Goal: Task Accomplishment & Management: Use online tool/utility

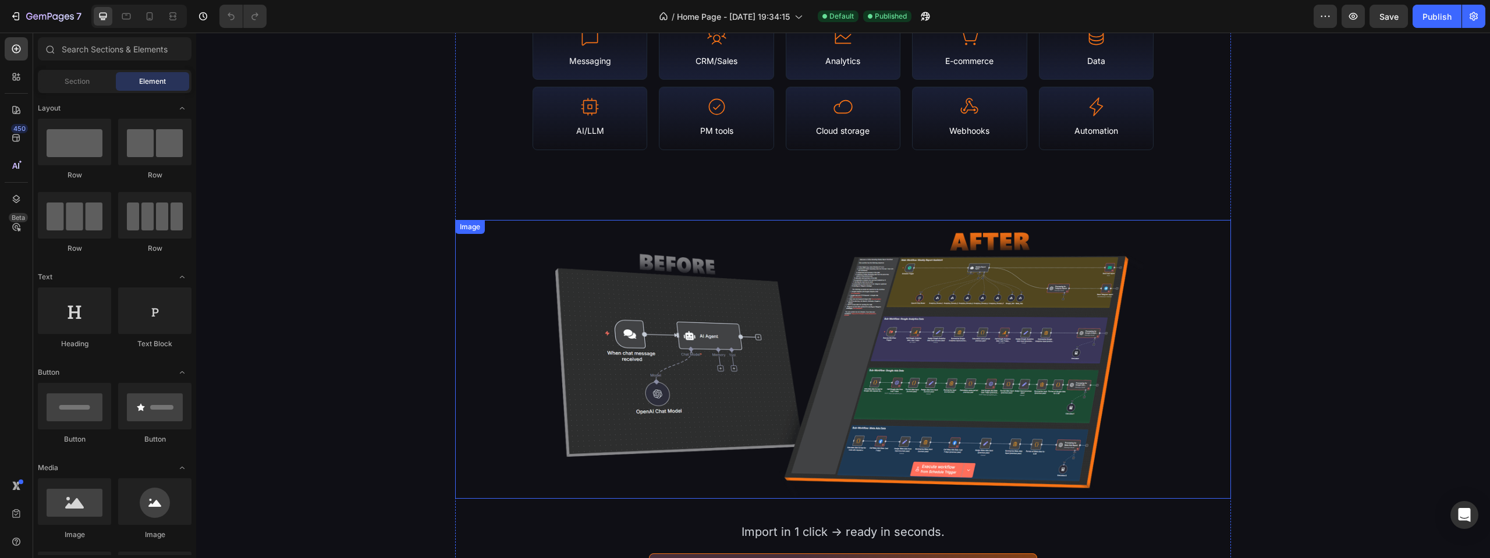
scroll to position [1152, 0]
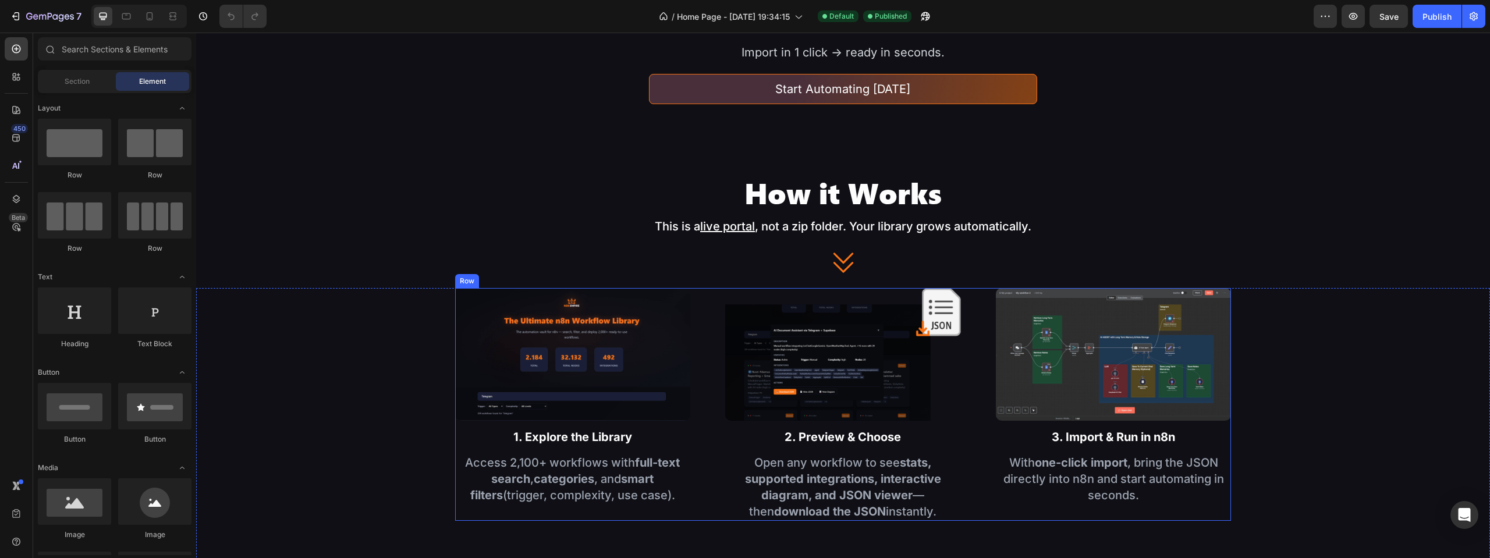
drag, startPoint x: 975, startPoint y: 298, endPoint x: 801, endPoint y: 315, distance: 175.5
click at [975, 298] on div "Image 1. Explore the Library Text Block Access 2,100+ workflows with full-text …" at bounding box center [843, 404] width 777 height 233
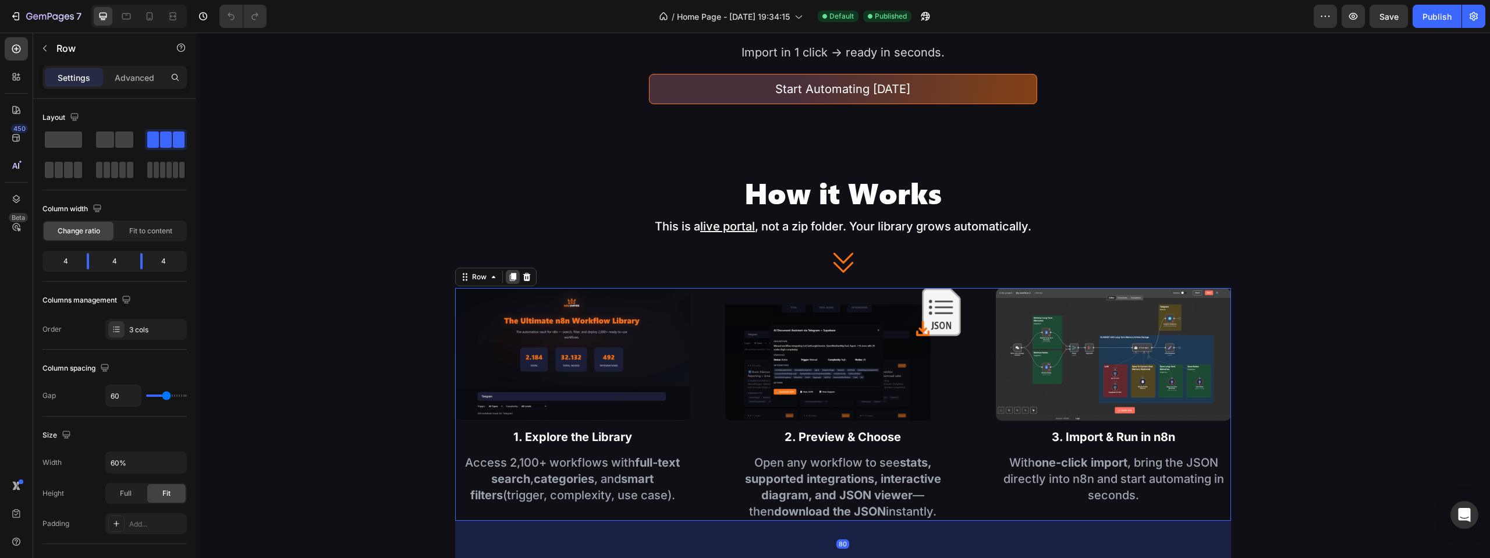
click at [509, 277] on icon at bounding box center [512, 277] width 6 height 8
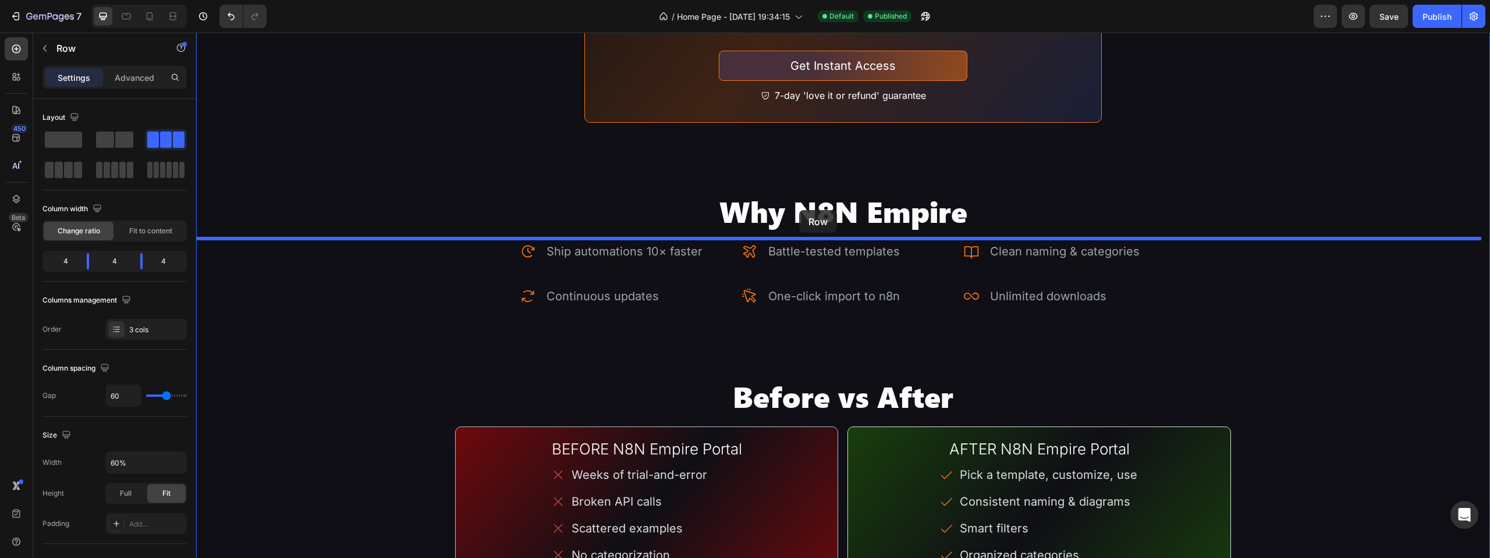
scroll to position [2717, 0]
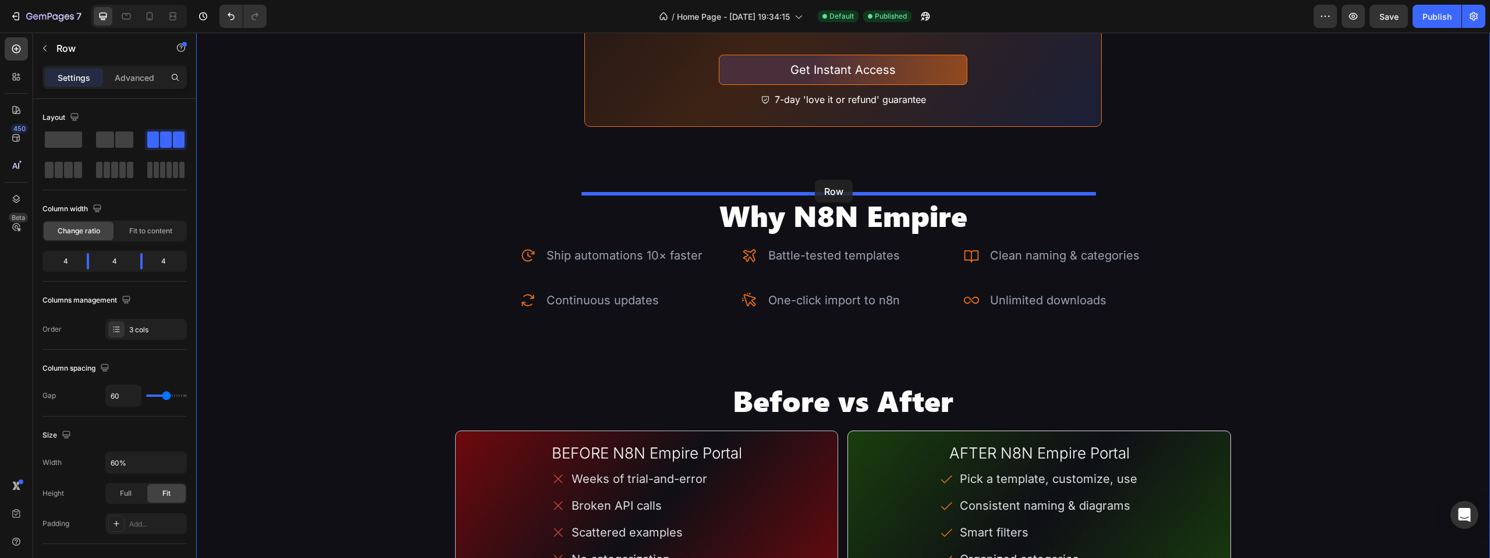
drag, startPoint x: 468, startPoint y: 47, endPoint x: 815, endPoint y: 180, distance: 371.5
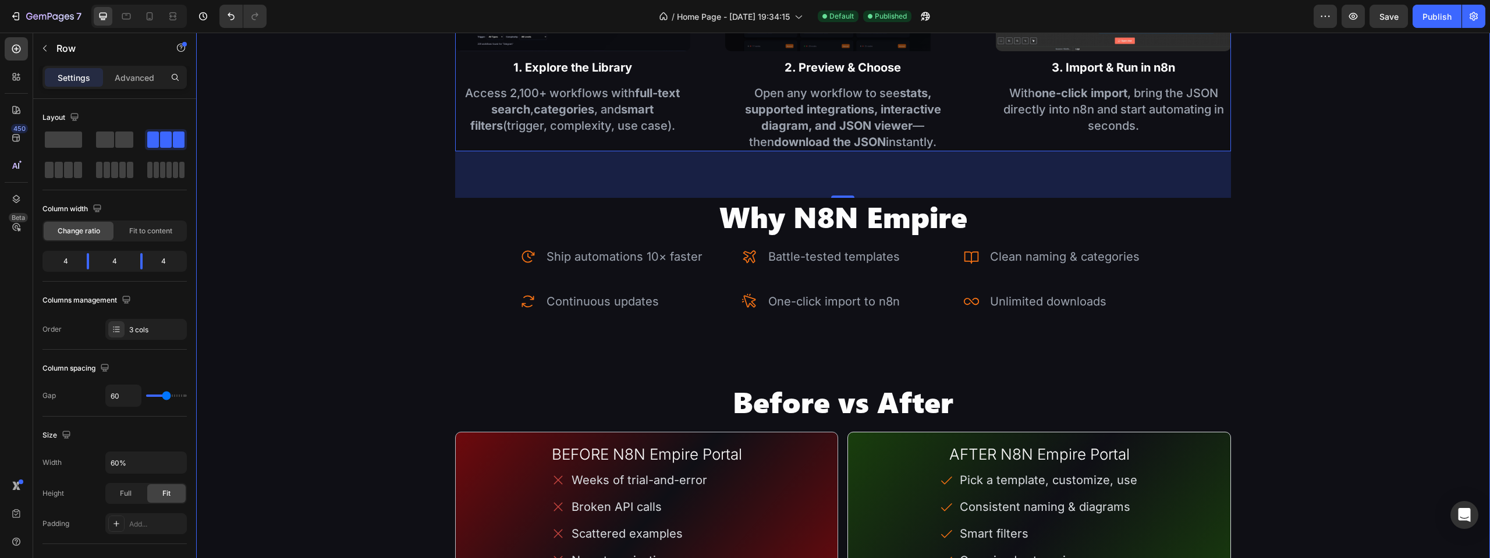
scroll to position [2438, 0]
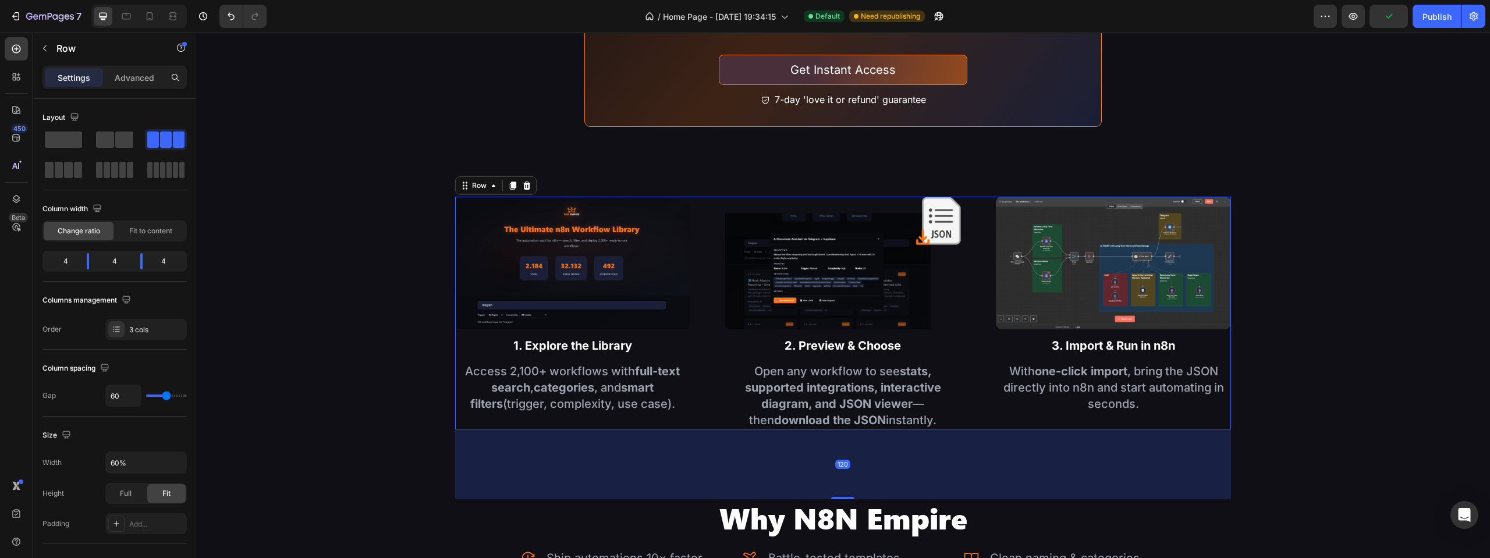
drag, startPoint x: 839, startPoint y: 472, endPoint x: 859, endPoint y: 495, distance: 30.6
click at [859, 430] on div "120" at bounding box center [843, 430] width 777 height 0
click at [860, 507] on h2 "Why N8N Empire" at bounding box center [843, 518] width 1294 height 37
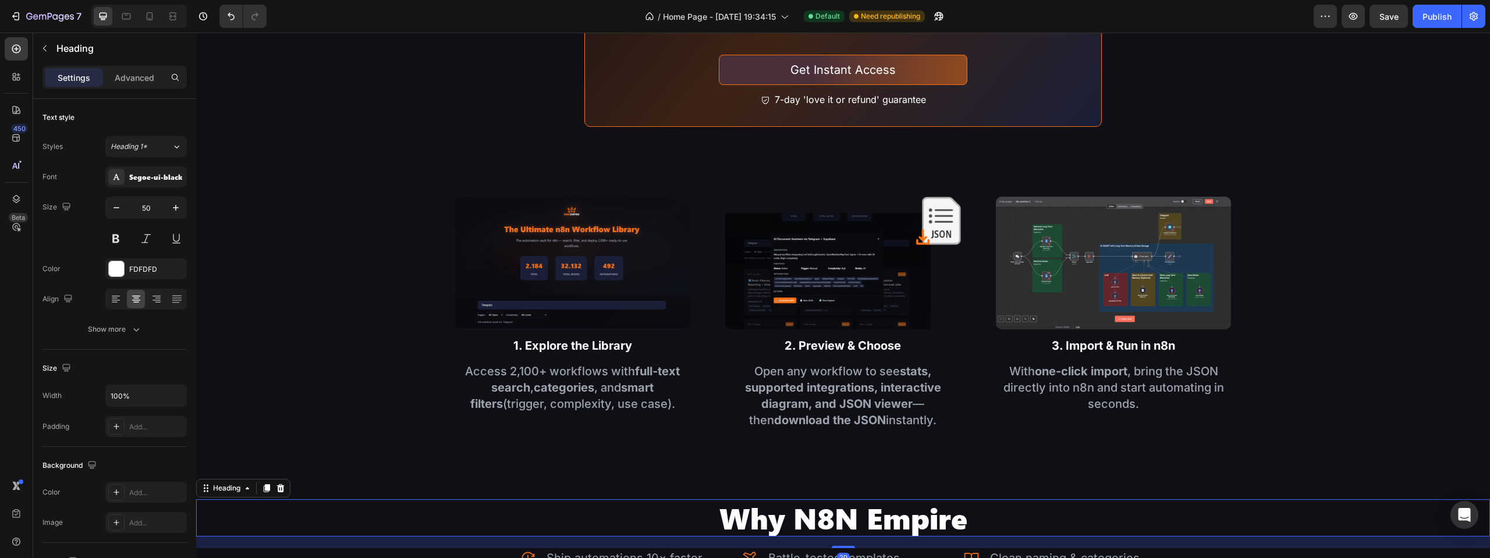
click at [258, 486] on div "Heading" at bounding box center [243, 488] width 94 height 19
click at [271, 488] on icon at bounding box center [266, 488] width 9 height 9
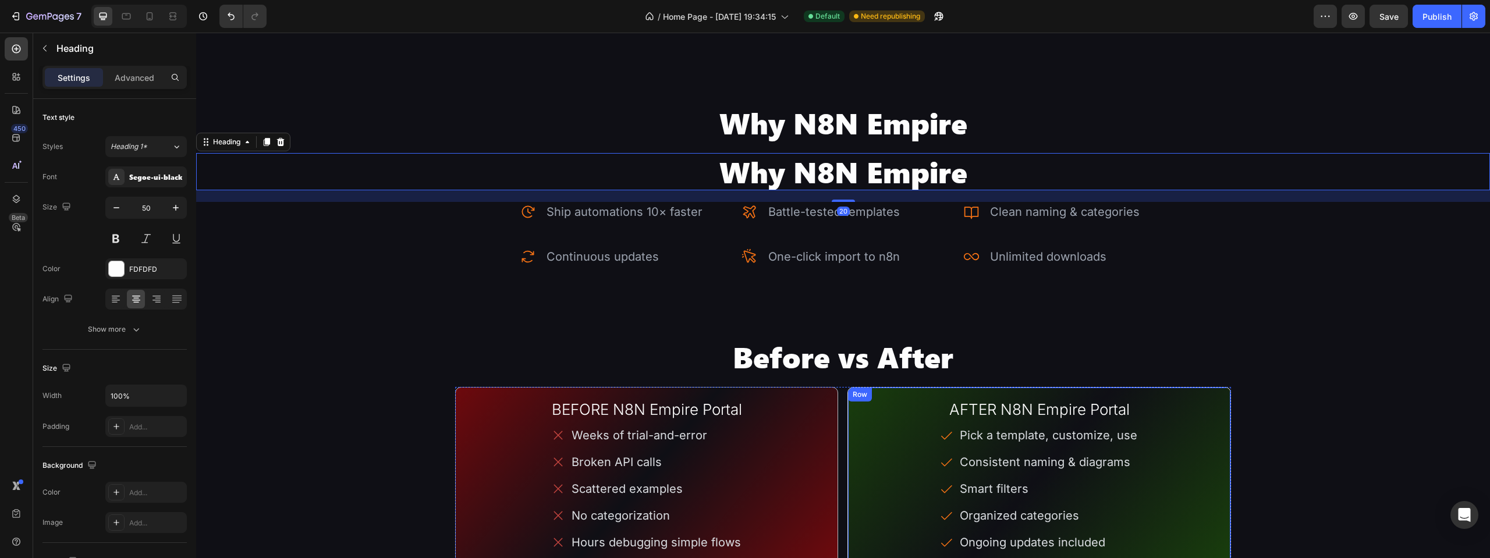
scroll to position [2502, 0]
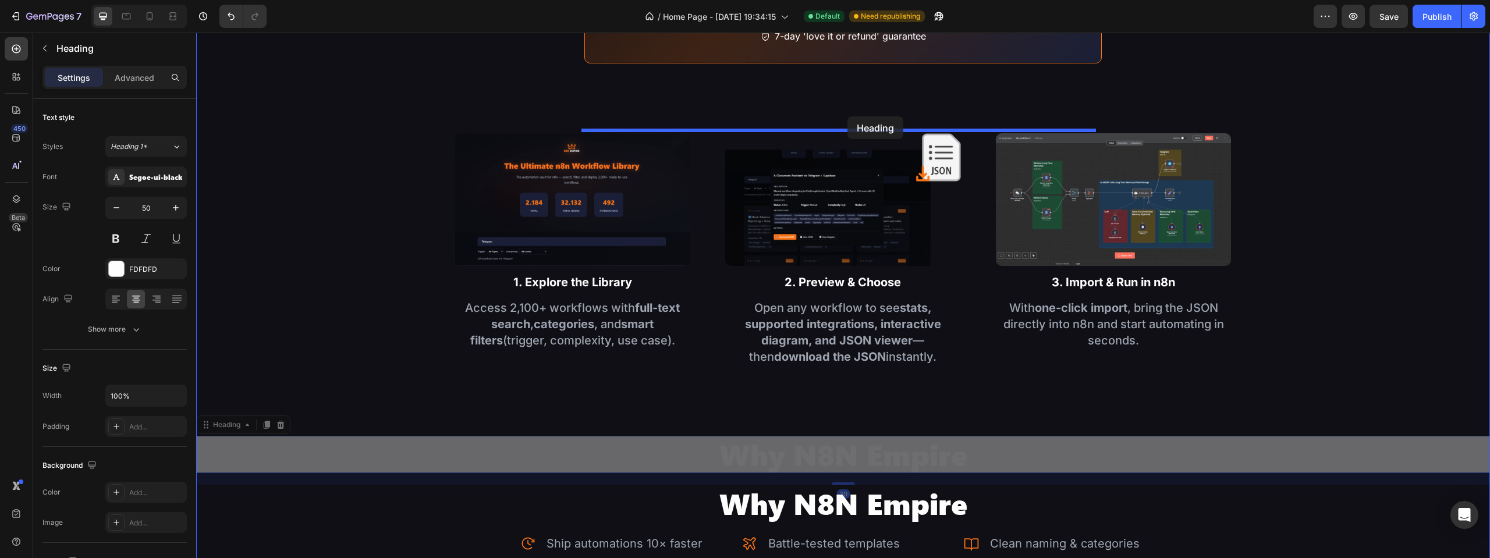
drag, startPoint x: 878, startPoint y: 412, endPoint x: 848, endPoint y: 116, distance: 297.3
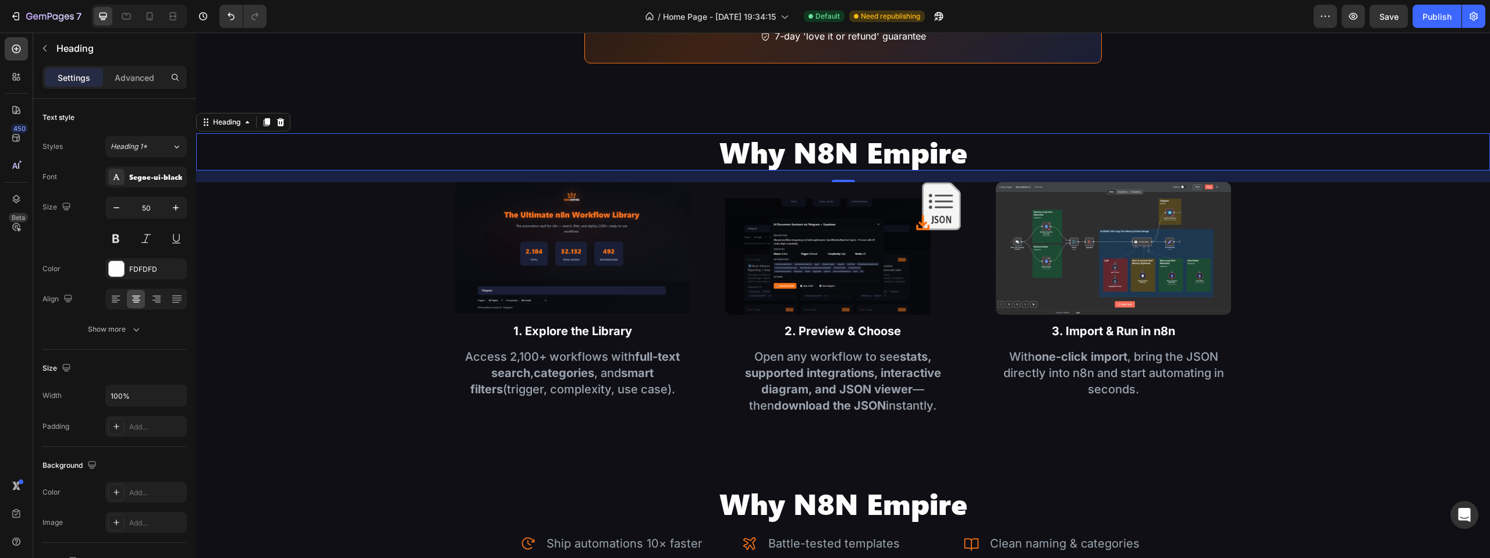
click at [884, 153] on h2 "Why N8N Empire" at bounding box center [843, 151] width 1294 height 37
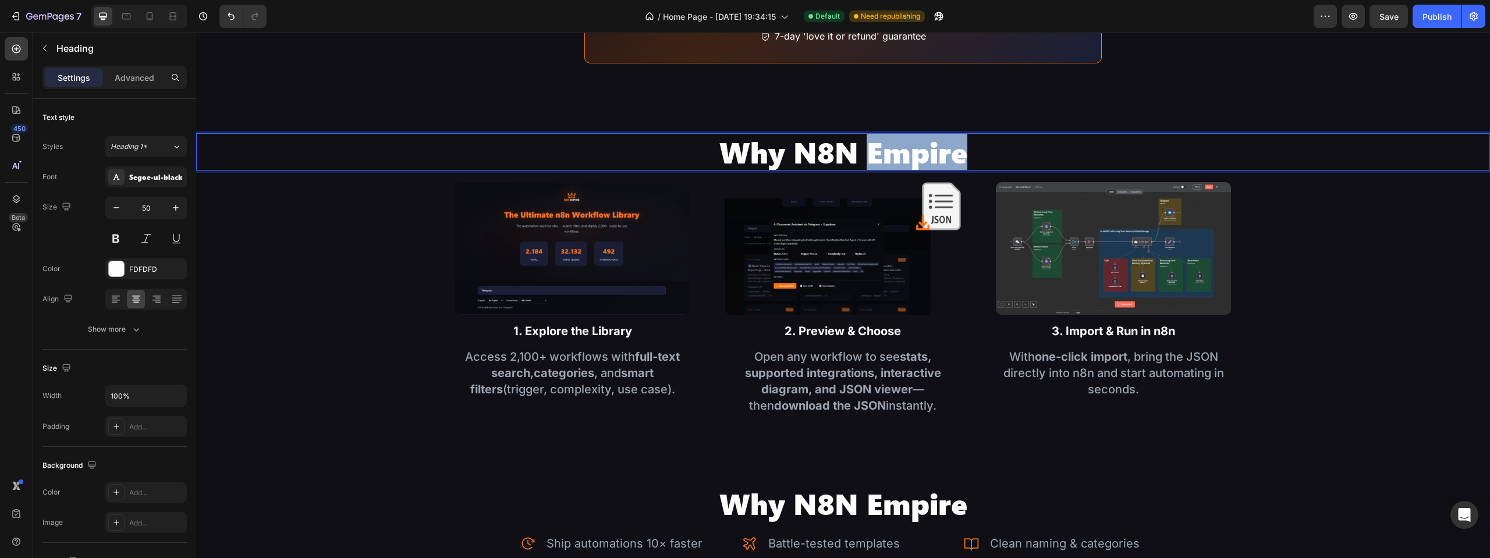
click at [884, 153] on p "Why N8N Empire" at bounding box center [843, 151] width 1292 height 35
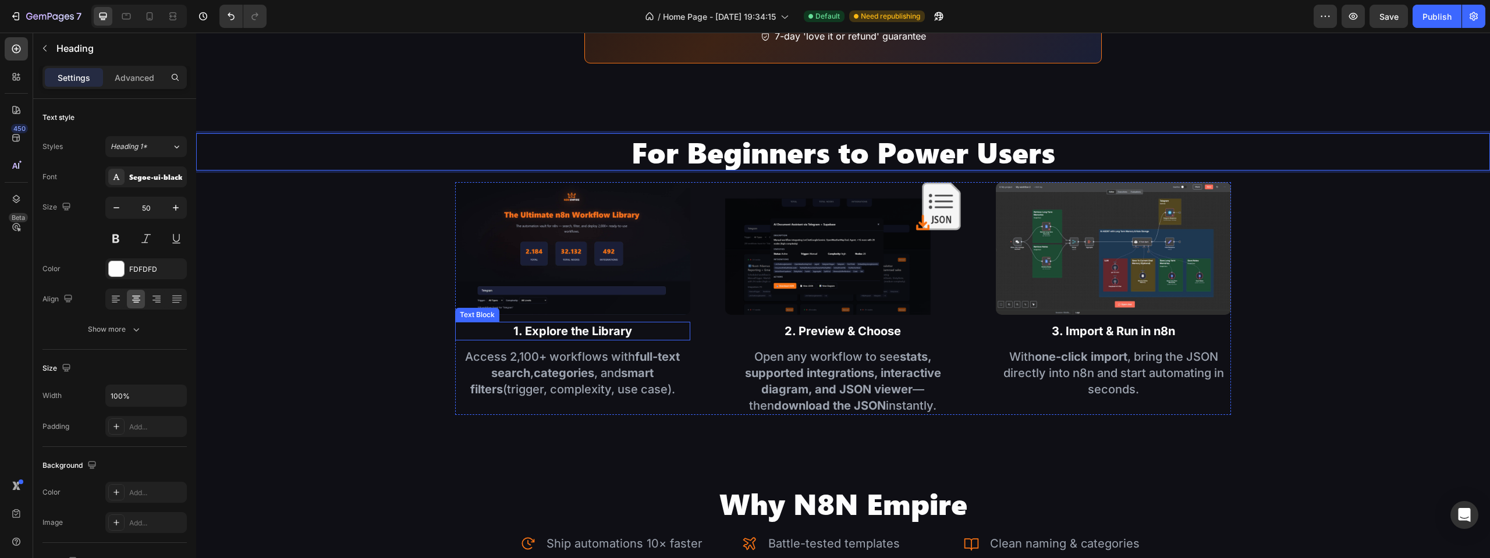
click at [592, 271] on img at bounding box center [573, 248] width 236 height 133
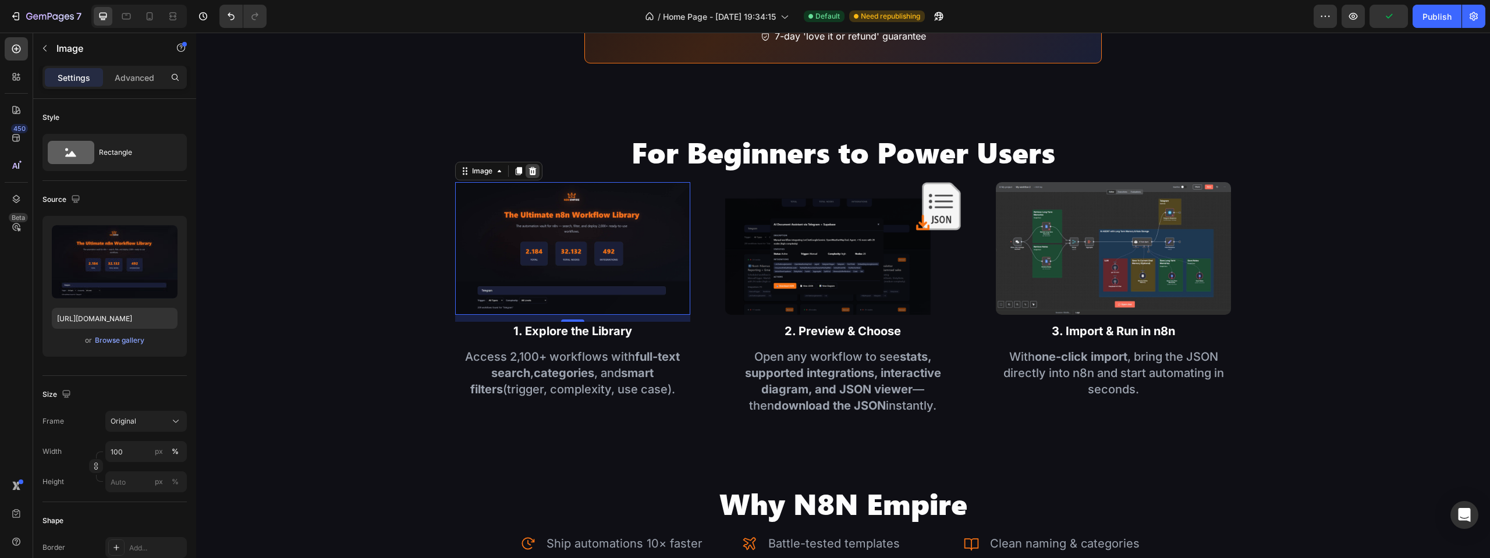
click at [535, 168] on icon at bounding box center [532, 171] width 9 height 9
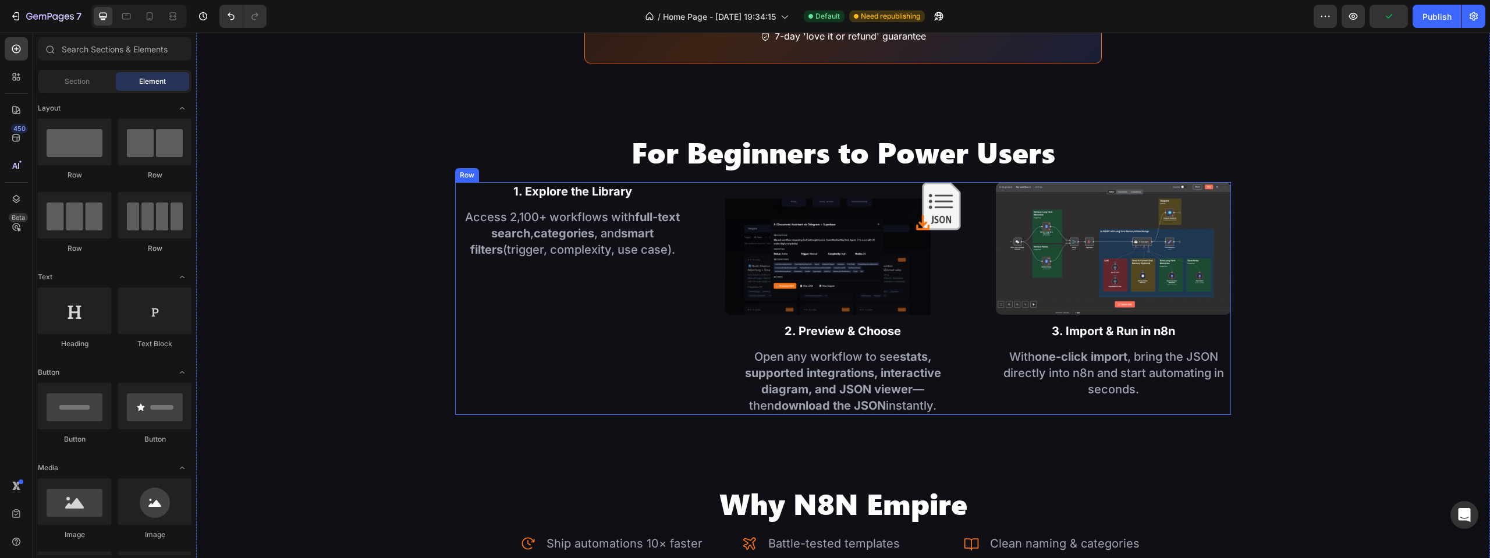
click at [797, 229] on img at bounding box center [843, 248] width 236 height 133
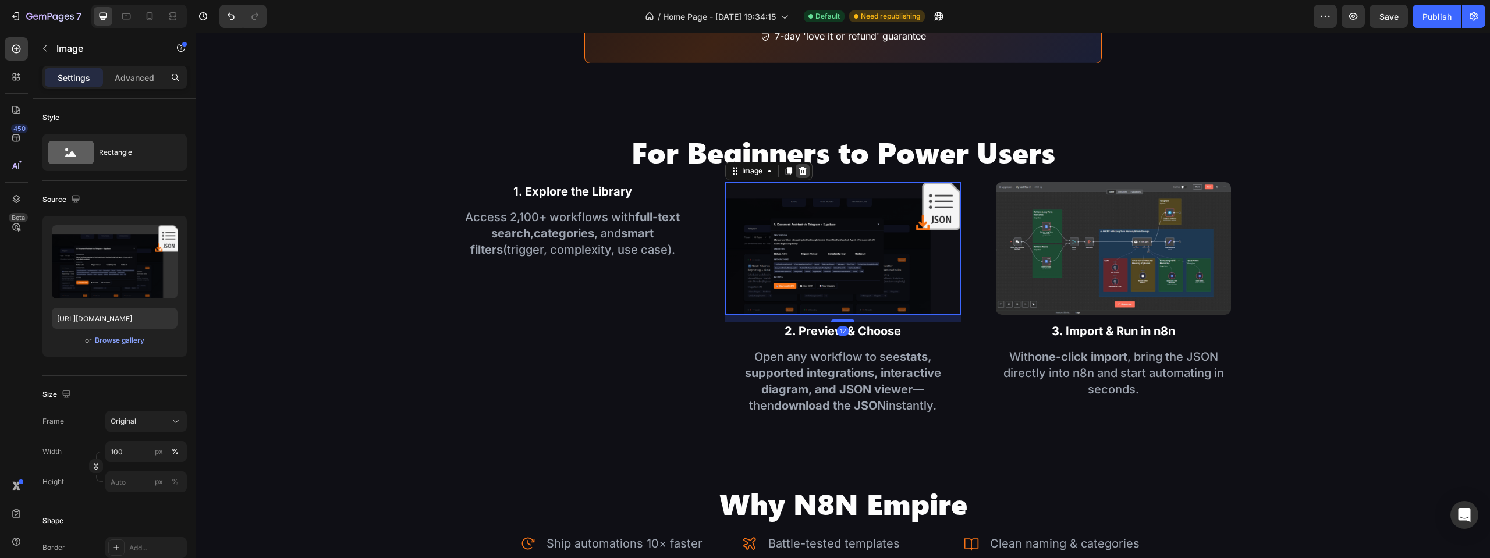
click at [799, 172] on icon at bounding box center [803, 171] width 8 height 8
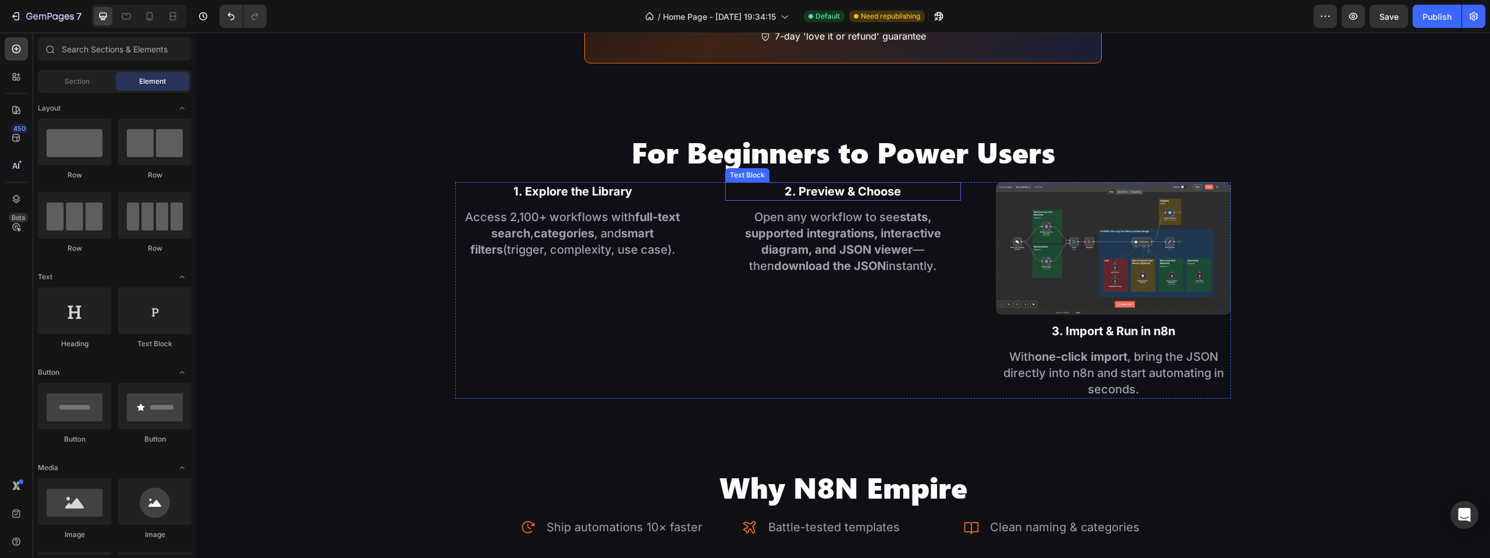
click at [1117, 197] on img at bounding box center [1114, 248] width 236 height 133
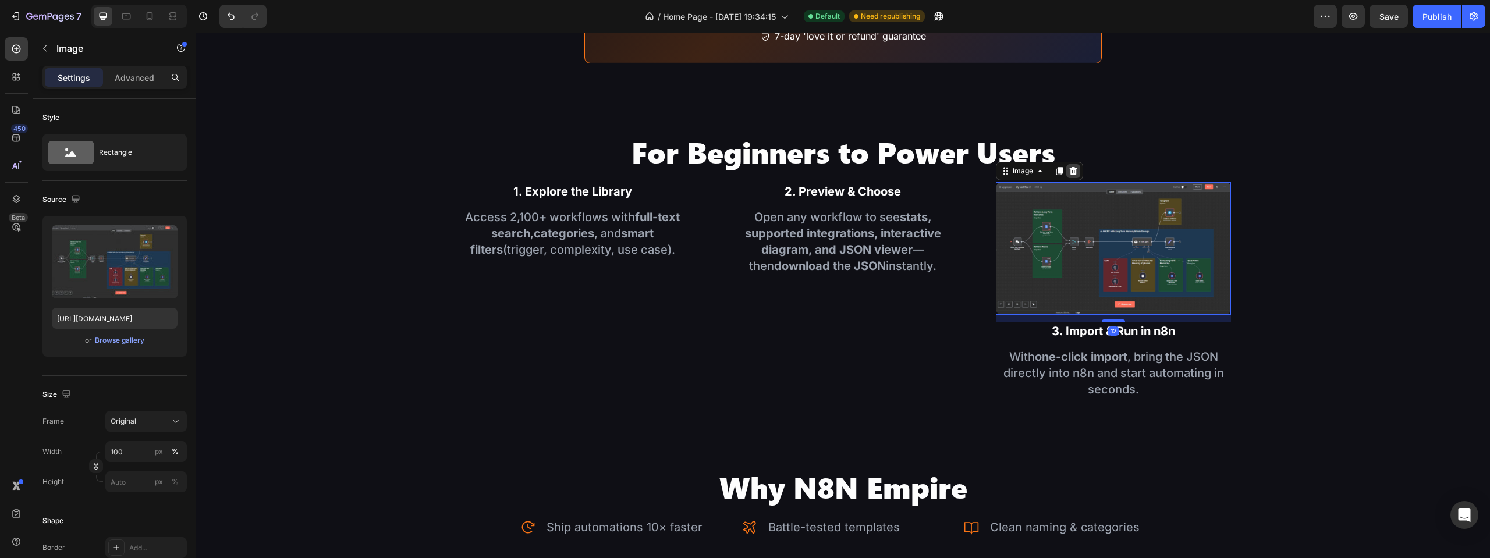
click at [1069, 167] on icon at bounding box center [1073, 171] width 8 height 8
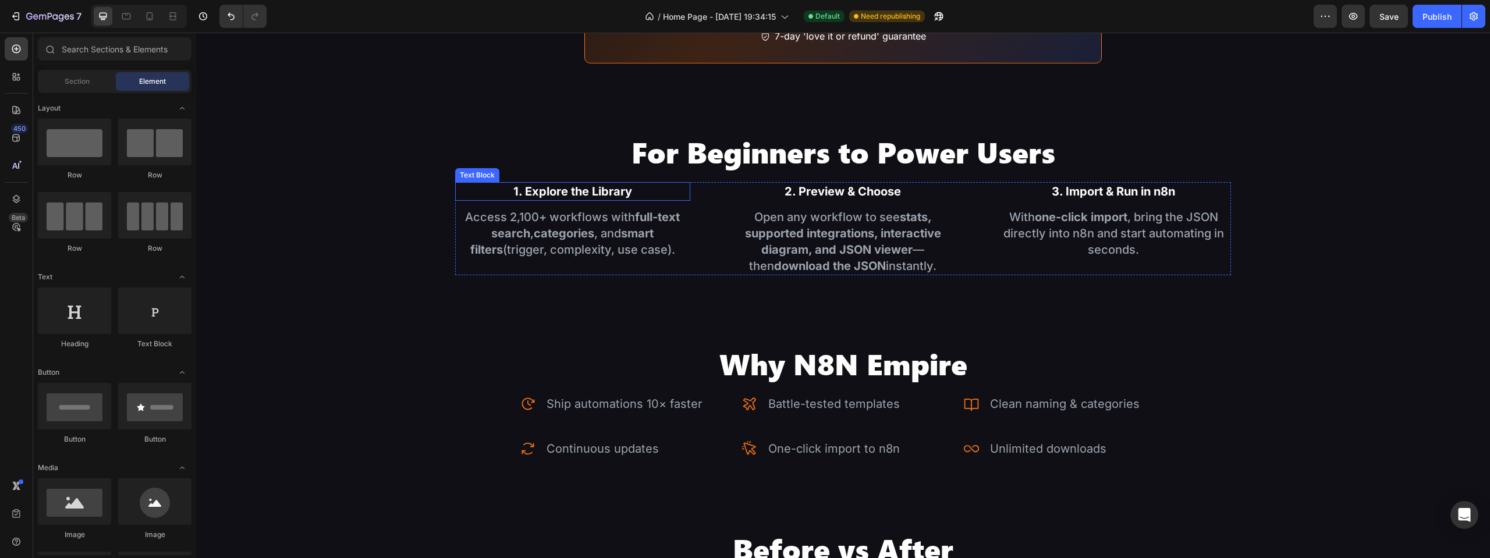
click at [569, 183] on p "1. Explore the Library" at bounding box center [572, 191] width 233 height 16
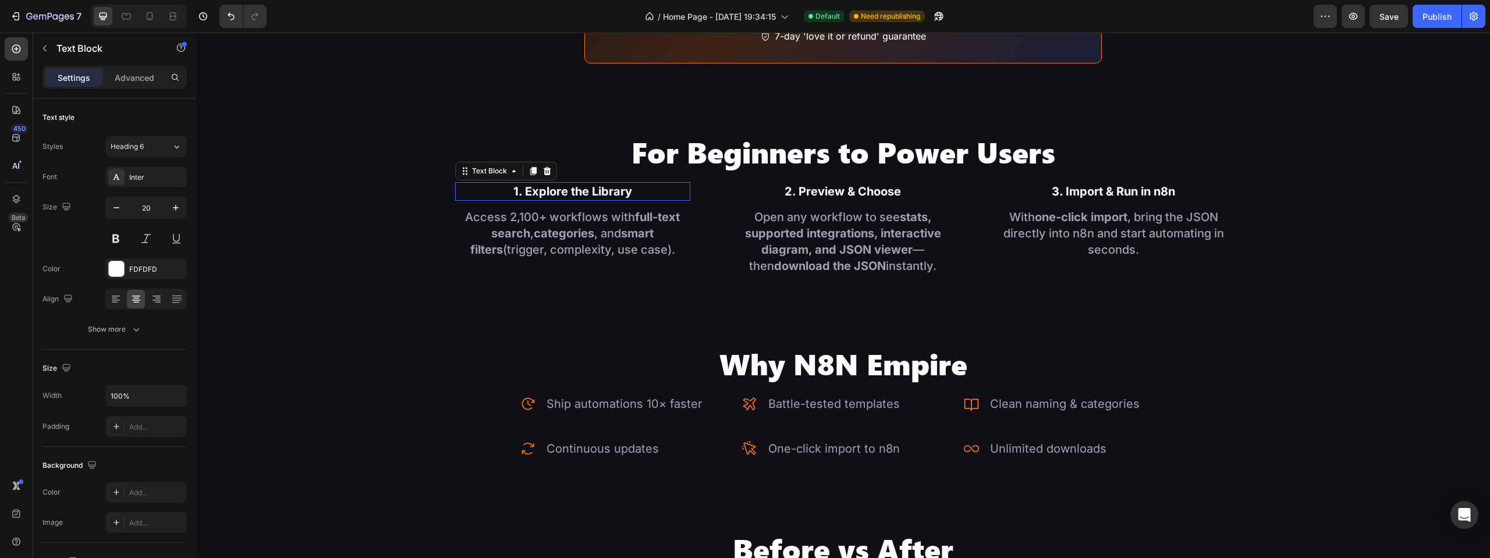
click at [569, 183] on p "1. Explore the Library" at bounding box center [572, 191] width 233 height 16
click at [807, 196] on p "2. Preview & Choose" at bounding box center [843, 191] width 233 height 16
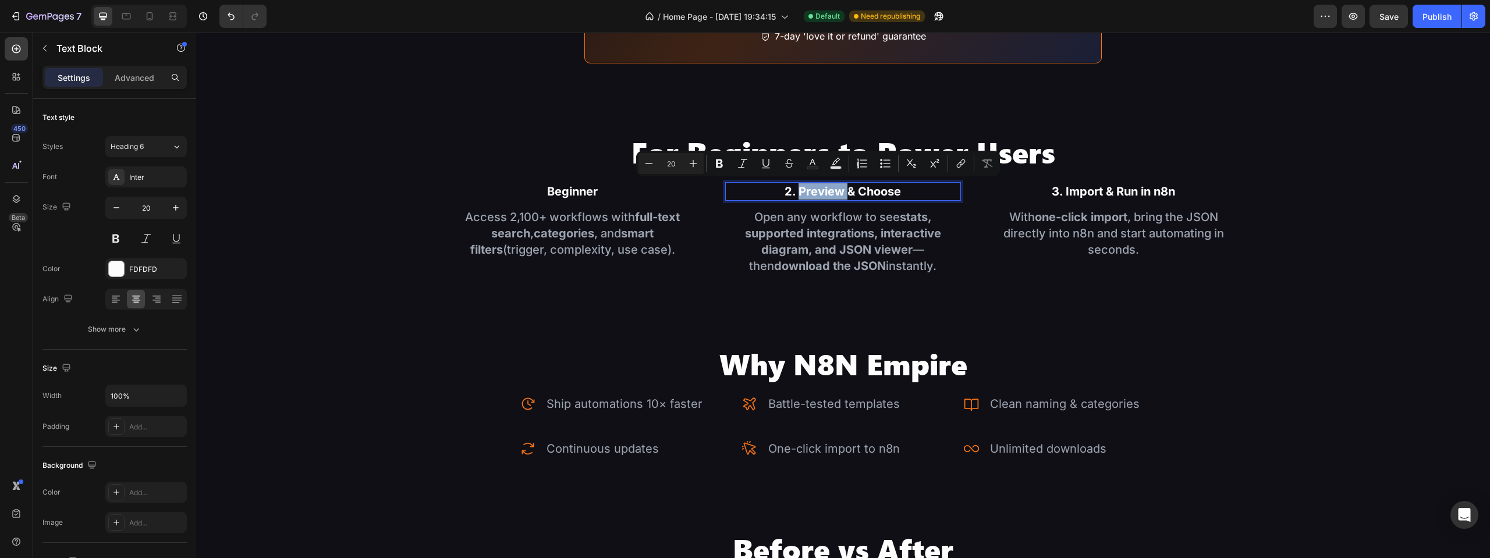
click at [807, 191] on p "2. Preview & Choose" at bounding box center [843, 191] width 233 height 16
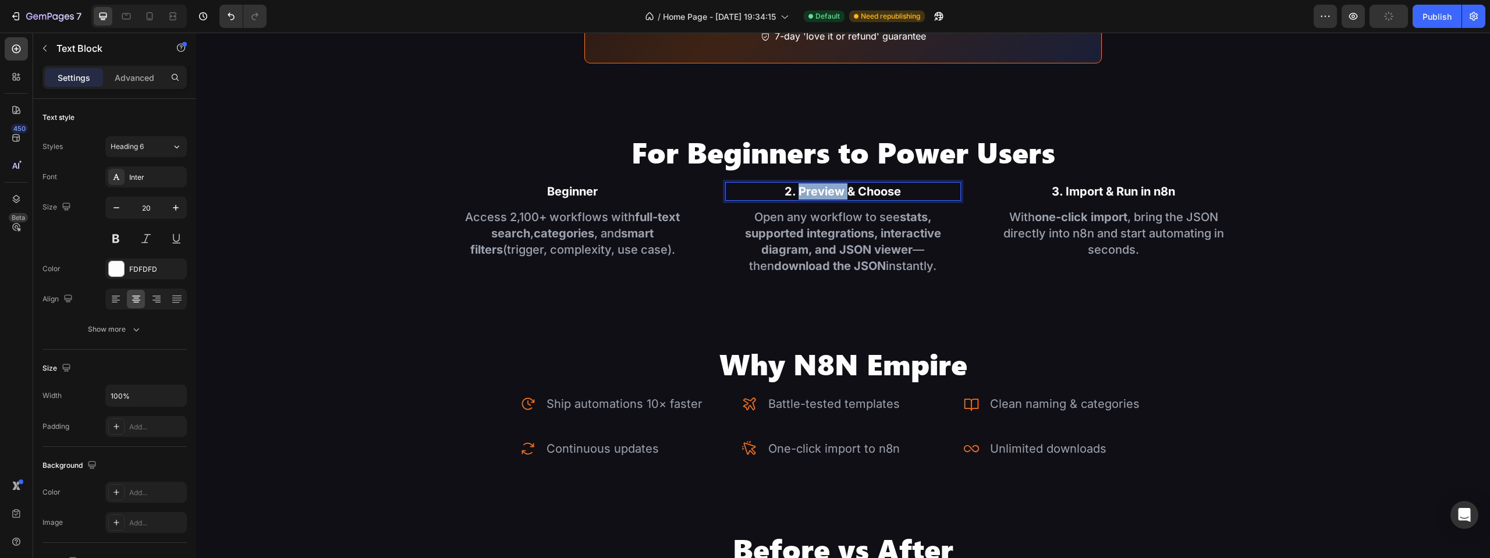
click at [807, 191] on p "2. Preview & Choose" at bounding box center [843, 191] width 233 height 16
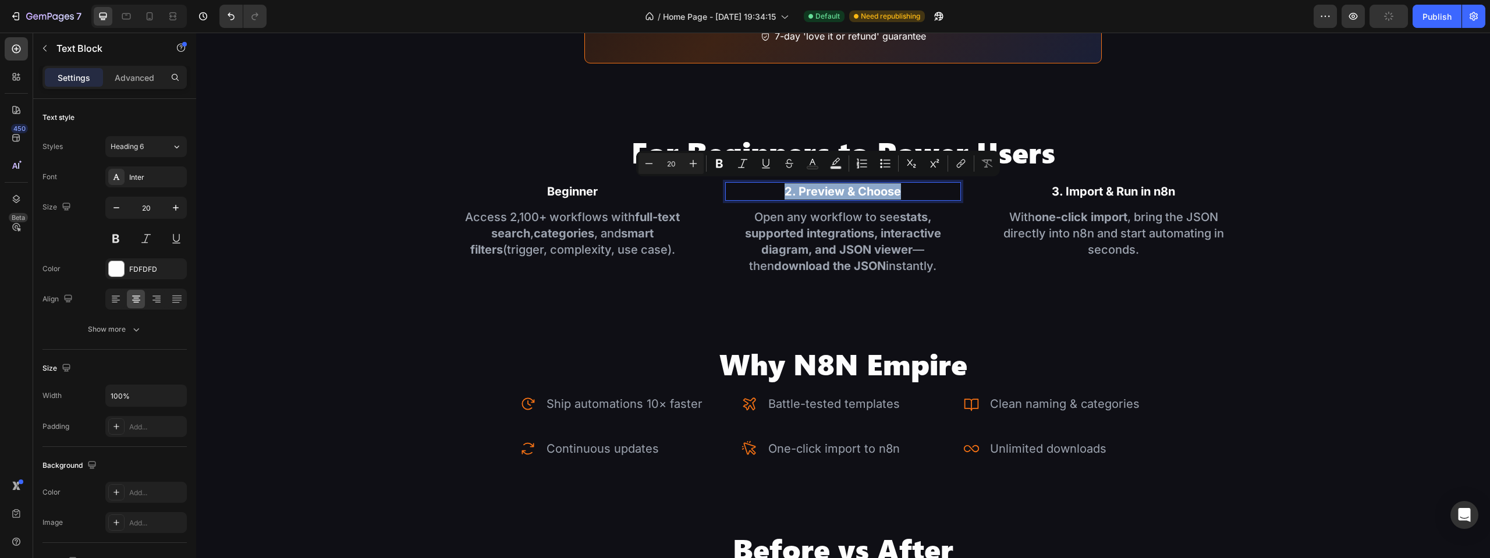
click at [807, 191] on p "2. Preview & Choose" at bounding box center [843, 191] width 233 height 16
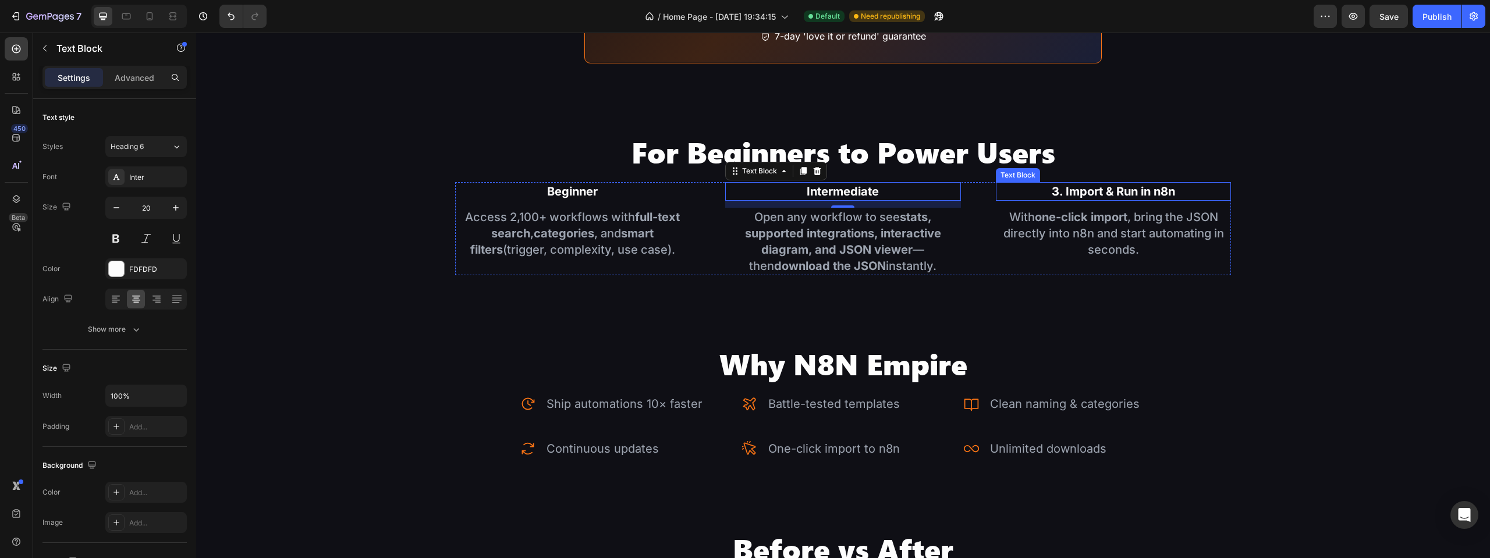
click at [1091, 183] on p "3. Import & Run in n8n" at bounding box center [1113, 191] width 233 height 16
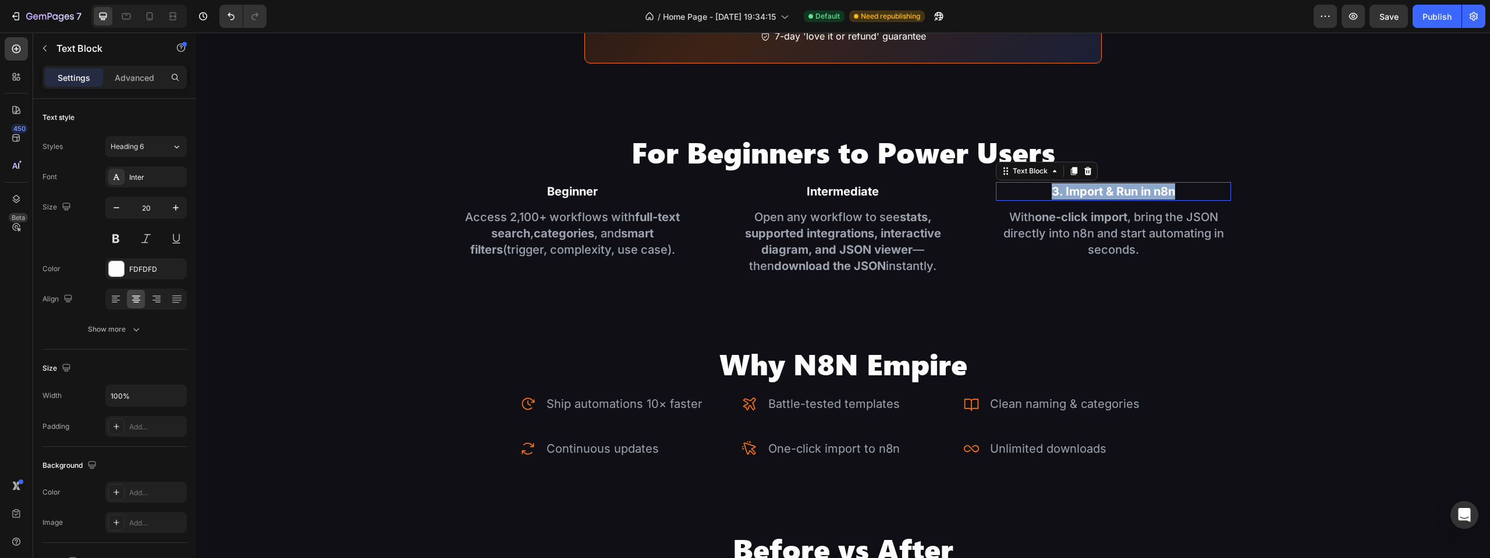
click at [1091, 183] on p "3. Import & Run in n8n" at bounding box center [1113, 191] width 233 height 16
click at [1329, 222] on div "Image 1. Explore the Library Text Block Access 2,100+ workflows with full-text …" at bounding box center [843, 469] width 1294 height 3065
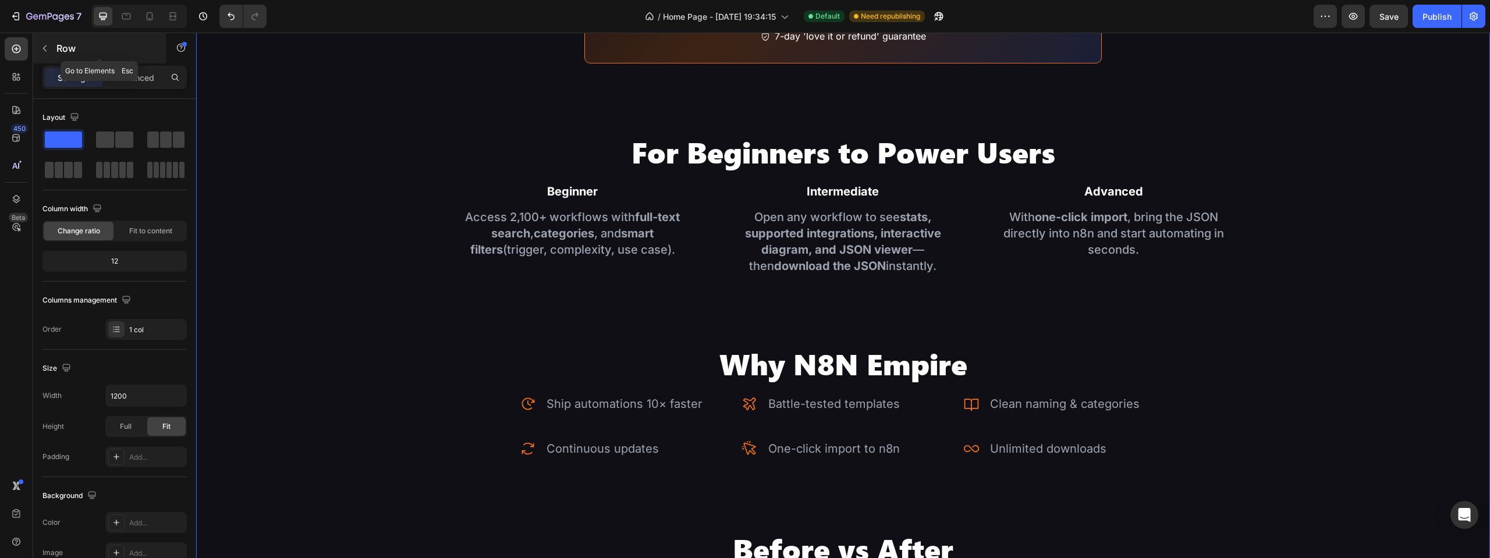
click at [48, 40] on button "button" at bounding box center [45, 48] width 19 height 19
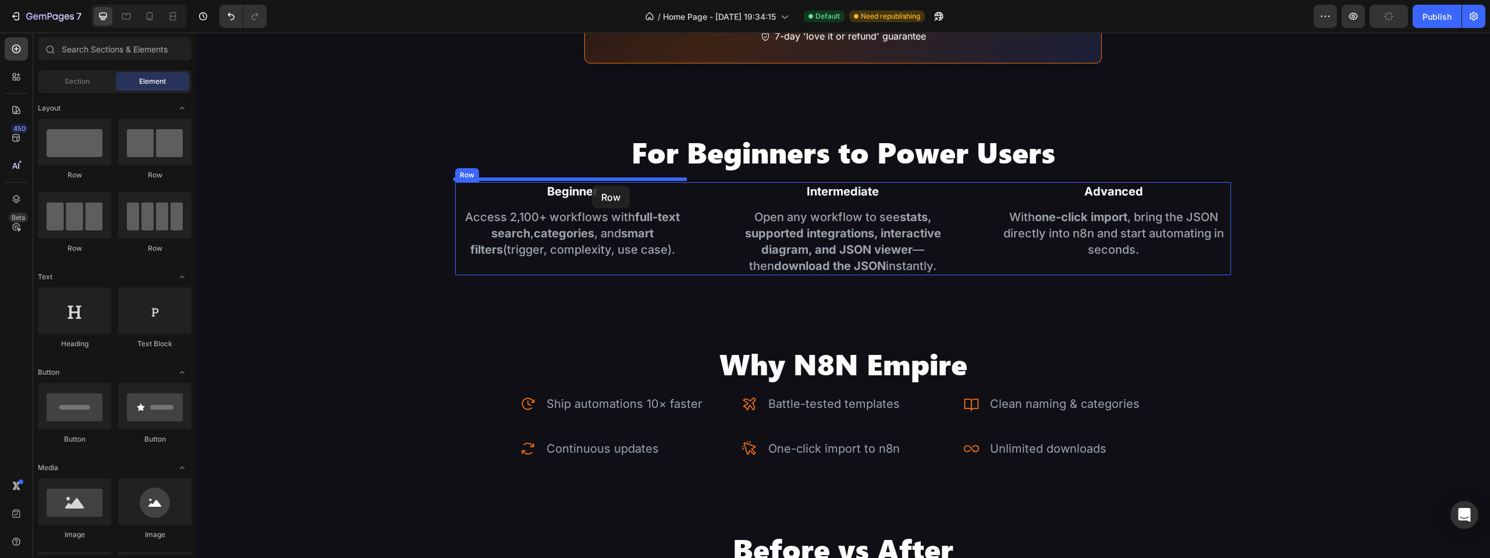
drag, startPoint x: 267, startPoint y: 173, endPoint x: 592, endPoint y: 186, distance: 325.1
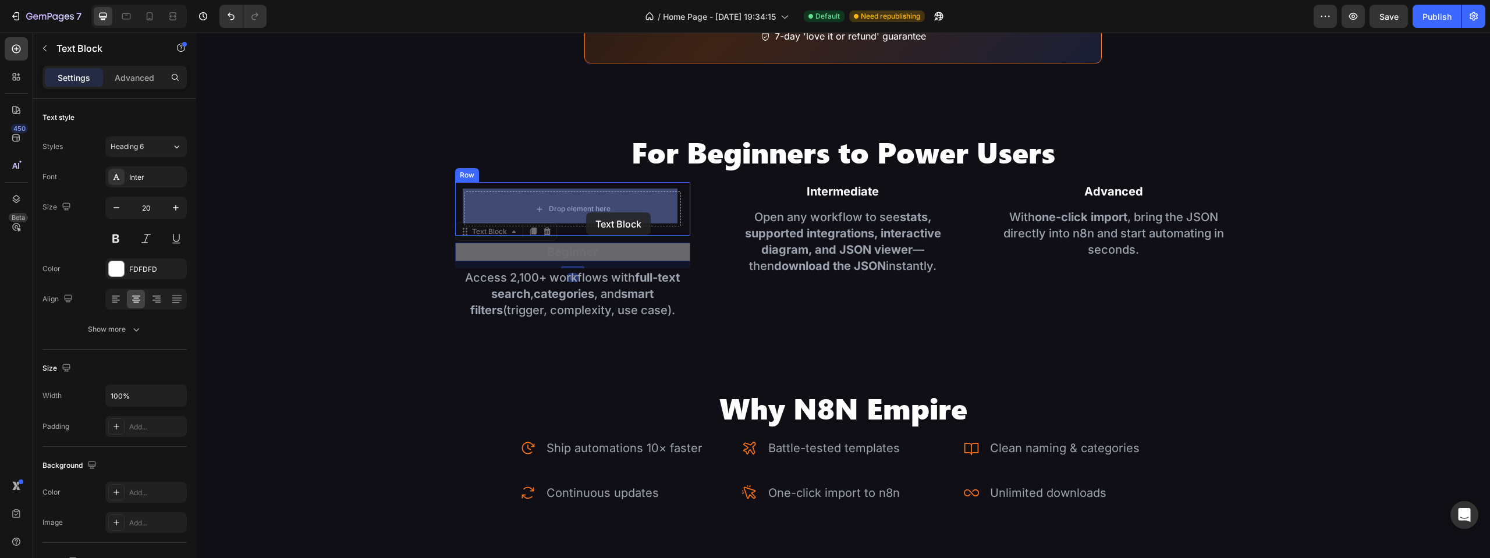
drag, startPoint x: 581, startPoint y: 244, endPoint x: 586, endPoint y: 213, distance: 31.3
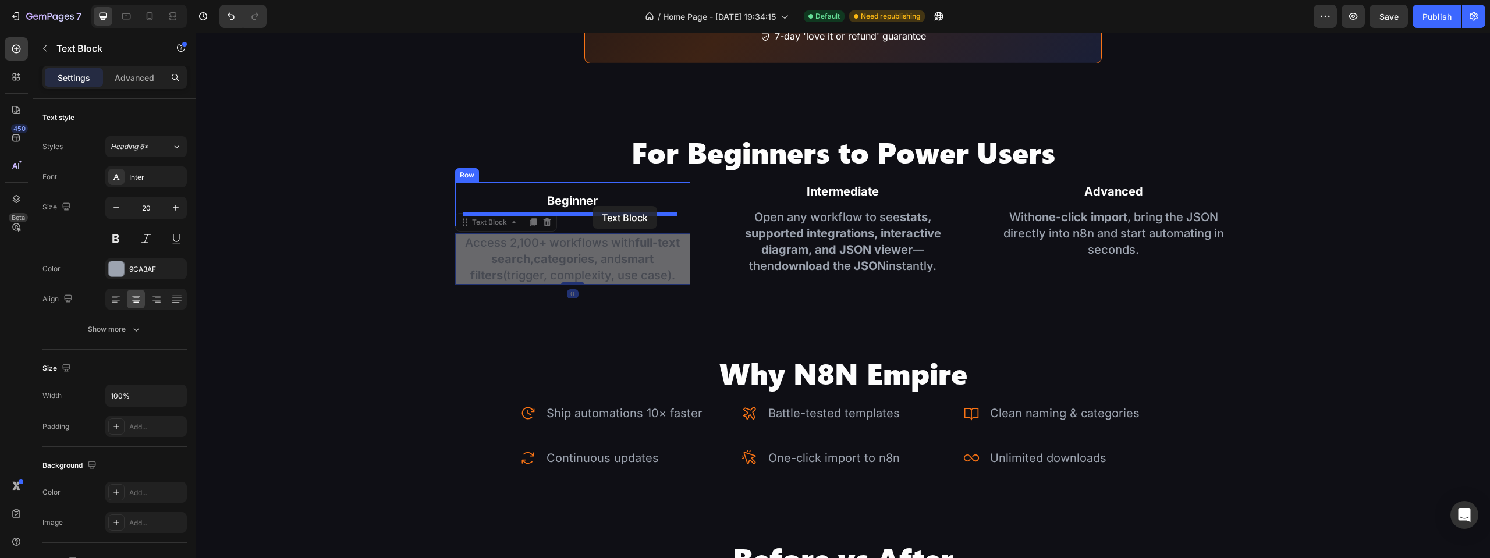
drag, startPoint x: 597, startPoint y: 231, endPoint x: 593, endPoint y: 206, distance: 25.4
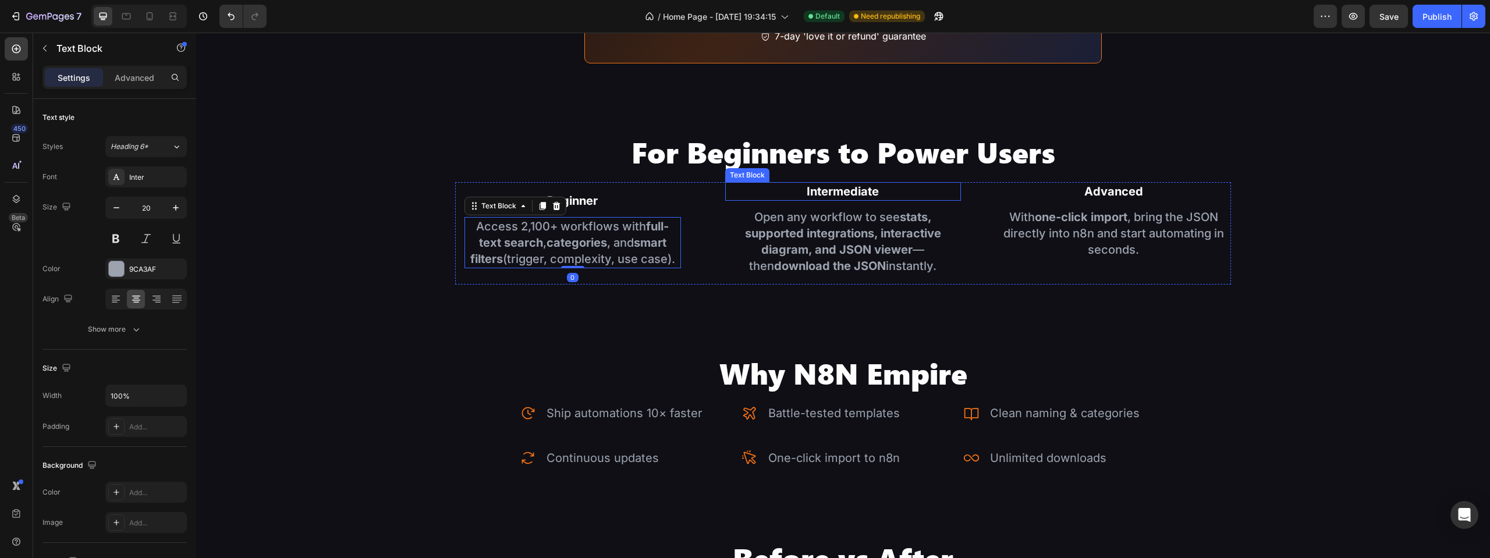
click at [750, 193] on p "Intermediate" at bounding box center [843, 191] width 233 height 16
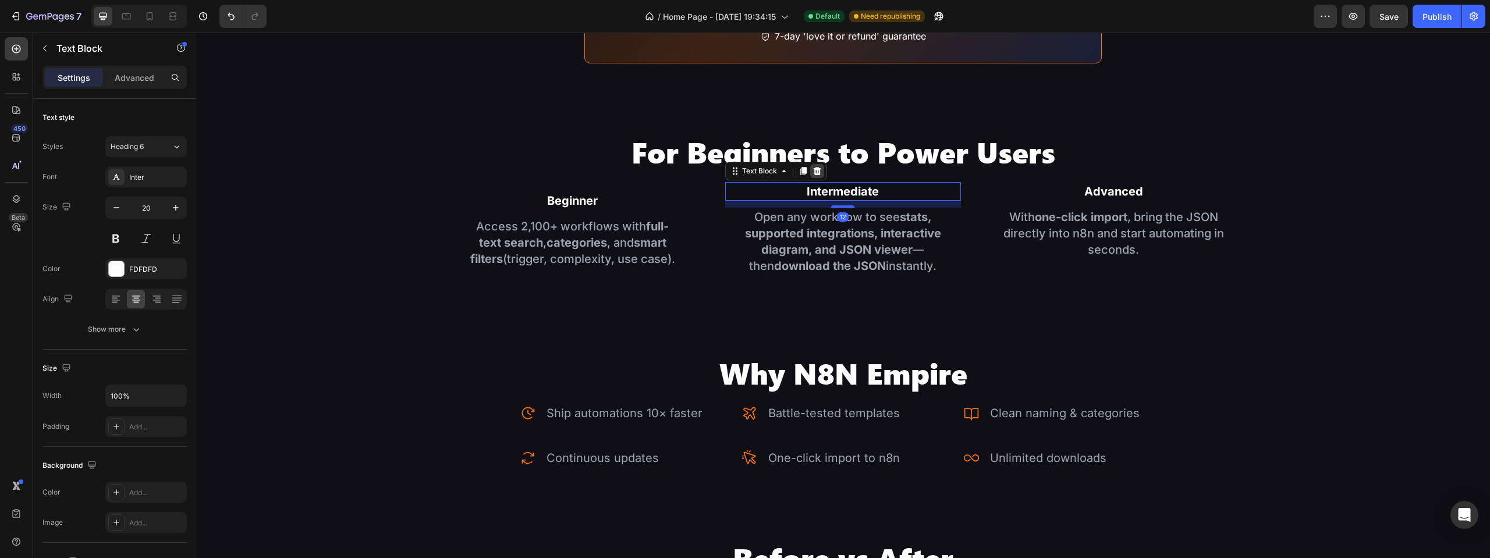
click at [813, 173] on div at bounding box center [817, 171] width 14 height 14
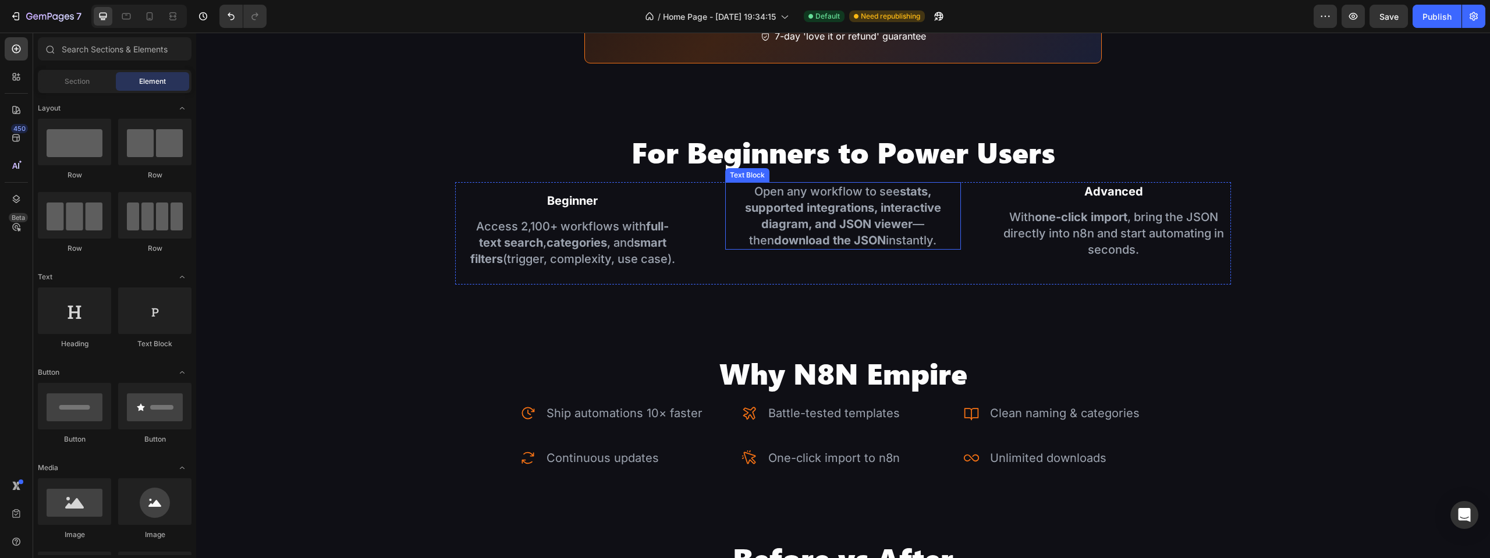
click at [808, 206] on strong "stats, supported integrations, interactive diagram, and JSON viewer" at bounding box center [843, 208] width 196 height 47
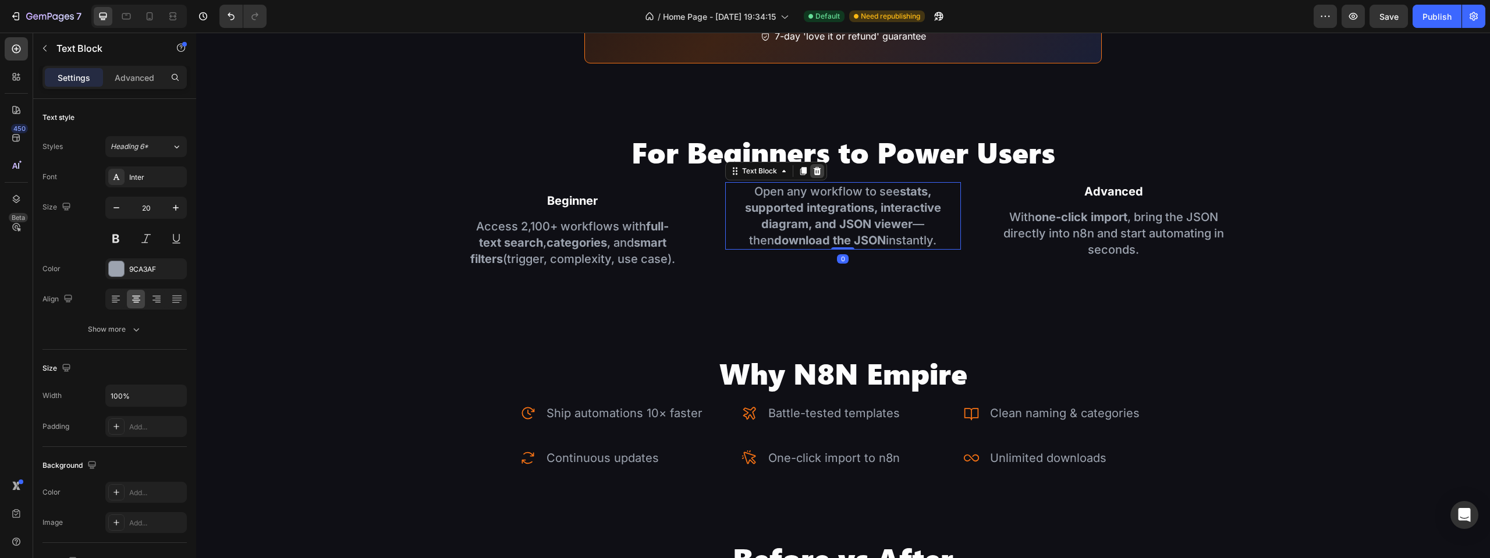
click at [814, 172] on icon at bounding box center [818, 171] width 8 height 8
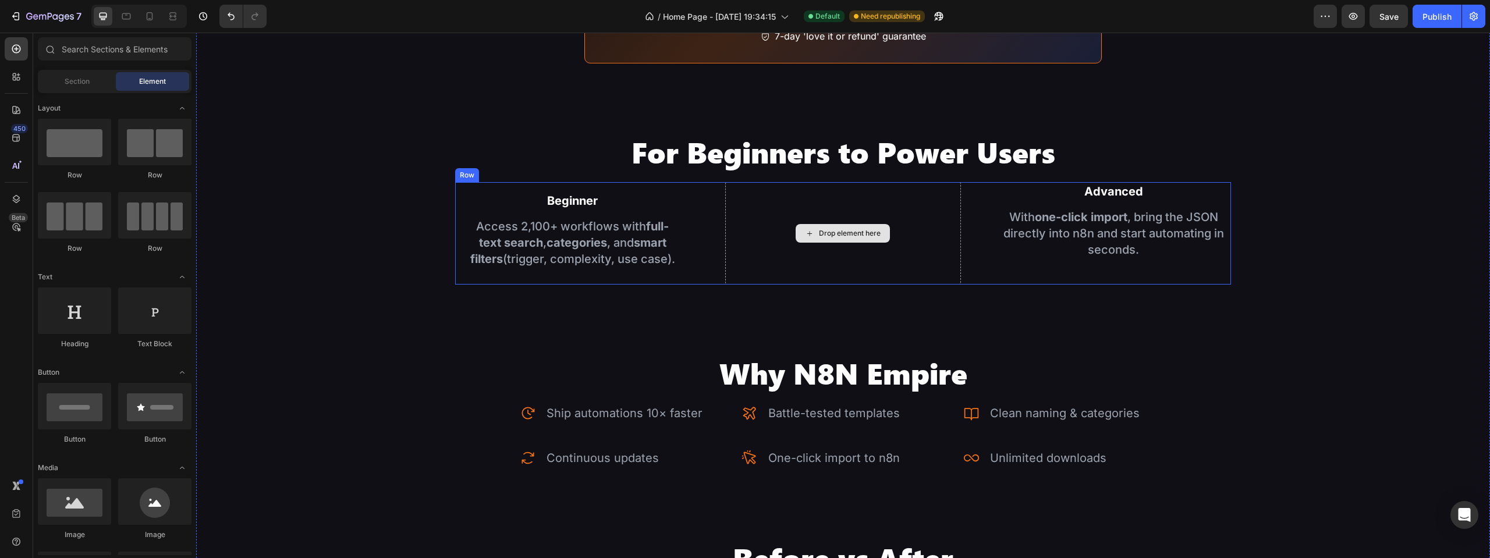
click at [1096, 210] on strong "one-click import" at bounding box center [1081, 217] width 93 height 14
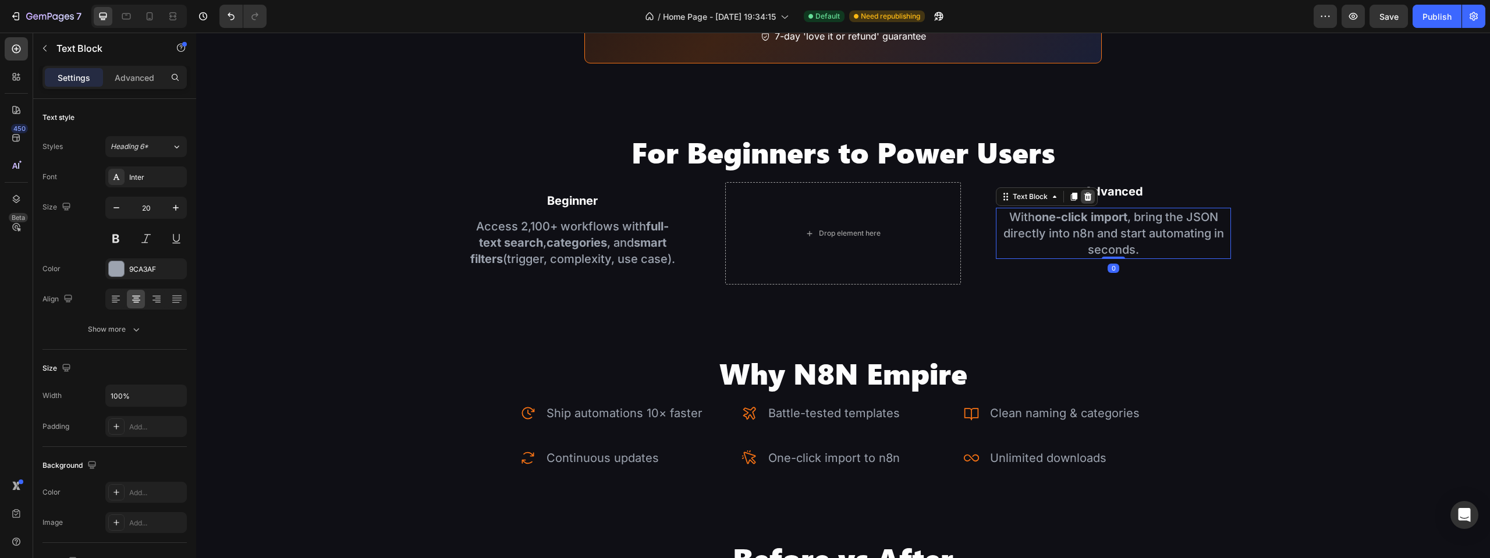
click at [1085, 193] on icon at bounding box center [1088, 197] width 8 height 8
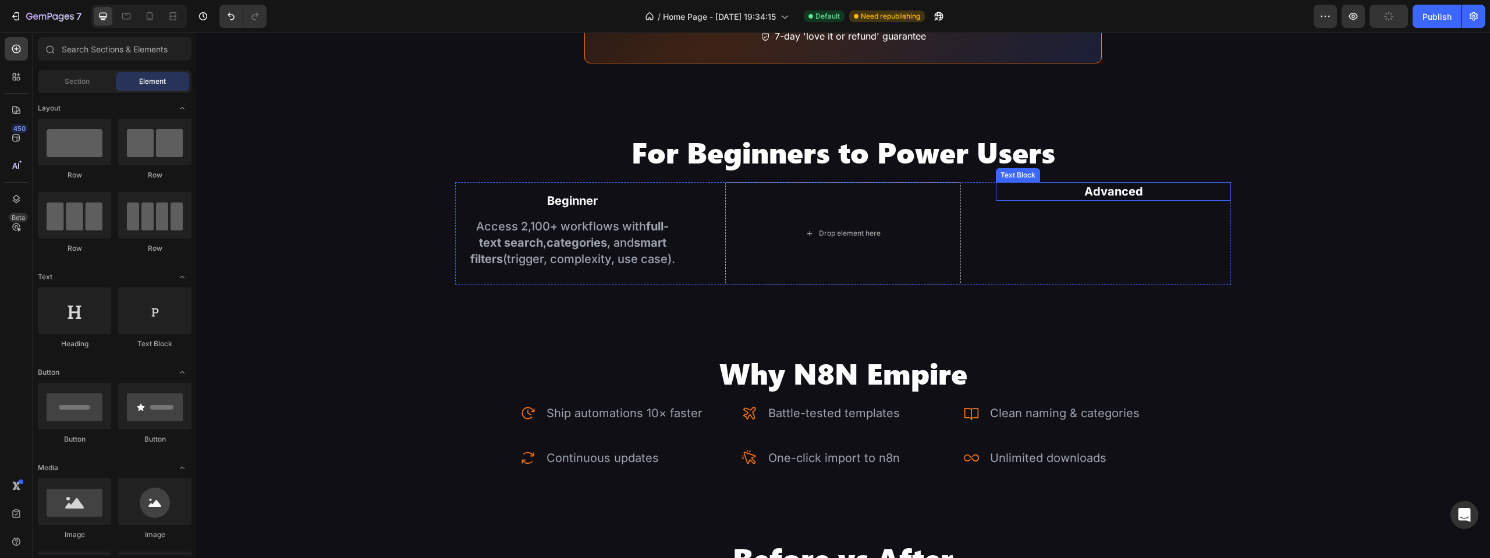
click at [1096, 191] on strong "Advanced" at bounding box center [1114, 192] width 59 height 14
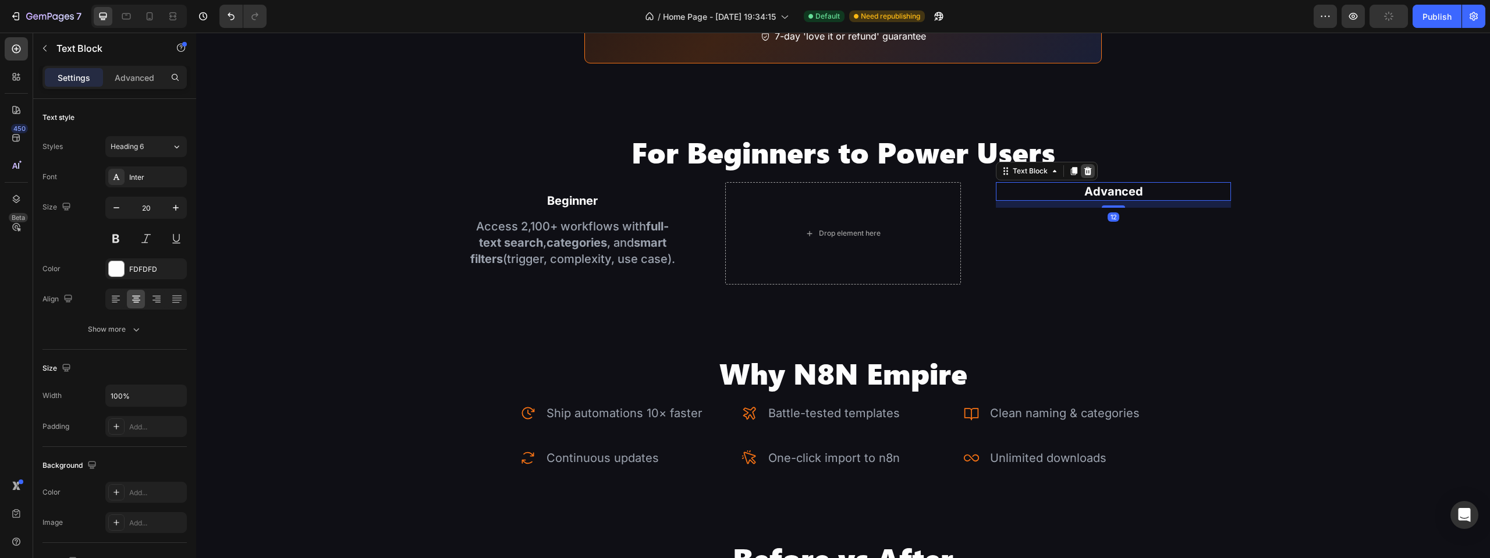
click at [1084, 167] on icon at bounding box center [1088, 171] width 8 height 8
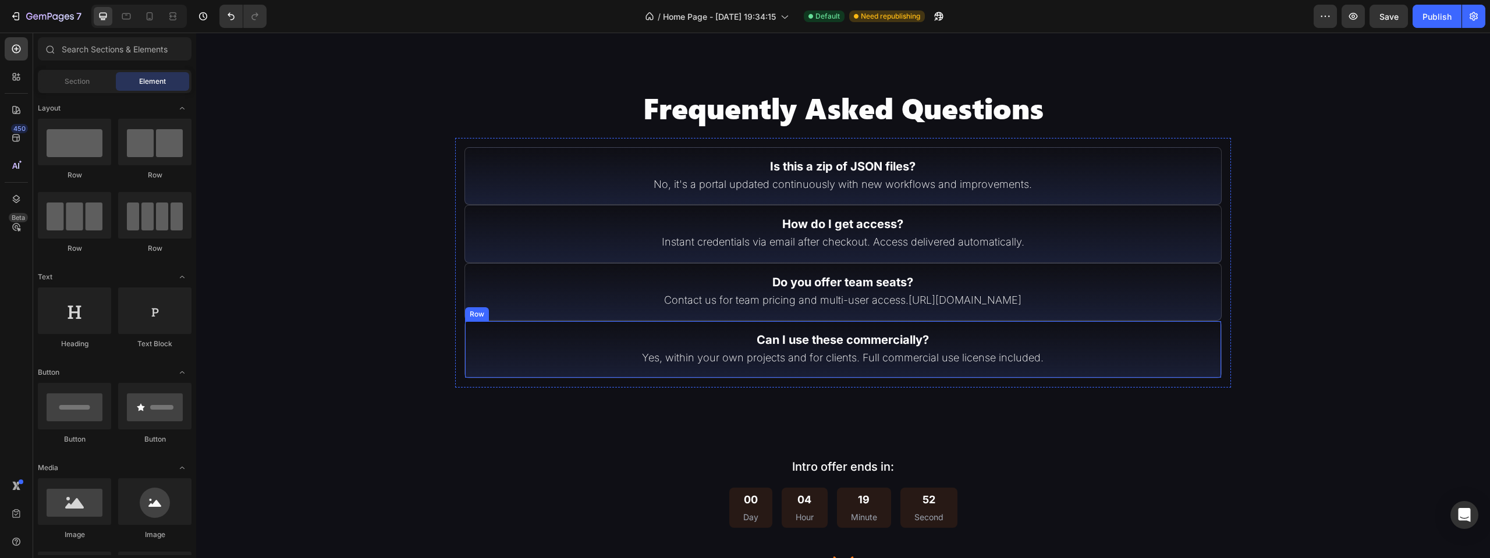
scroll to position [3317, 0]
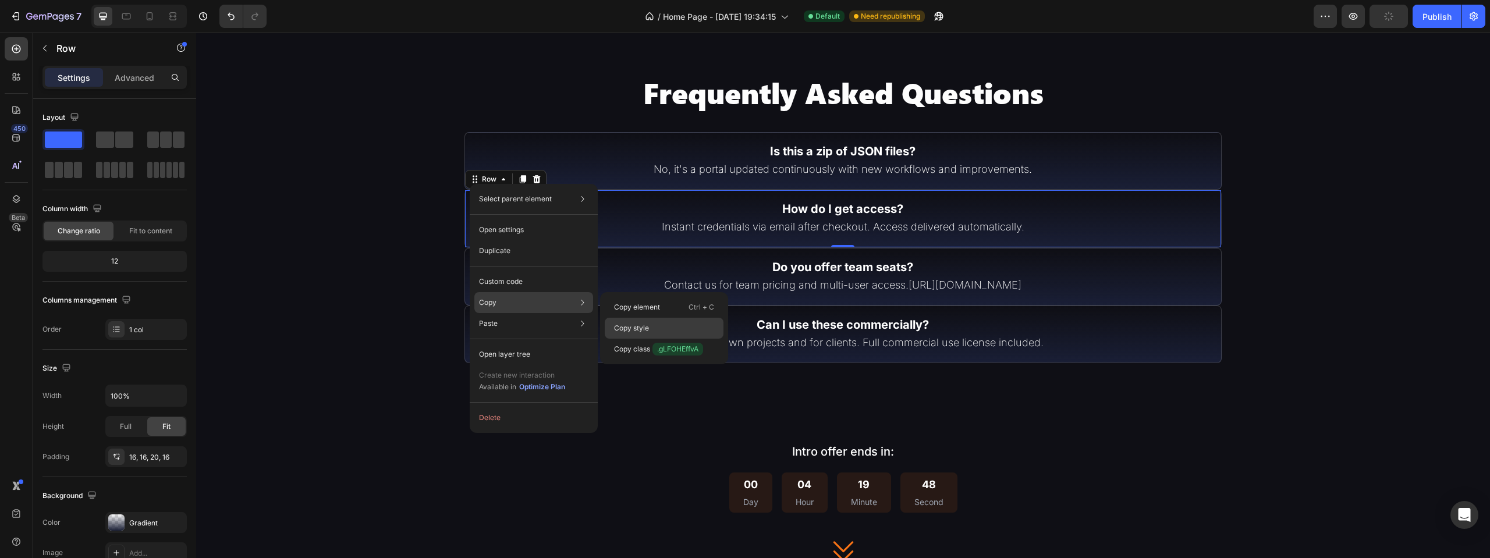
click at [649, 332] on p "Copy style" at bounding box center [631, 328] width 35 height 10
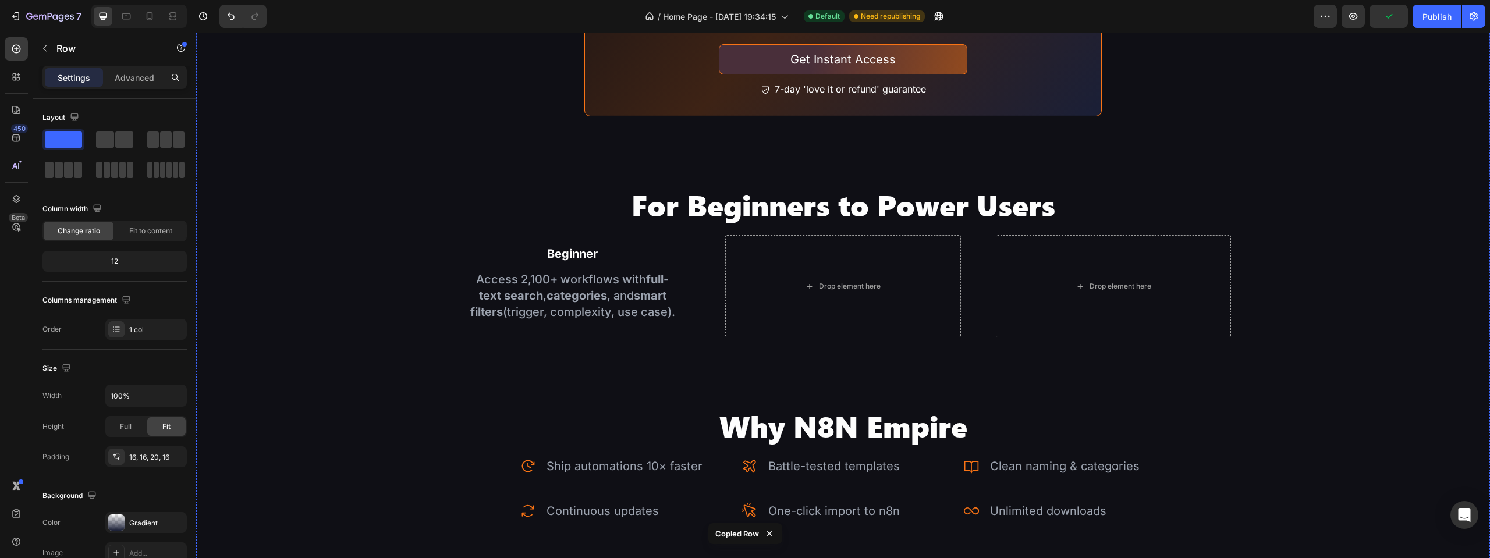
scroll to position [2443, 0]
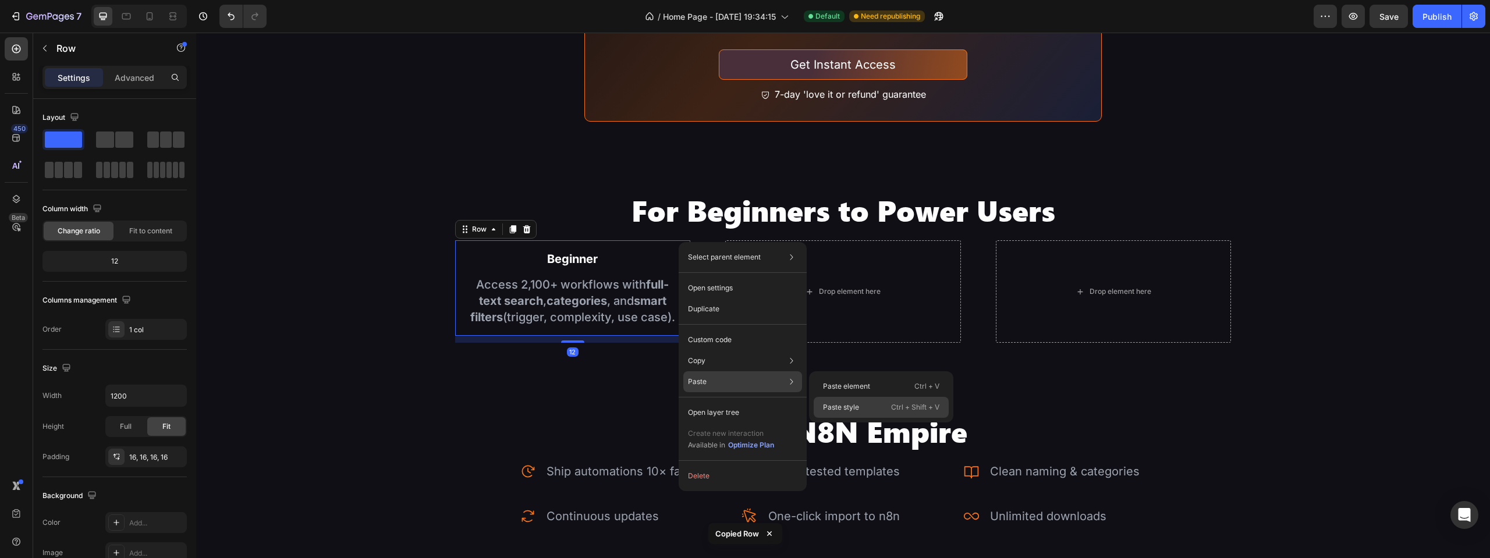
click at [848, 399] on div "Paste style Ctrl + Shift + V" at bounding box center [881, 407] width 135 height 21
type input "100%"
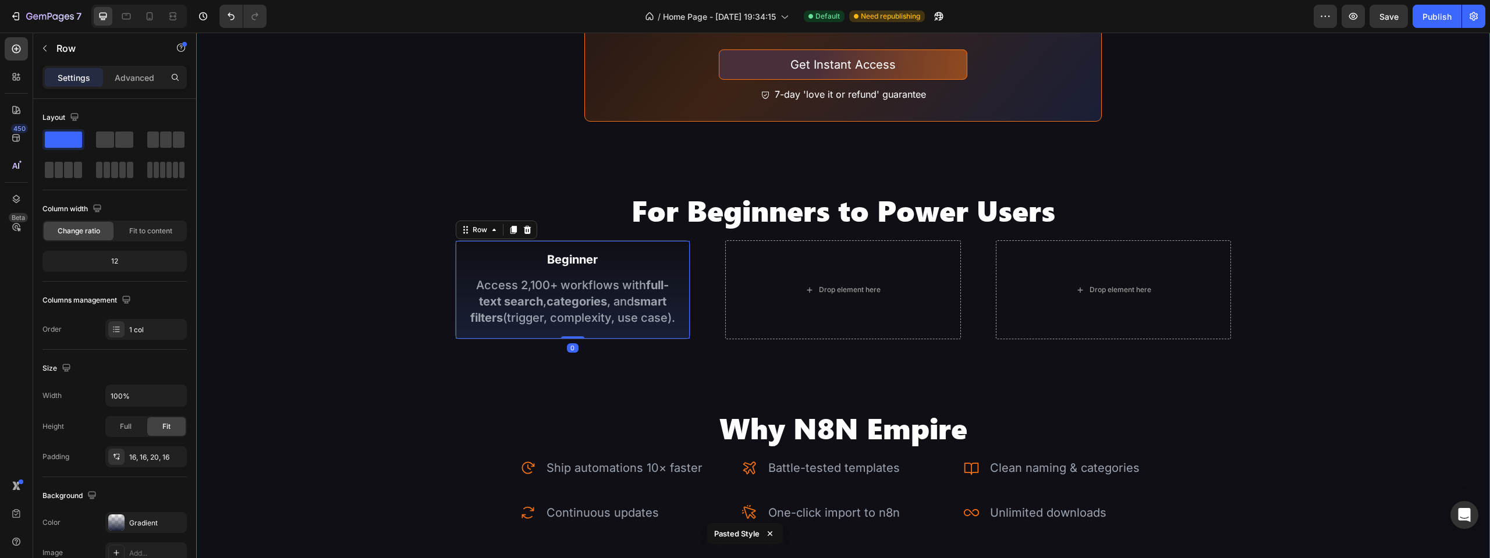
click at [432, 271] on div "Image 1. Explore the Library Text Block Access 2,100+ workflows with full-text …" at bounding box center [843, 531] width 1294 height 3071
click at [676, 245] on div "Beginner Text Block Access 2,100+ workflows with full-text search , categories …" at bounding box center [573, 289] width 236 height 99
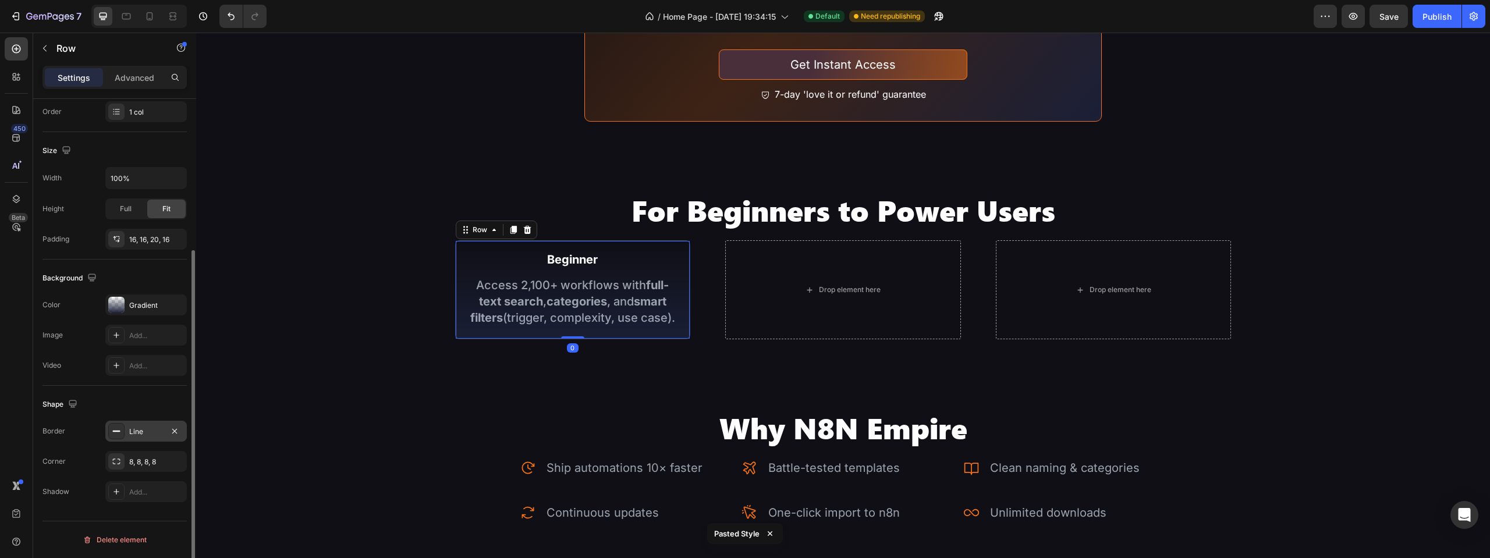
click at [144, 431] on div "Line" at bounding box center [146, 432] width 34 height 10
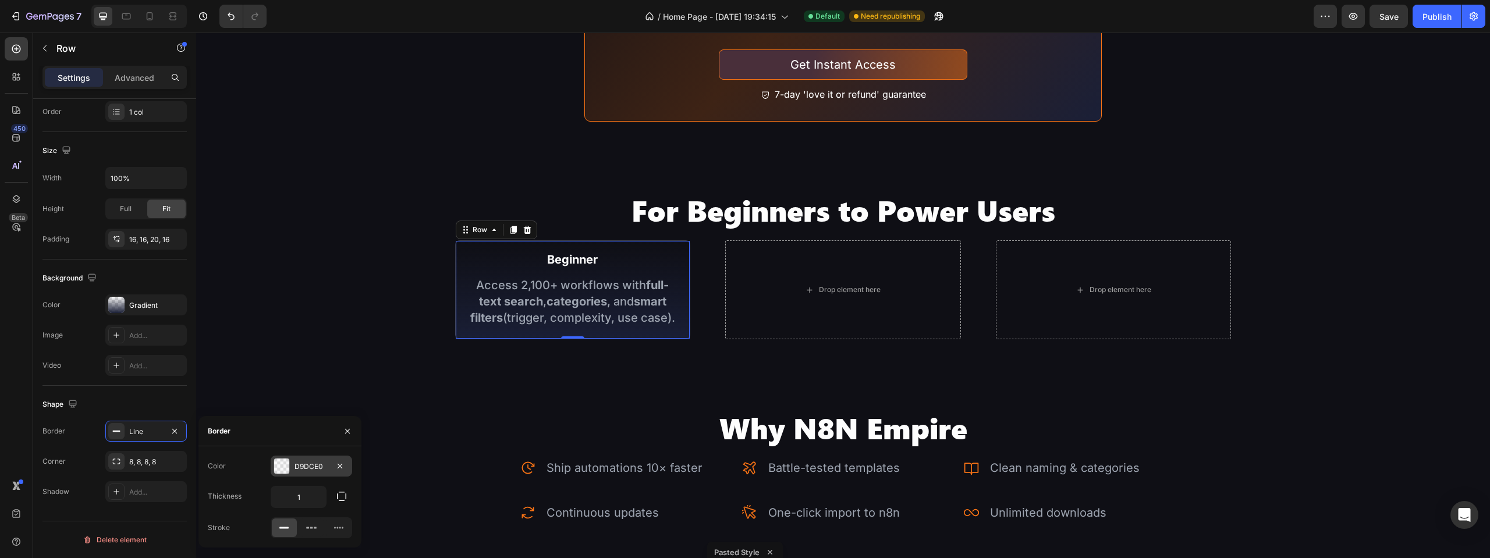
click at [297, 468] on div "D9DCE0" at bounding box center [312, 467] width 34 height 10
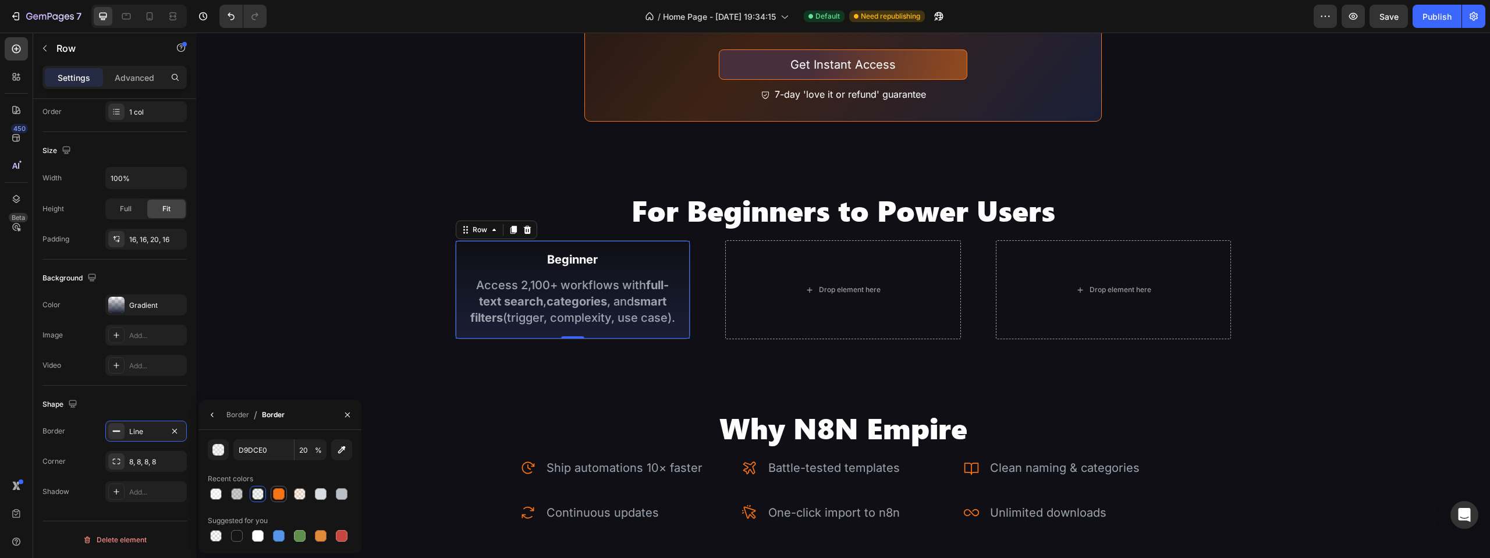
click at [280, 493] on div at bounding box center [279, 494] width 12 height 12
type input "F87315"
type input "100"
click at [335, 323] on div "Image 1. Explore the Library Text Block Access 2,100+ workflows with full-text …" at bounding box center [843, 531] width 1294 height 3071
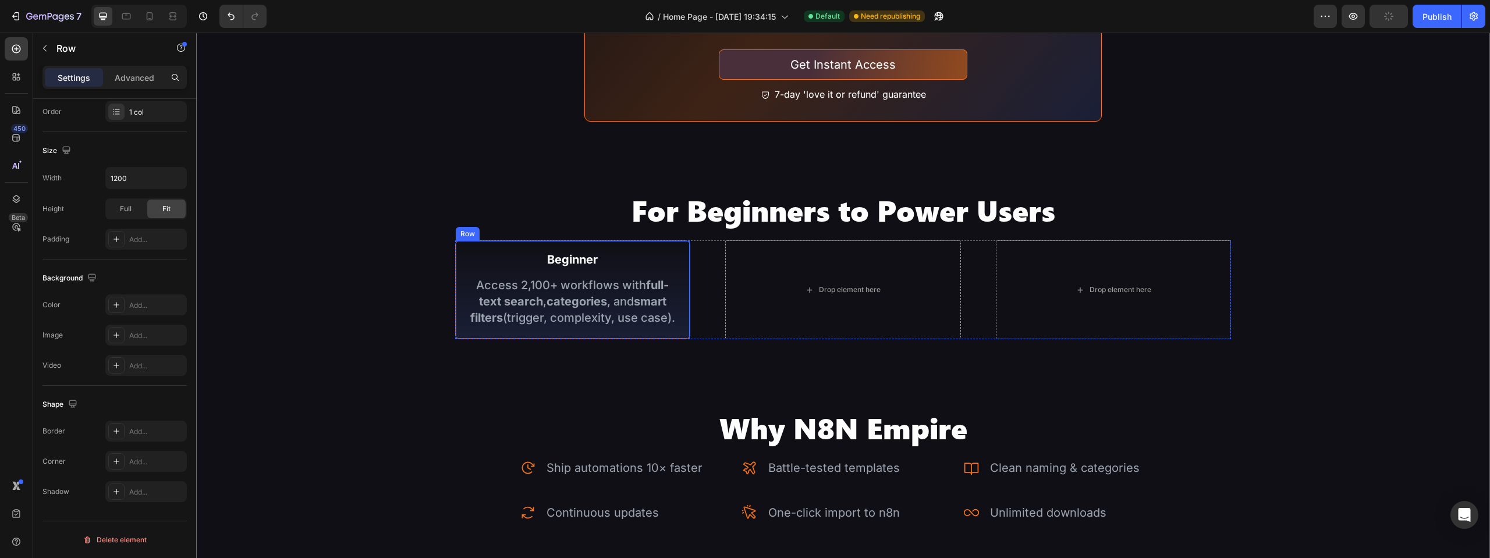
click at [677, 240] on div "Beginner Text Block Access 2,100+ workflows with full-text search , categories …" at bounding box center [573, 289] width 236 height 99
click at [513, 229] on icon at bounding box center [513, 230] width 6 height 8
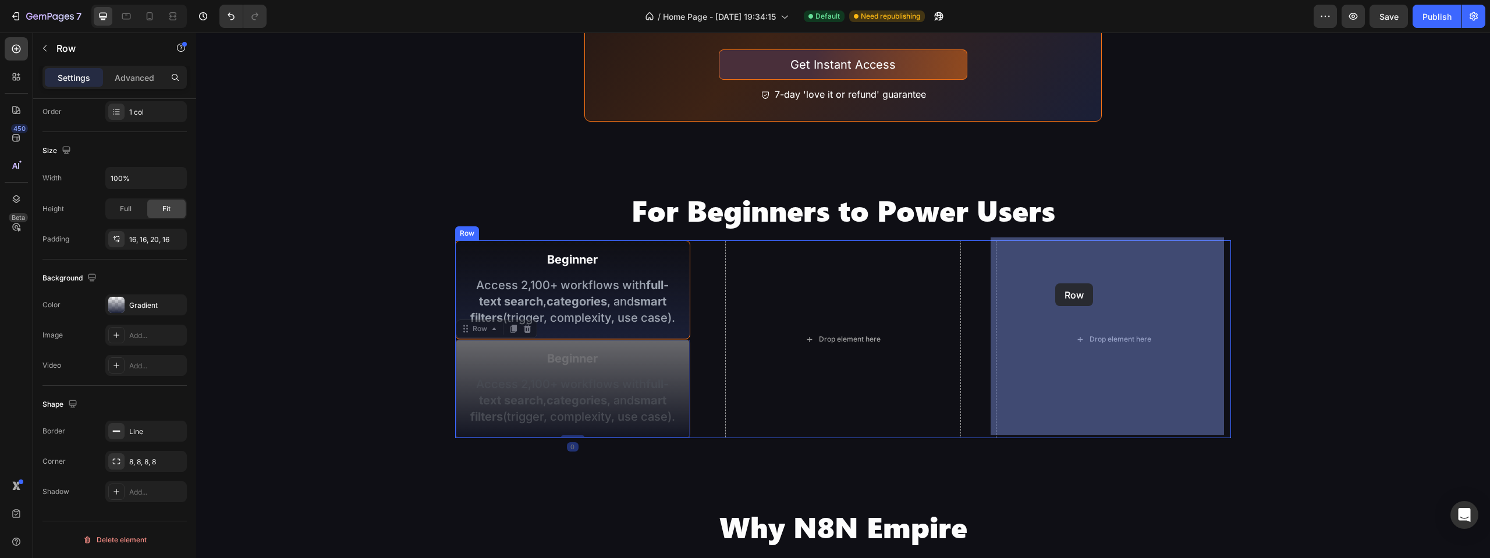
drag, startPoint x: 476, startPoint y: 330, endPoint x: 1056, endPoint y: 284, distance: 581.7
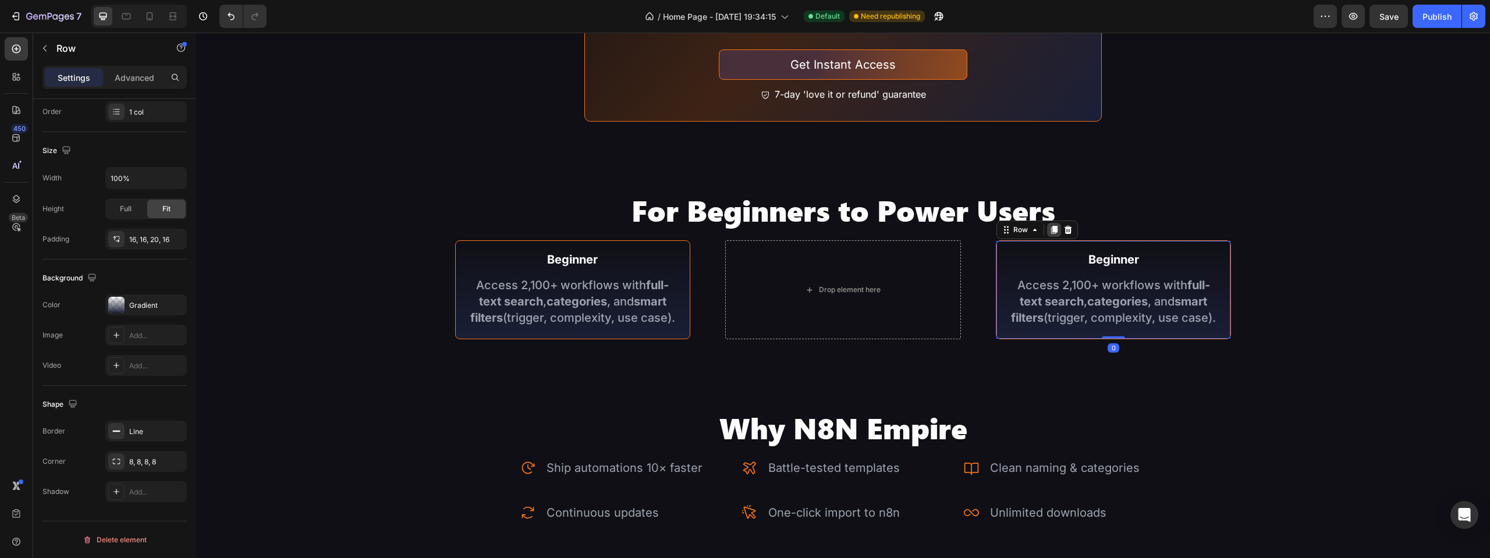
click at [1050, 231] on icon at bounding box center [1054, 229] width 9 height 9
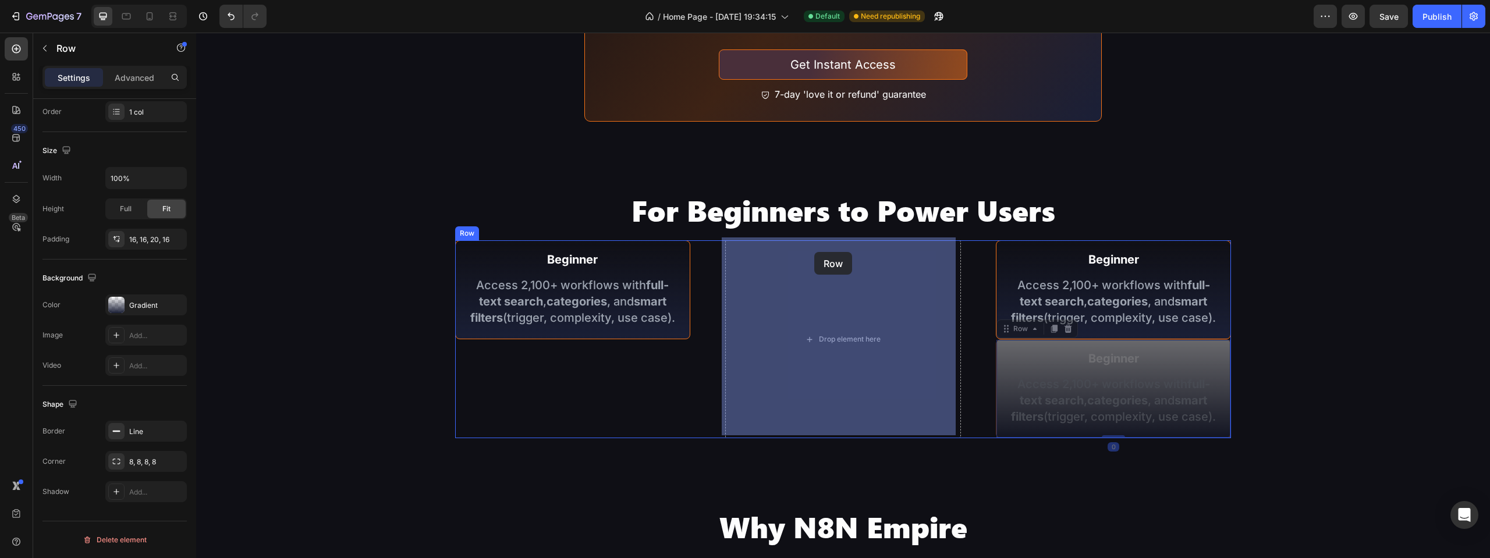
drag, startPoint x: 1010, startPoint y: 326, endPoint x: 821, endPoint y: 256, distance: 200.8
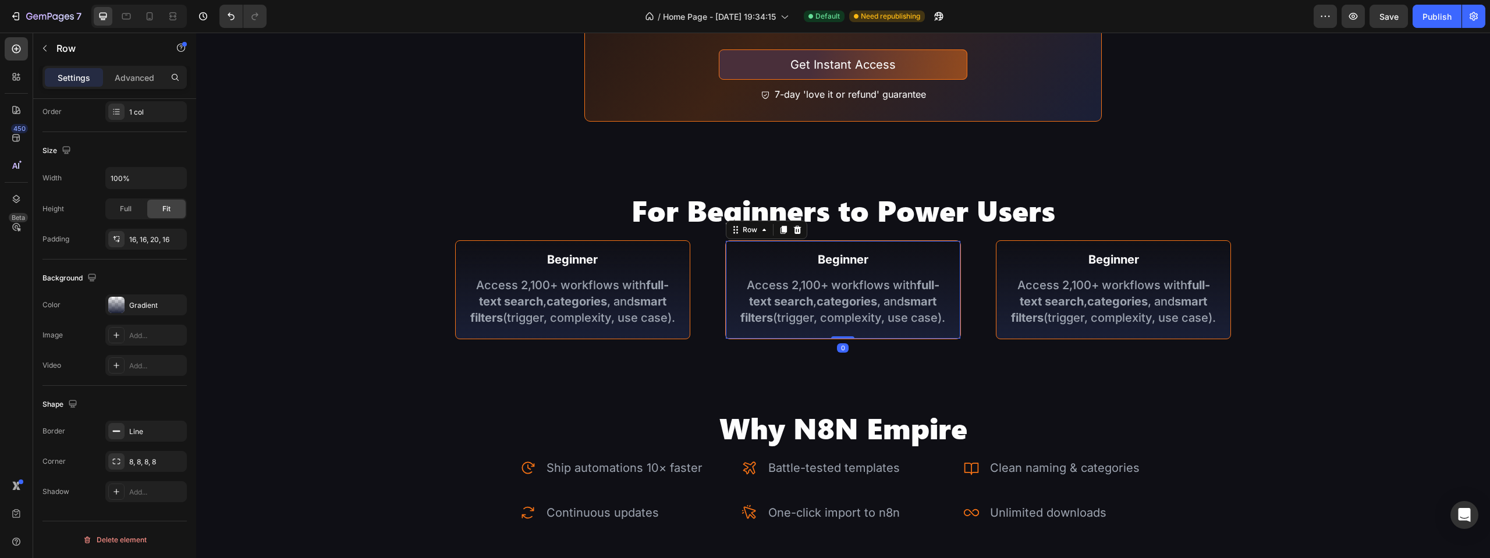
click at [907, 240] on div "Beginner Text Block Access 2,100+ workflows with full-text search , categories …" at bounding box center [843, 289] width 236 height 99
click at [152, 423] on div "Line" at bounding box center [146, 431] width 82 height 21
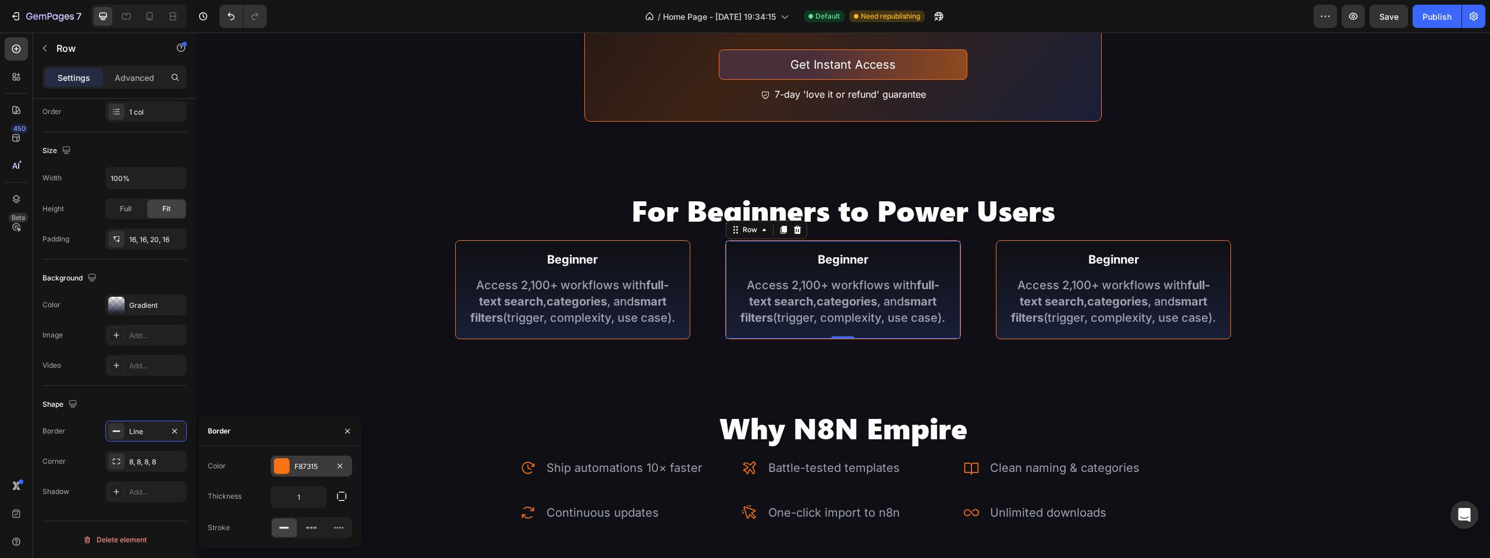
click at [309, 460] on div "F87315" at bounding box center [312, 466] width 82 height 21
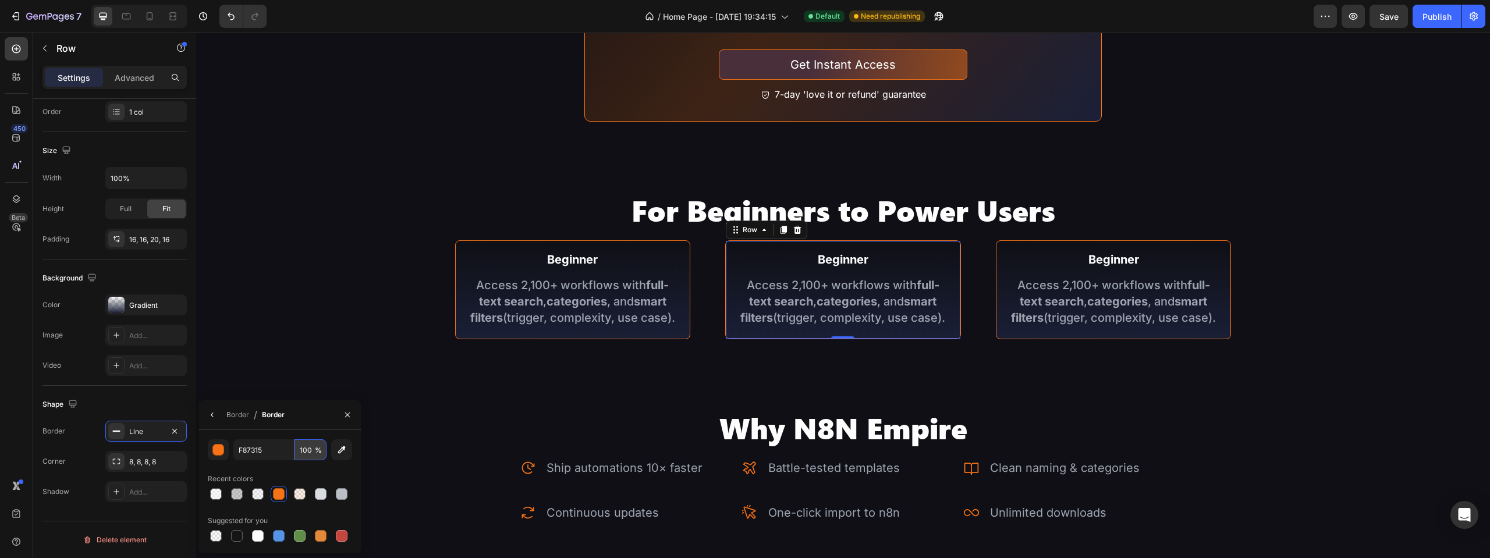
click at [307, 446] on input "100" at bounding box center [311, 450] width 32 height 21
type input "60"
click at [667, 240] on div "Beginner Text Block Access 2,100+ workflows with full-text search , categories …" at bounding box center [573, 289] width 236 height 99
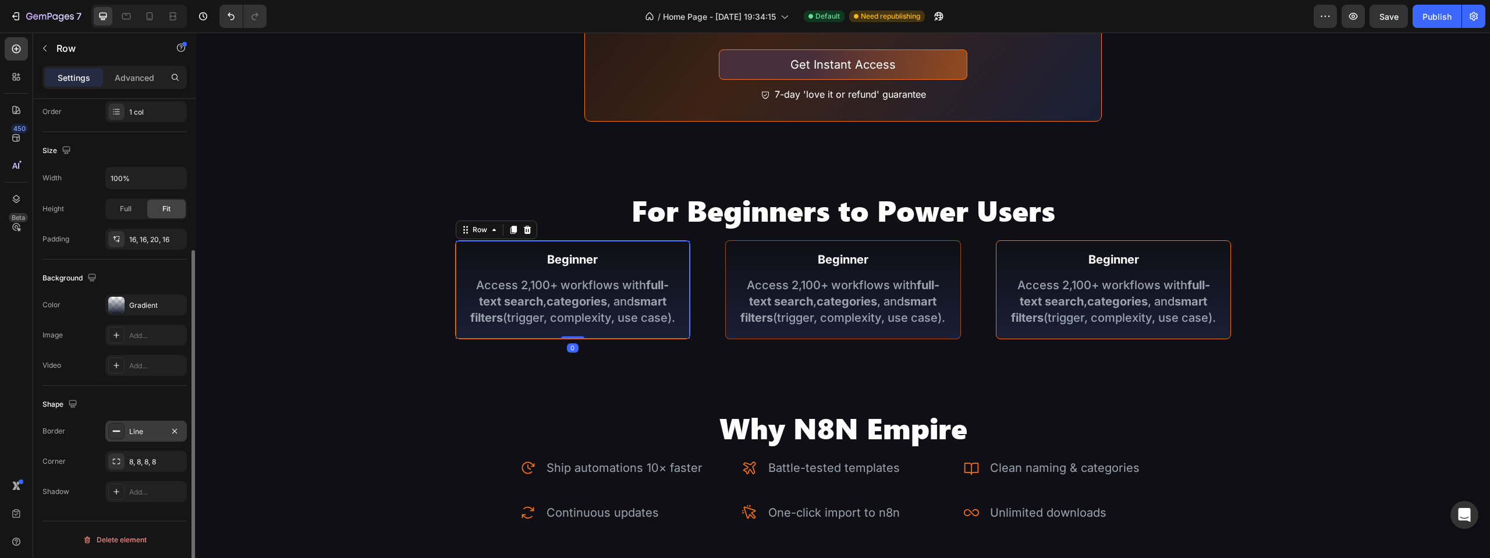
click at [134, 428] on div "Line" at bounding box center [146, 432] width 34 height 10
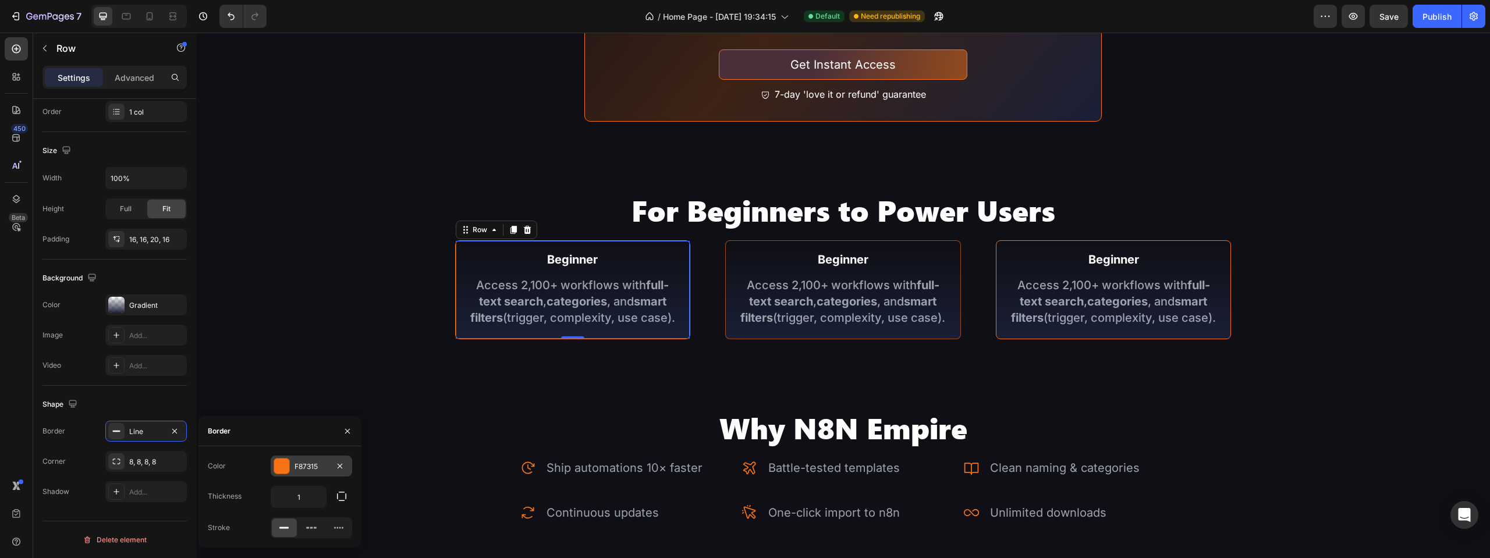
click at [312, 459] on div "F87315" at bounding box center [312, 466] width 82 height 21
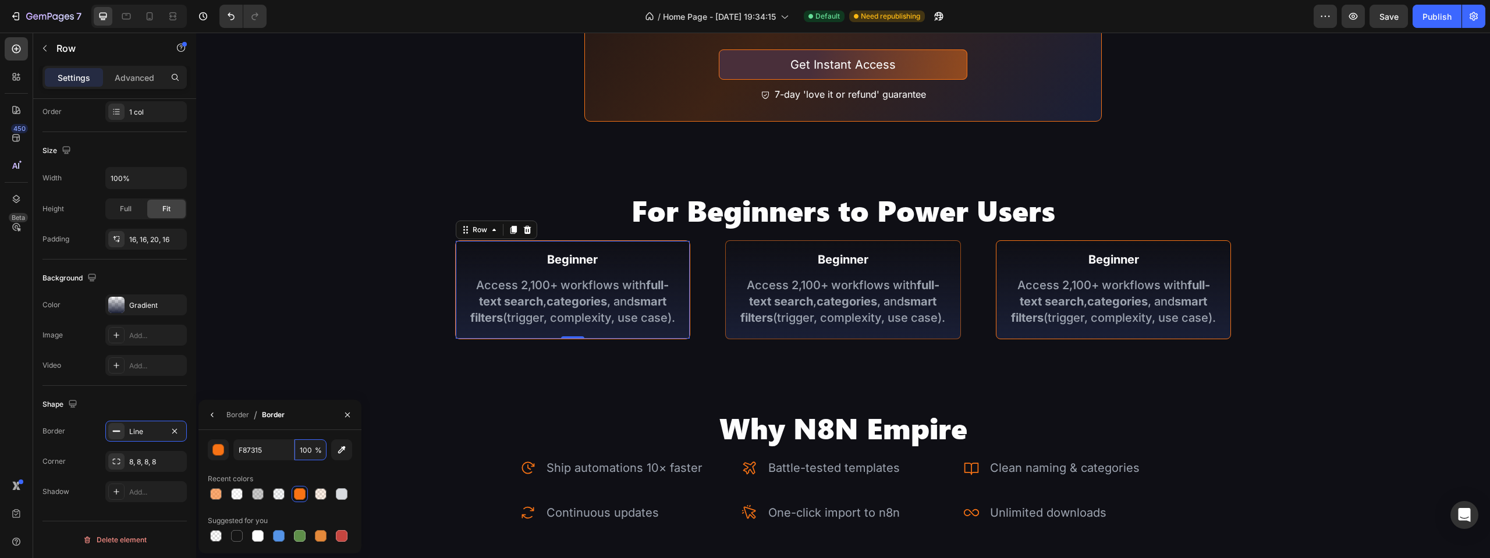
click at [312, 459] on input "100" at bounding box center [311, 450] width 32 height 21
type input "10"
click at [761, 239] on div "Text Block" at bounding box center [758, 243] width 40 height 10
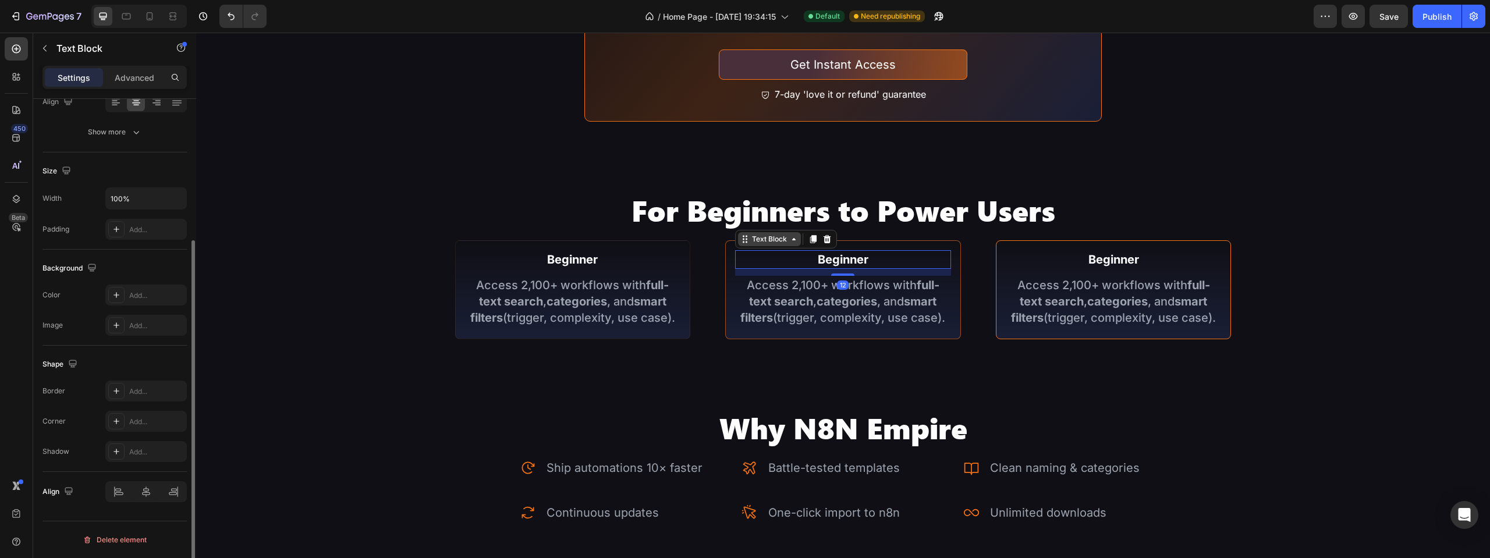
scroll to position [0, 0]
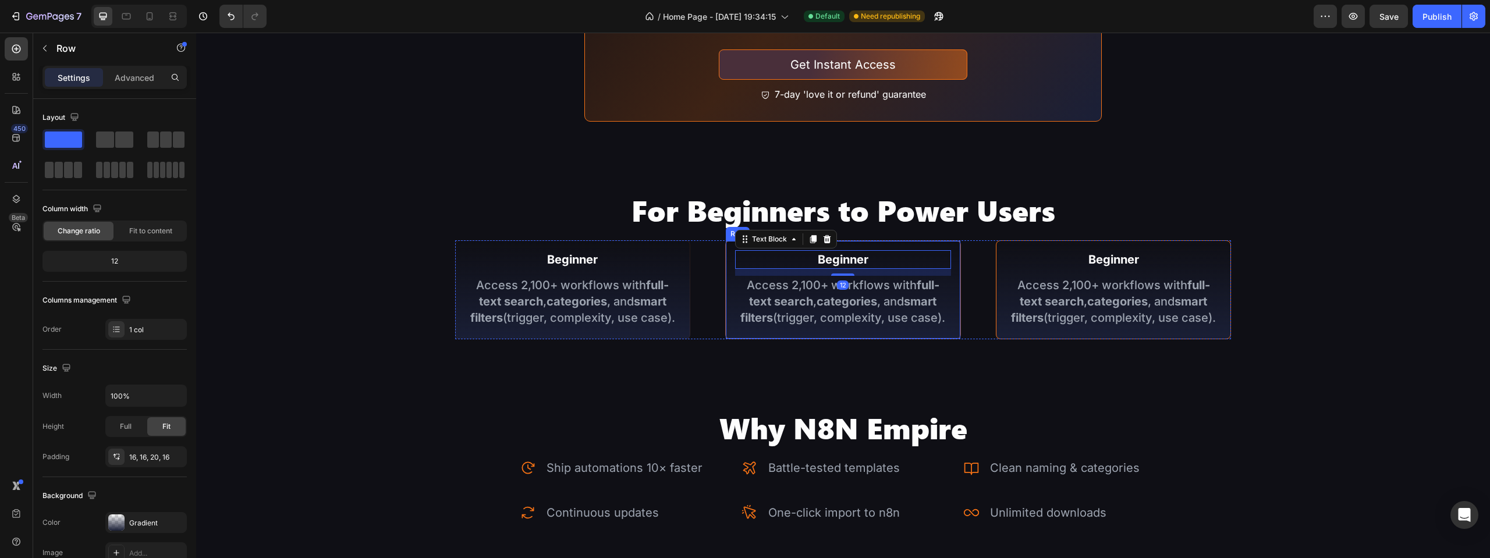
click at [873, 242] on div "Beginner Text Block 12 Access 2,100+ workflows with full-text search , categori…" at bounding box center [843, 289] width 236 height 99
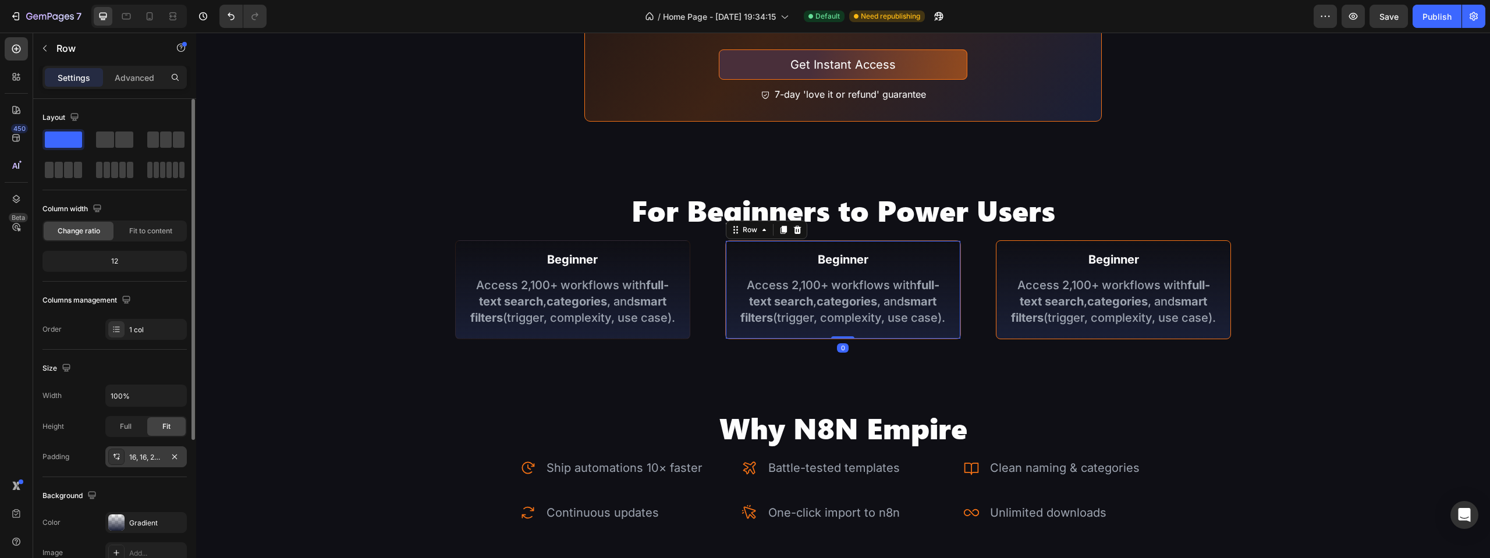
scroll to position [116, 0]
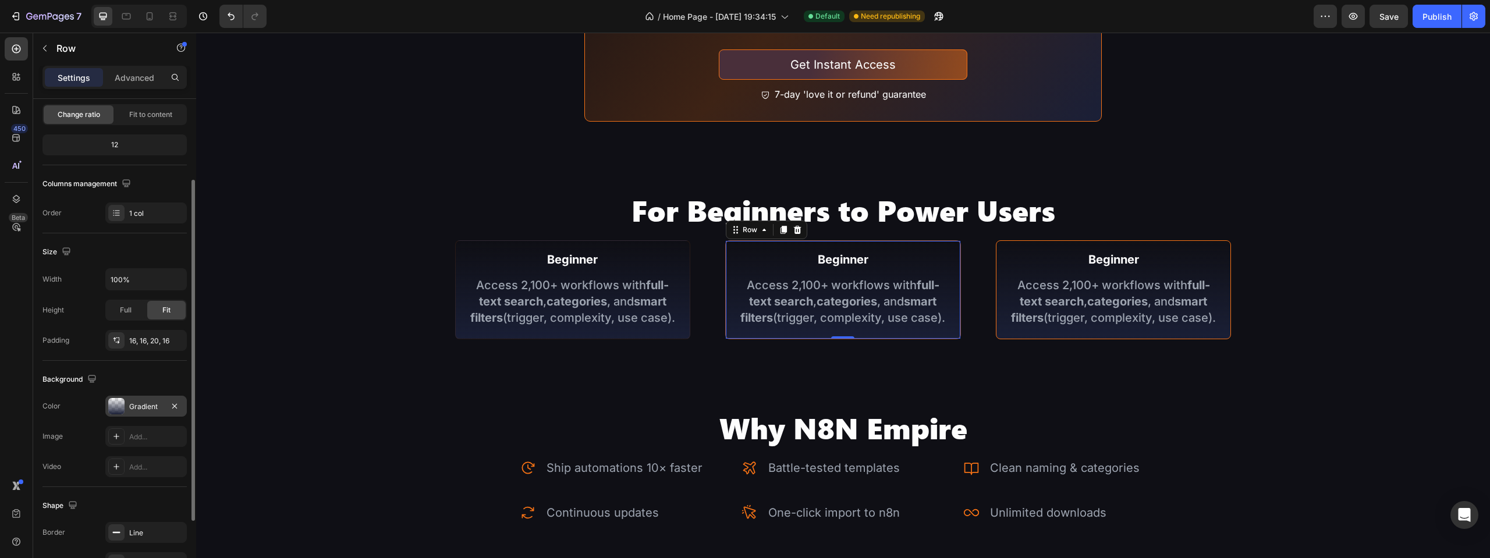
click at [144, 402] on div "Gradient" at bounding box center [146, 407] width 34 height 10
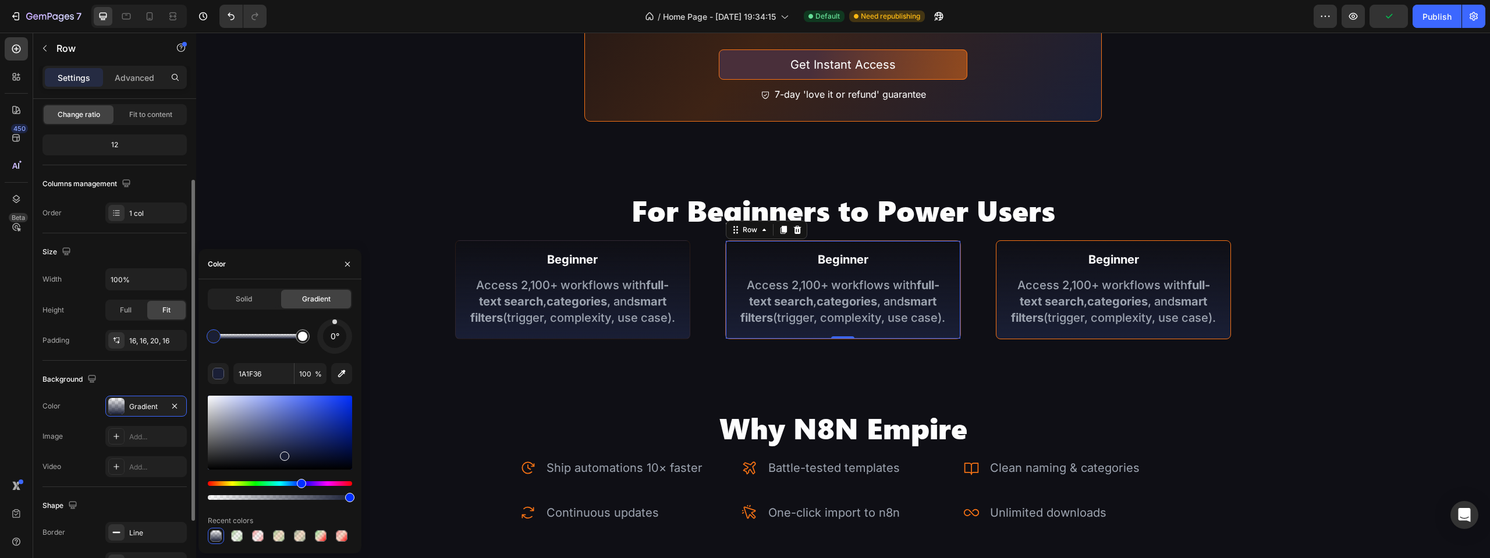
click at [130, 519] on div "Shape Border Line Corner 8, 8, 8, 8 Shadow Add..." at bounding box center [115, 550] width 144 height 126
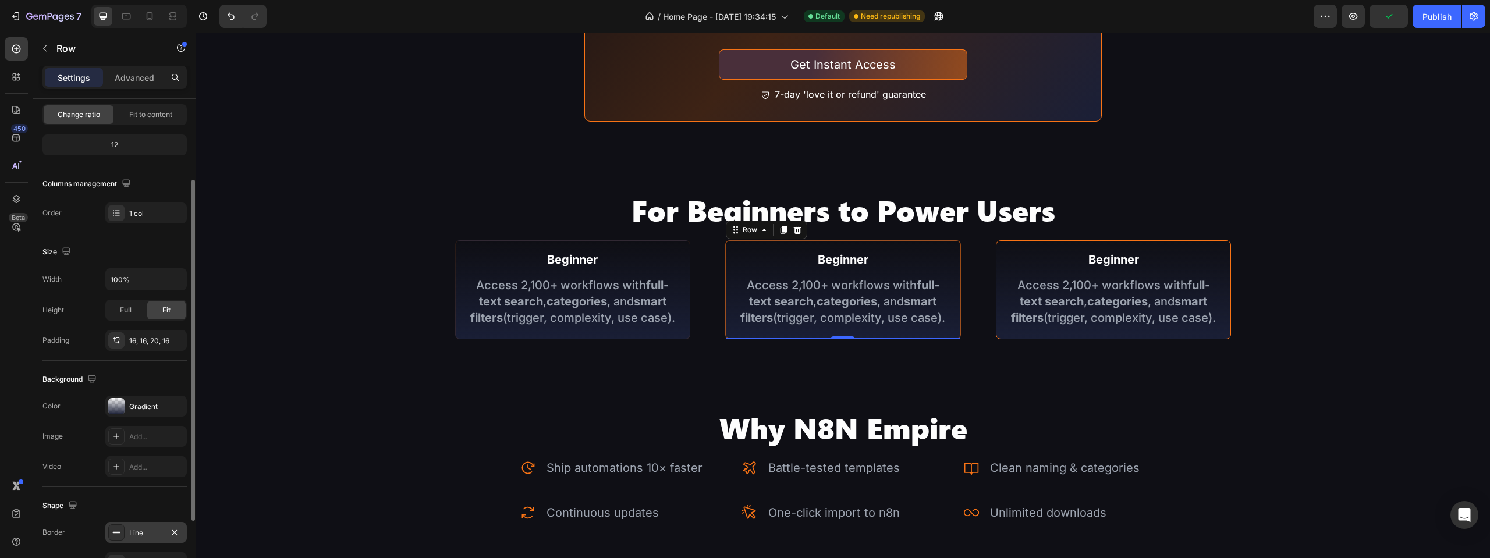
click at [131, 525] on div "Line" at bounding box center [146, 532] width 82 height 21
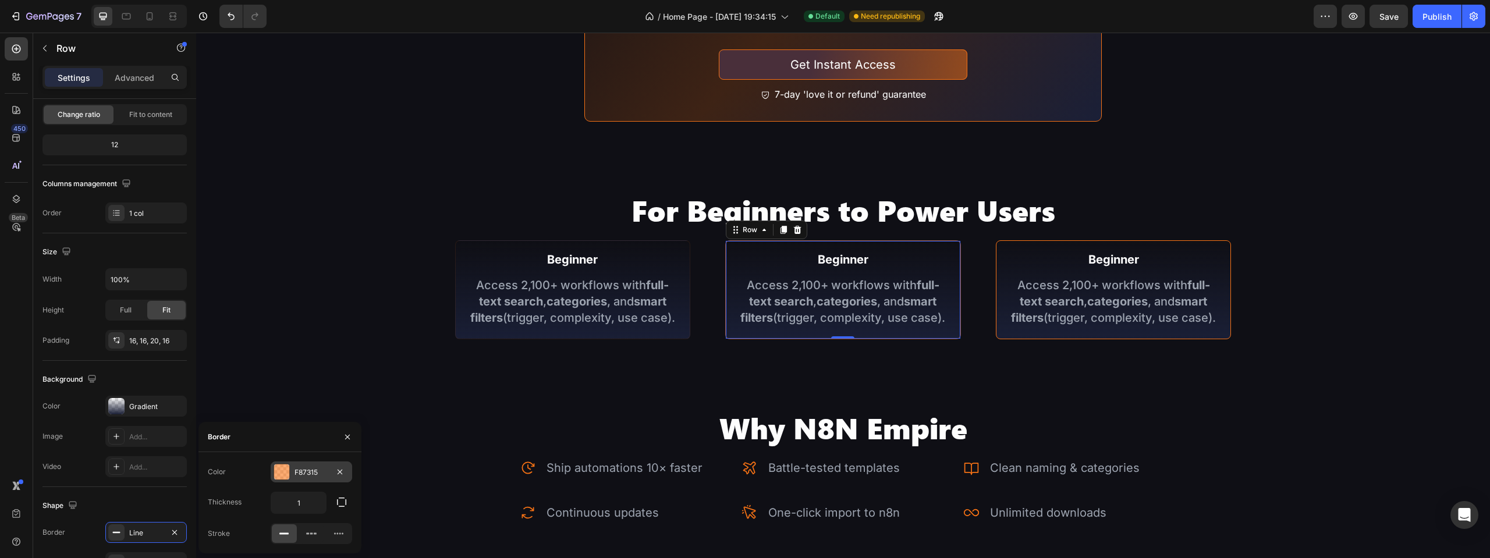
click at [304, 468] on div "F87315" at bounding box center [312, 473] width 34 height 10
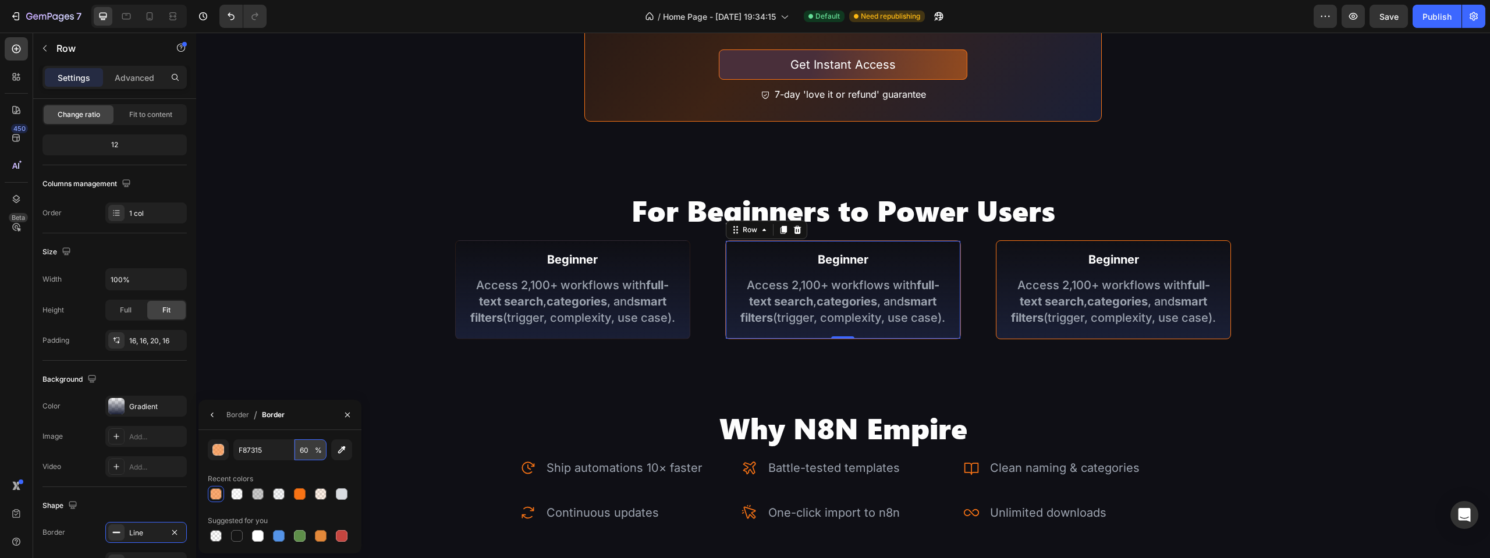
click at [0, 0] on input "60" at bounding box center [0, 0] width 0 height 0
type input "40"
click at [374, 294] on div "Image 1. Explore the Library Text Block Access 2,100+ workflows with full-text …" at bounding box center [843, 531] width 1294 height 3071
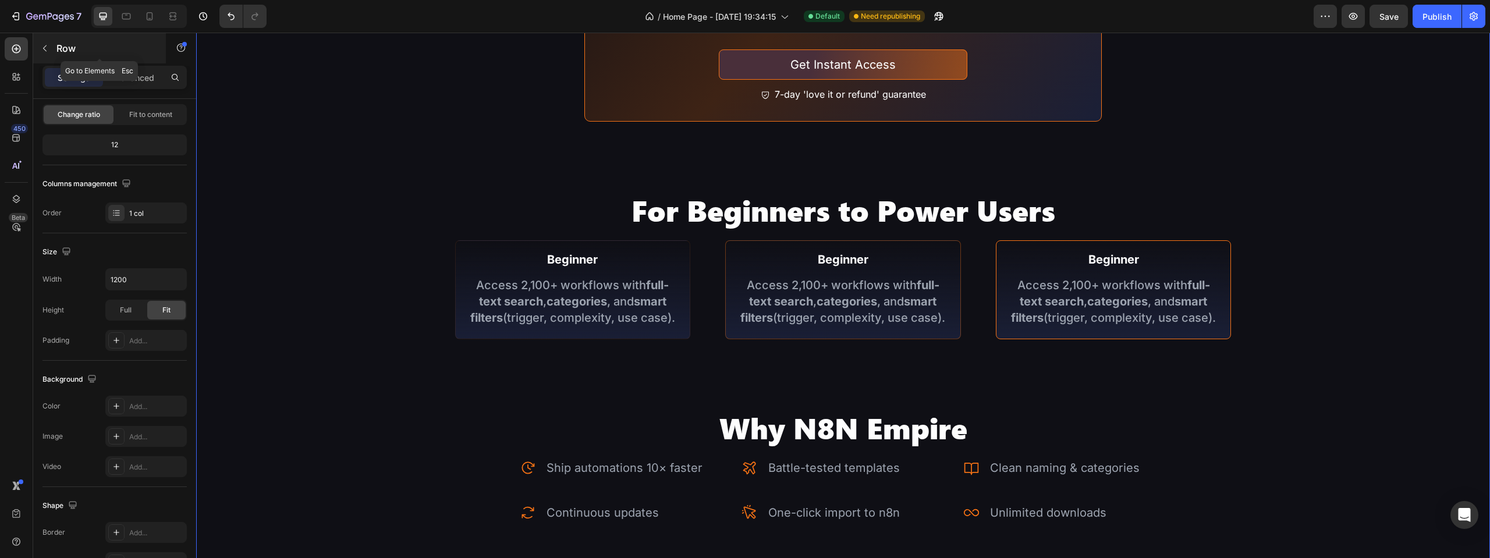
click at [44, 50] on icon "button" at bounding box center [44, 48] width 9 height 9
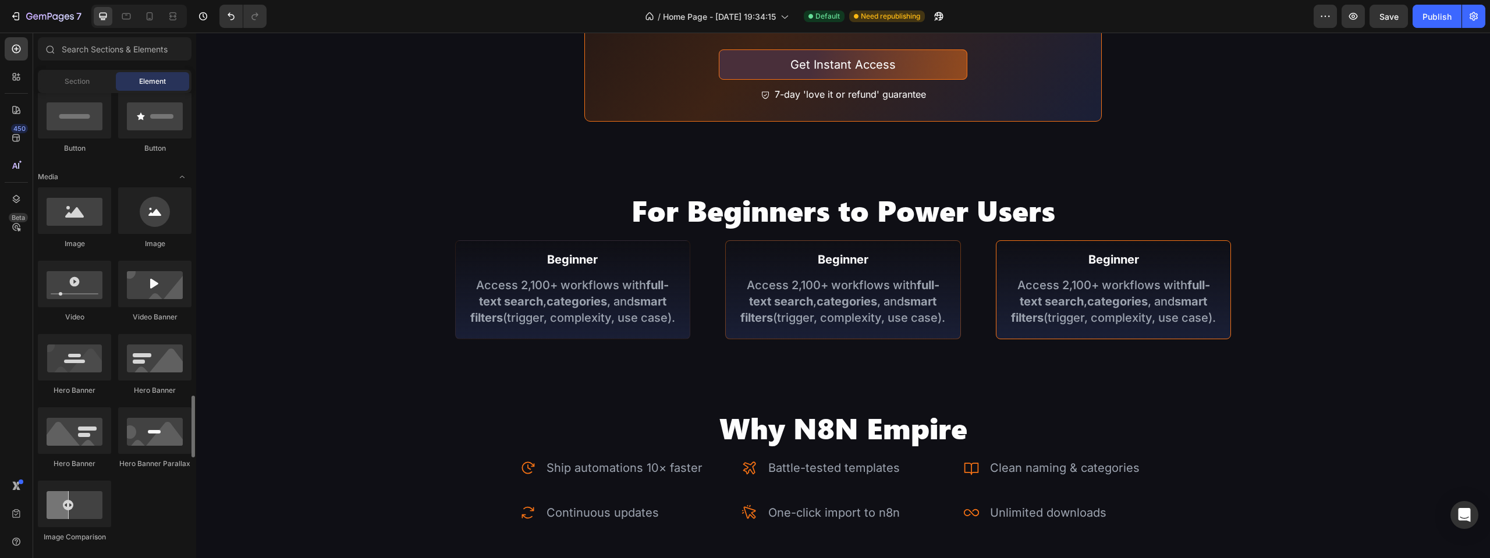
scroll to position [640, 0]
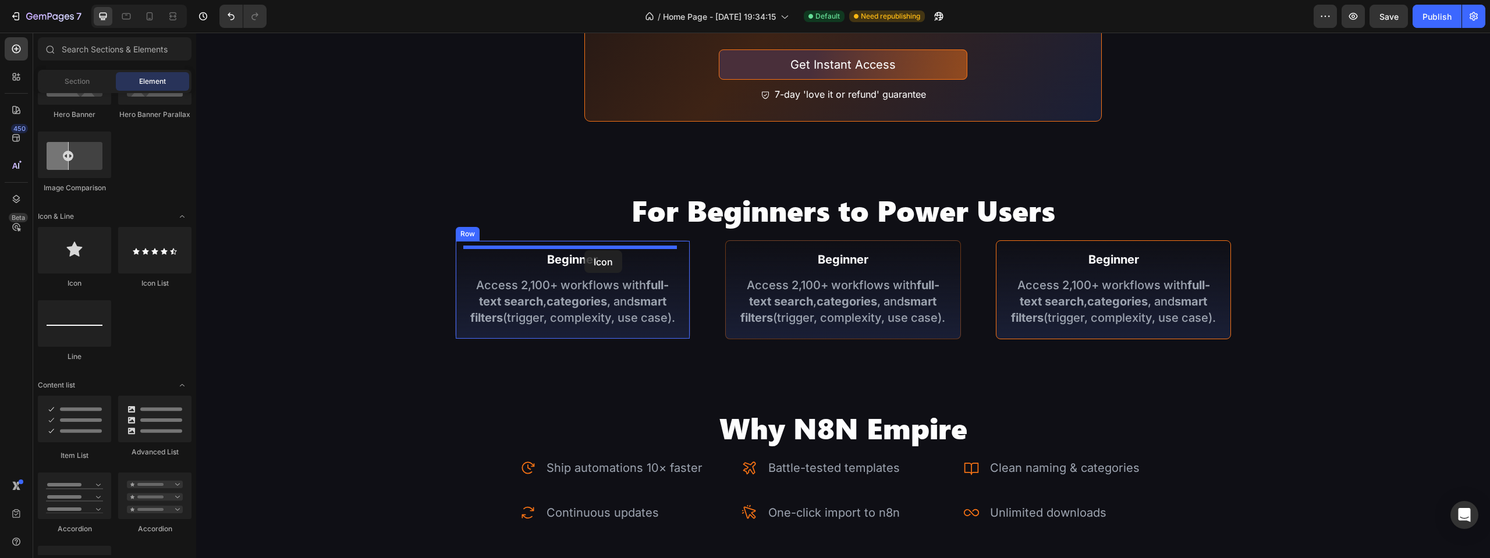
drag, startPoint x: 278, startPoint y: 287, endPoint x: 585, endPoint y: 250, distance: 308.4
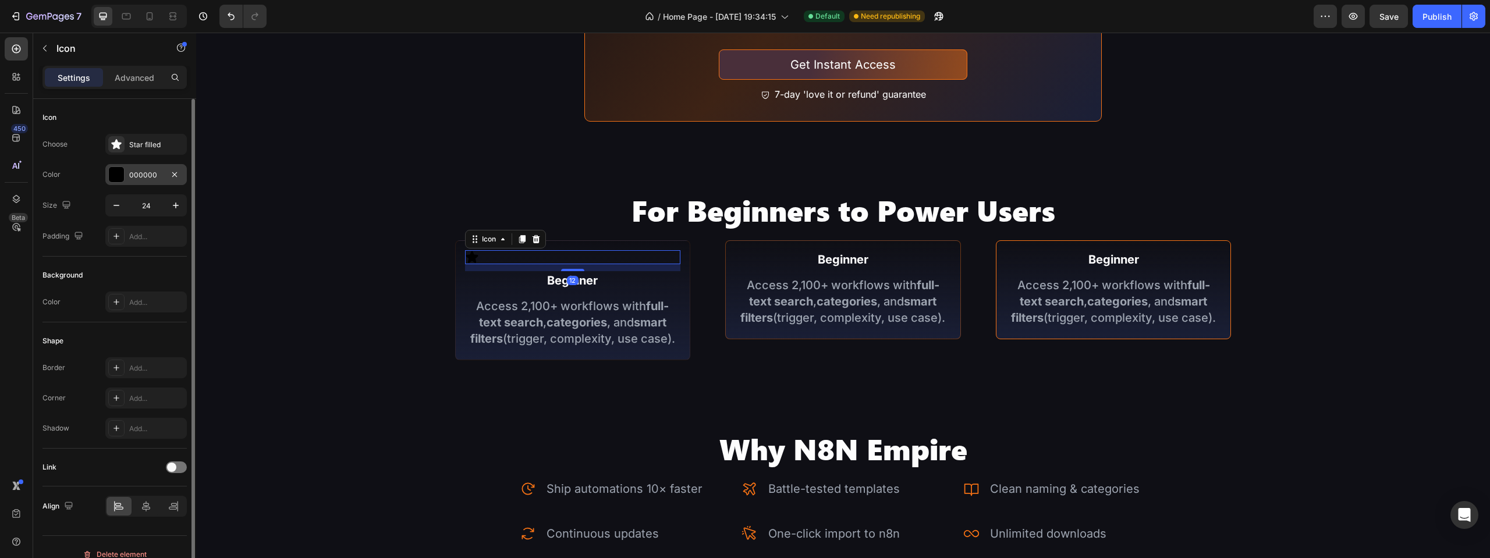
click at [139, 175] on div "000000" at bounding box center [146, 175] width 34 height 10
click at [143, 149] on div "Star filled" at bounding box center [156, 145] width 55 height 10
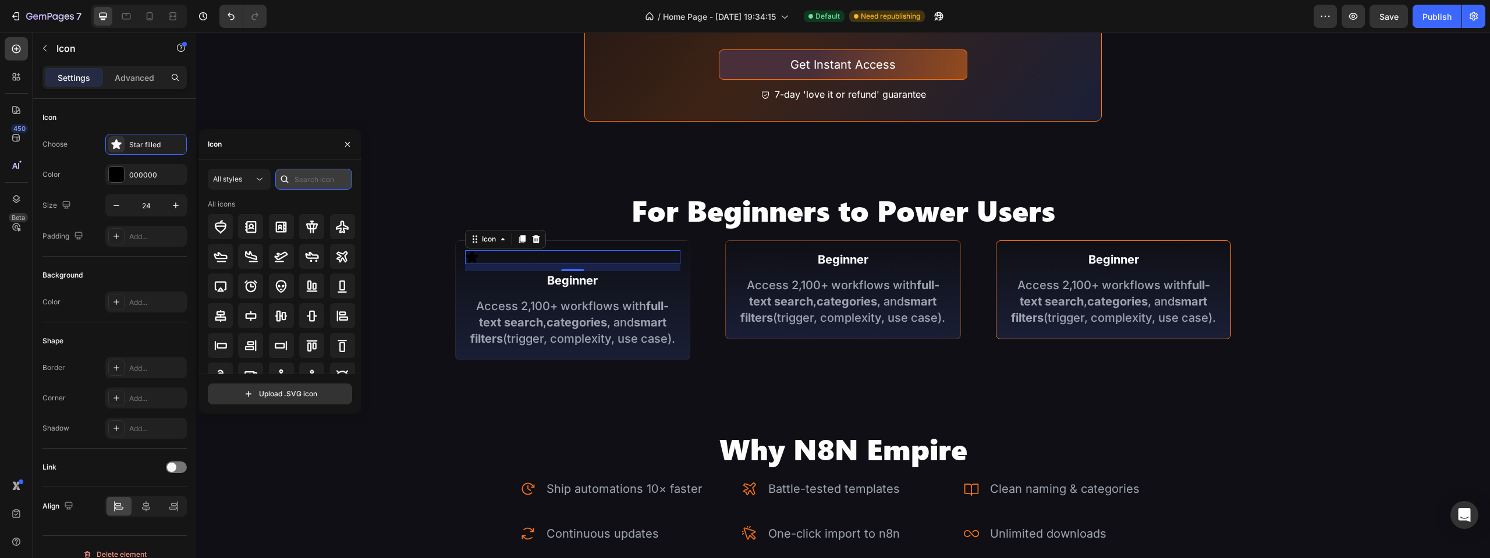
click at [307, 181] on input "text" at bounding box center [313, 179] width 77 height 21
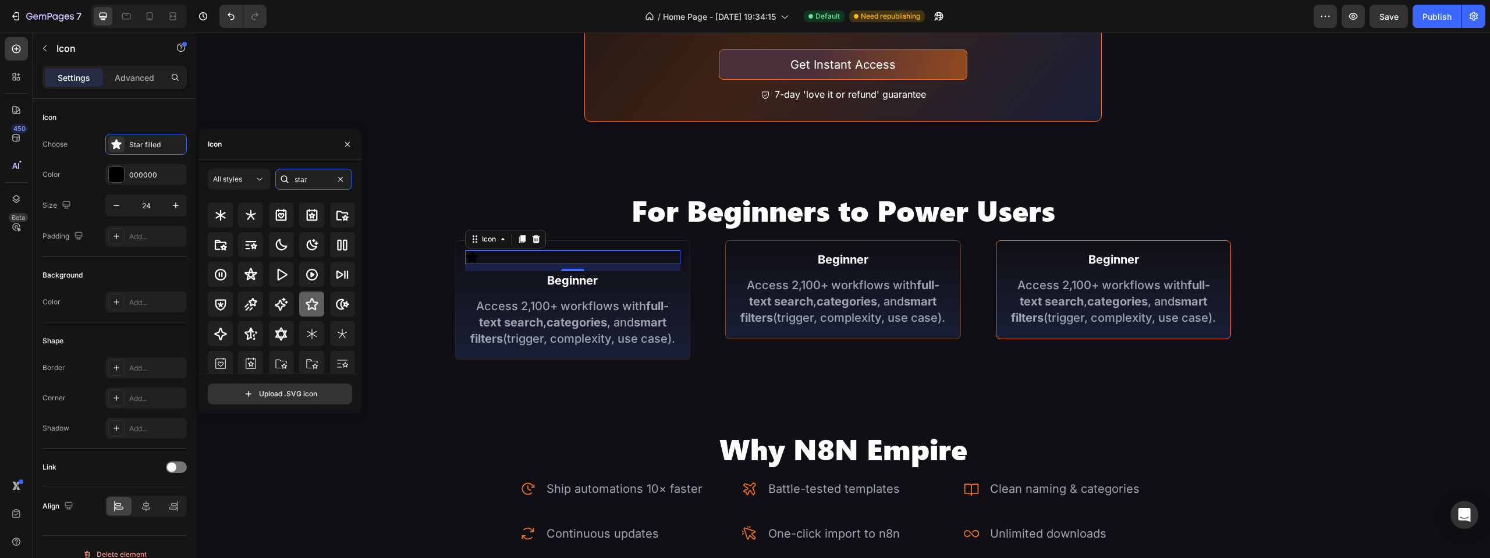
type input "star"
click at [310, 304] on icon at bounding box center [312, 305] width 14 height 14
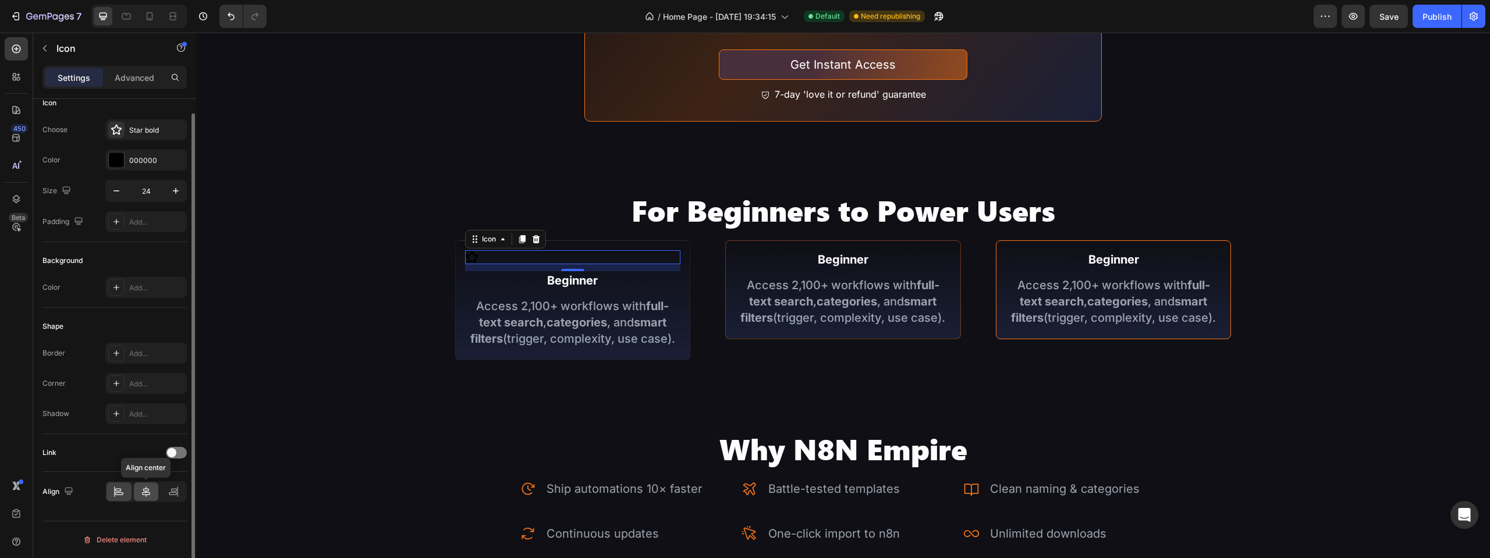
click at [148, 490] on icon at bounding box center [146, 492] width 8 height 10
click at [128, 164] on div "000000" at bounding box center [146, 160] width 82 height 21
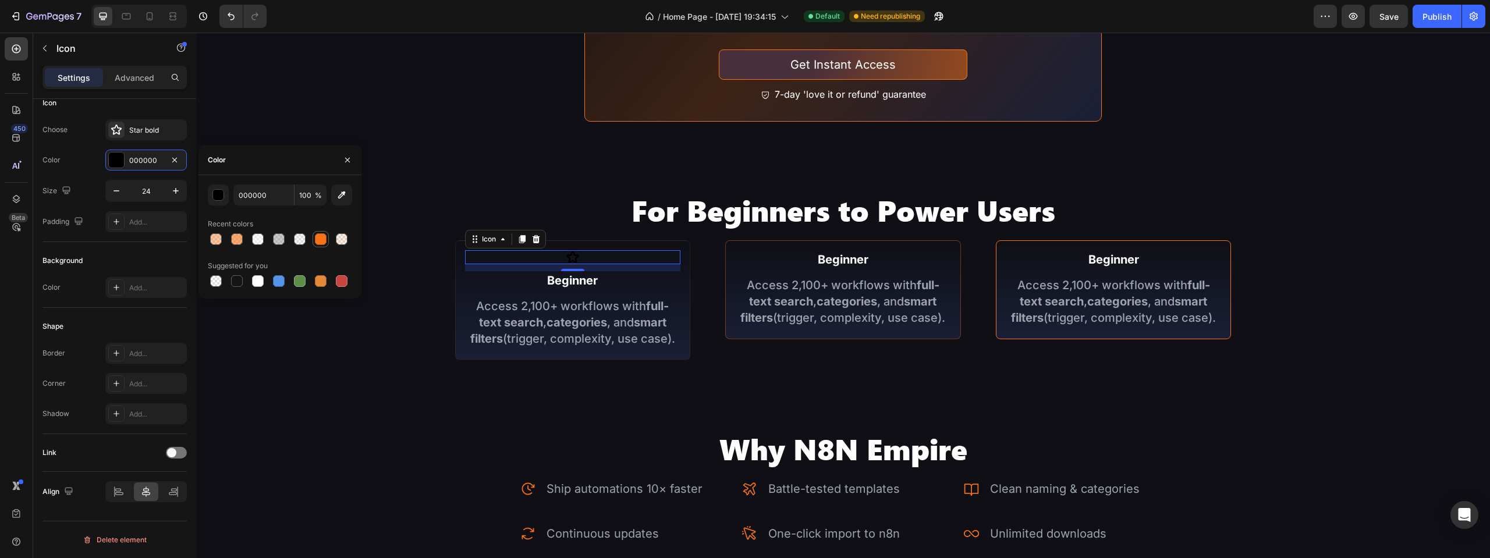
click at [318, 242] on div at bounding box center [321, 239] width 12 height 12
type input "F87315"
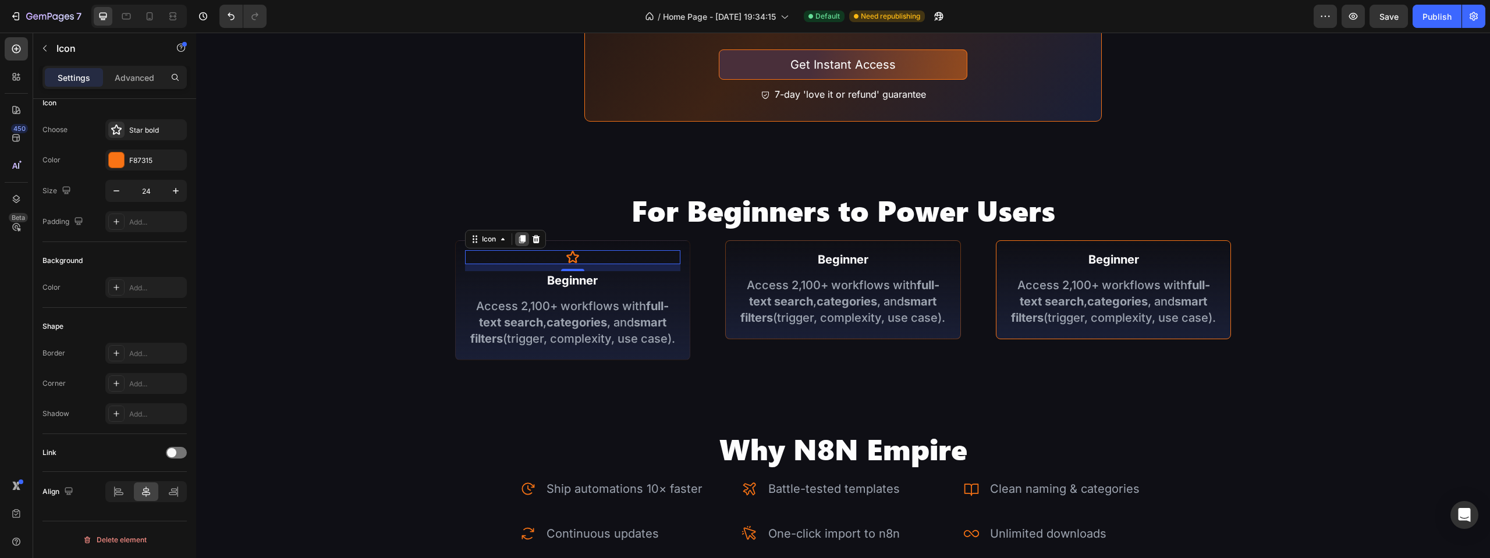
click at [522, 235] on icon at bounding box center [522, 239] width 6 height 8
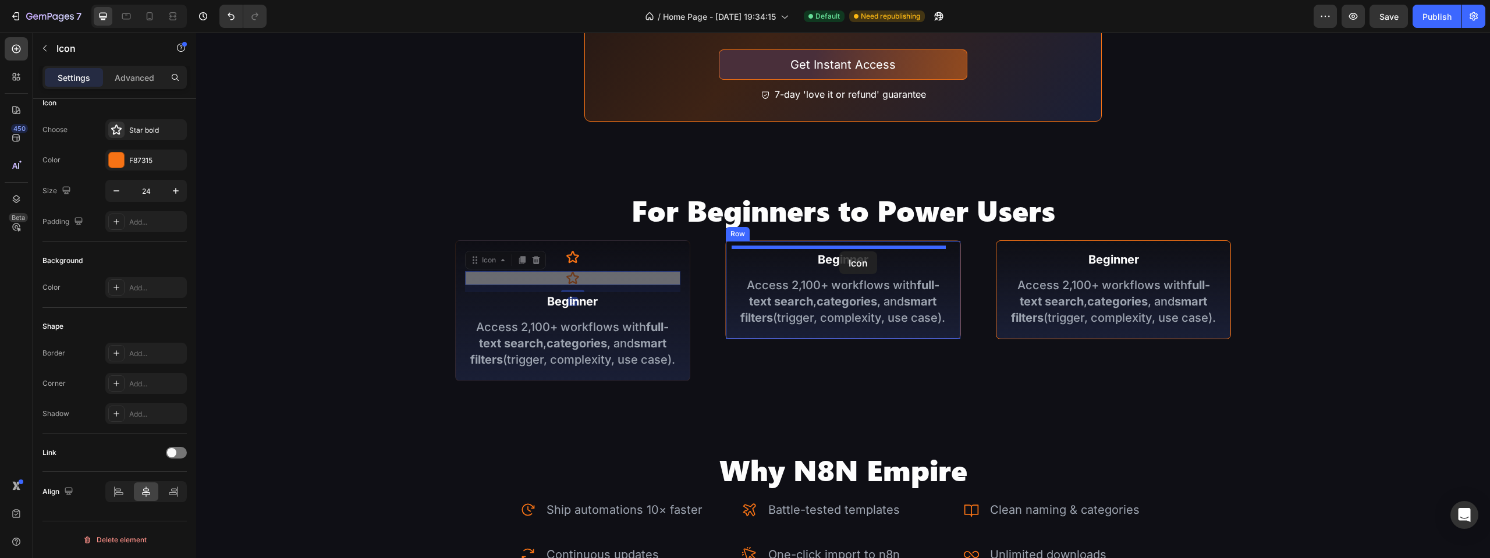
drag, startPoint x: 496, startPoint y: 257, endPoint x: 840, endPoint y: 252, distance: 343.5
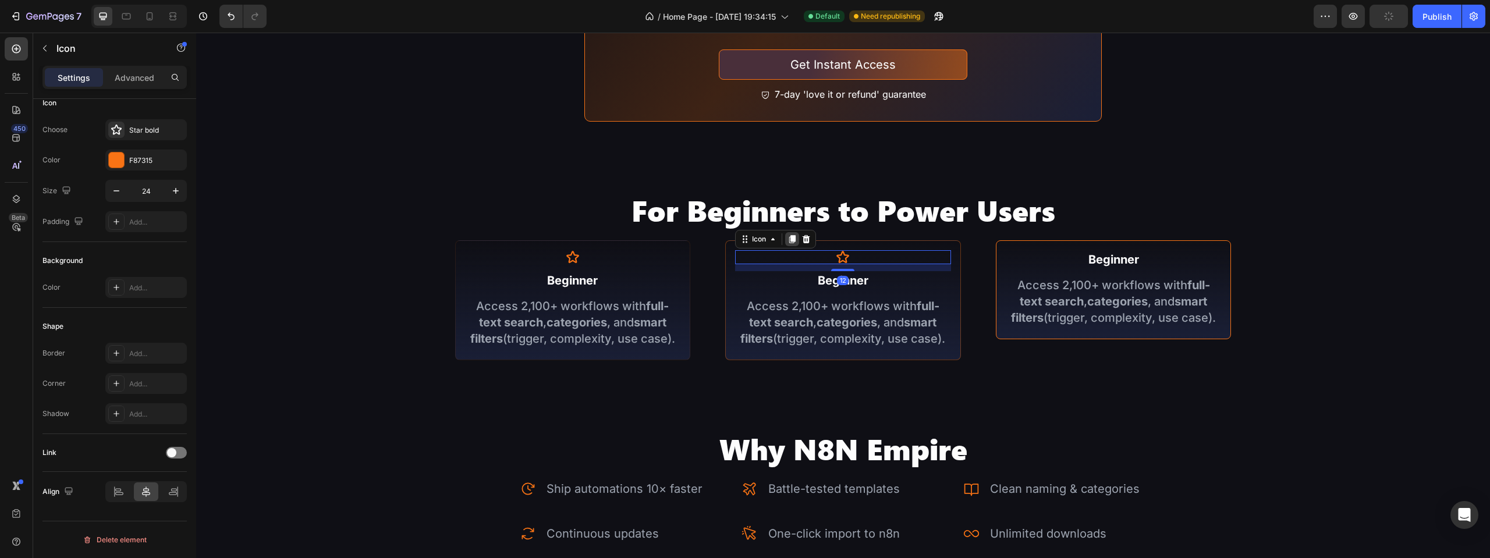
click at [790, 238] on icon at bounding box center [792, 239] width 6 height 8
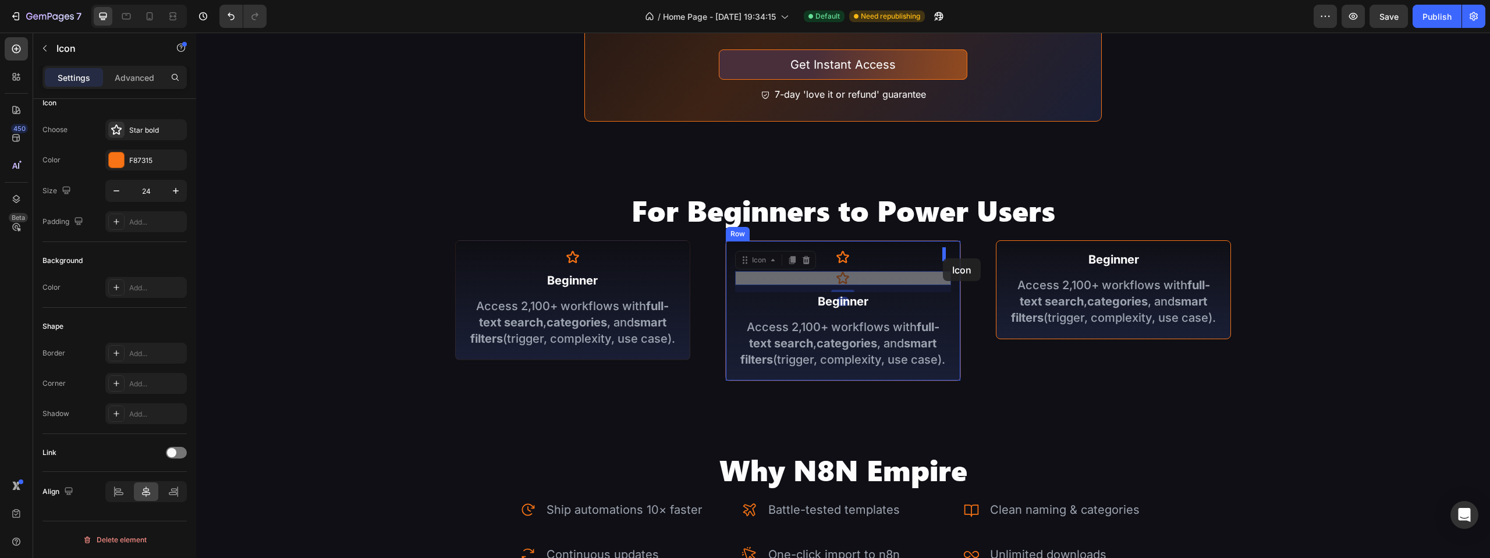
drag, startPoint x: 760, startPoint y: 257, endPoint x: 944, endPoint y: 258, distance: 184.0
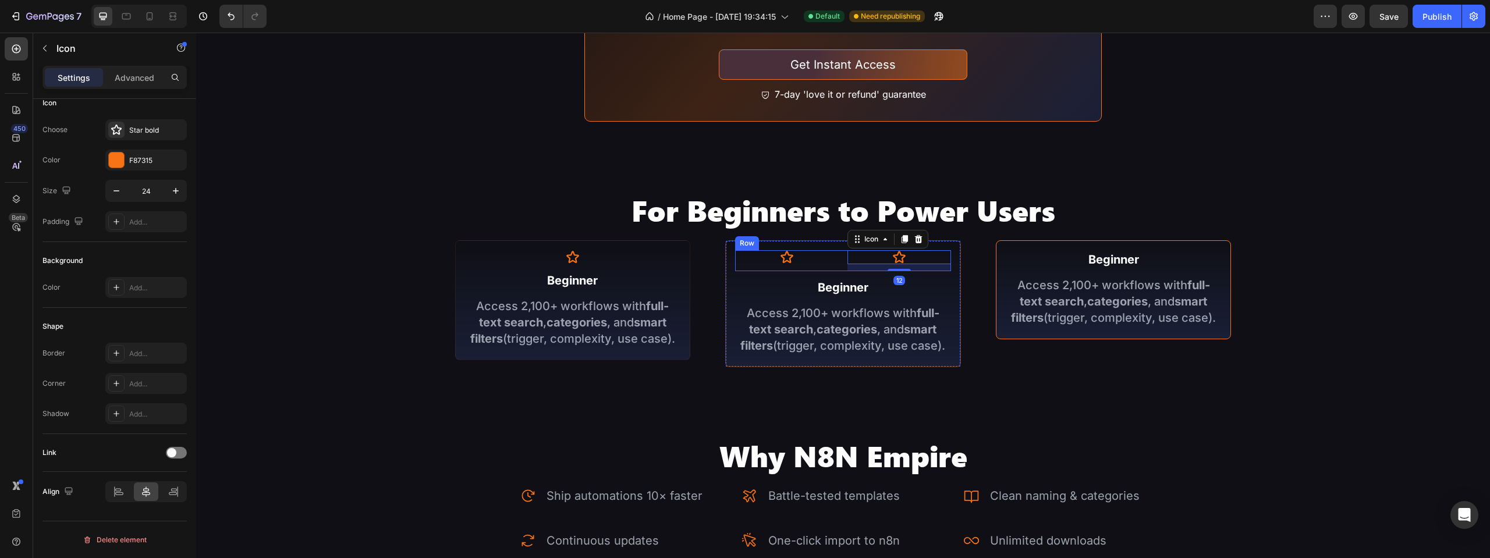
click at [838, 255] on div "Icon Icon 12 Row" at bounding box center [843, 260] width 216 height 21
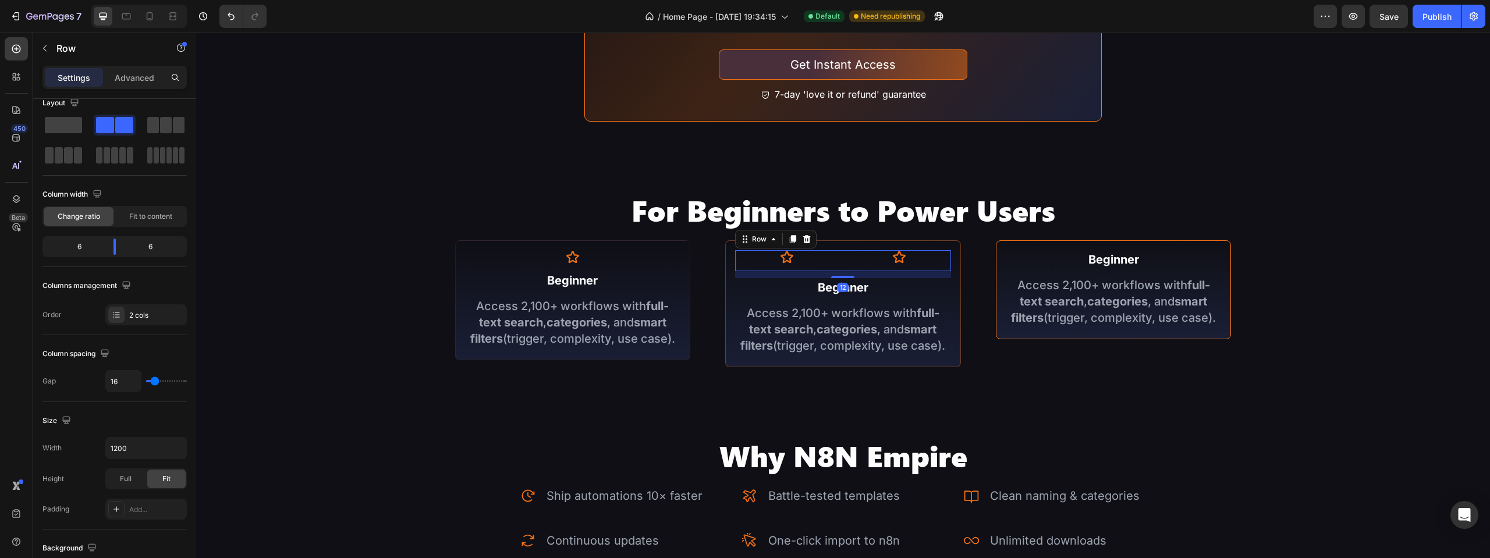
scroll to position [0, 0]
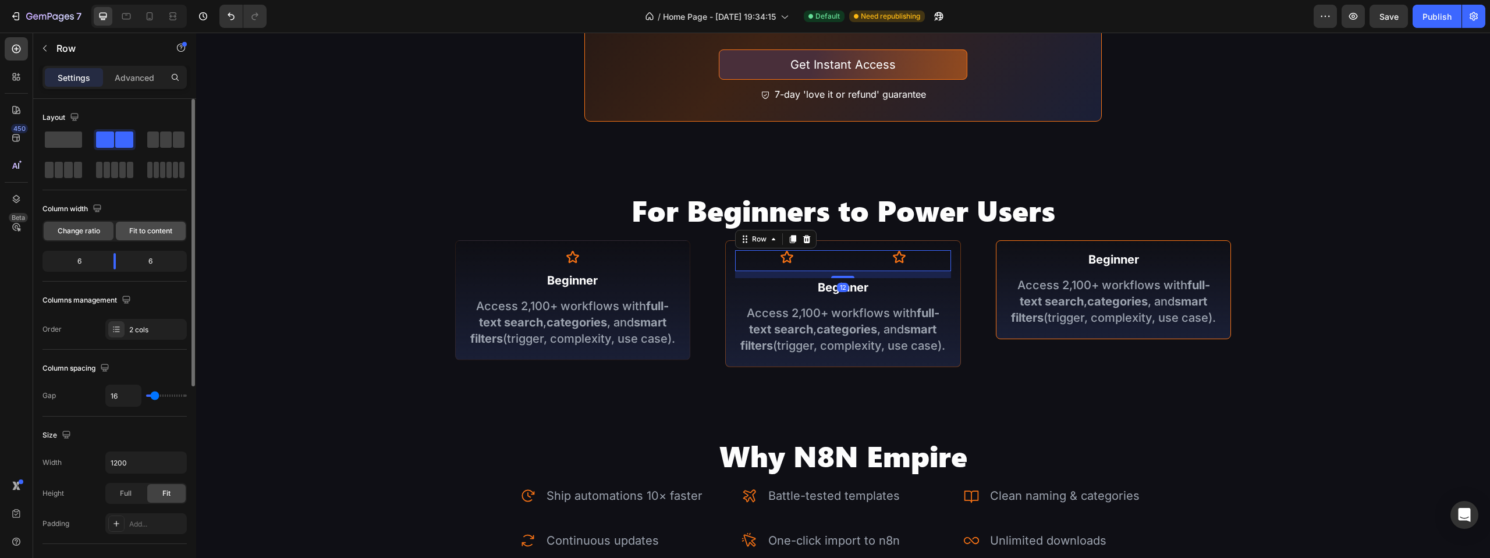
click at [143, 233] on span "Fit to content" at bounding box center [150, 231] width 43 height 10
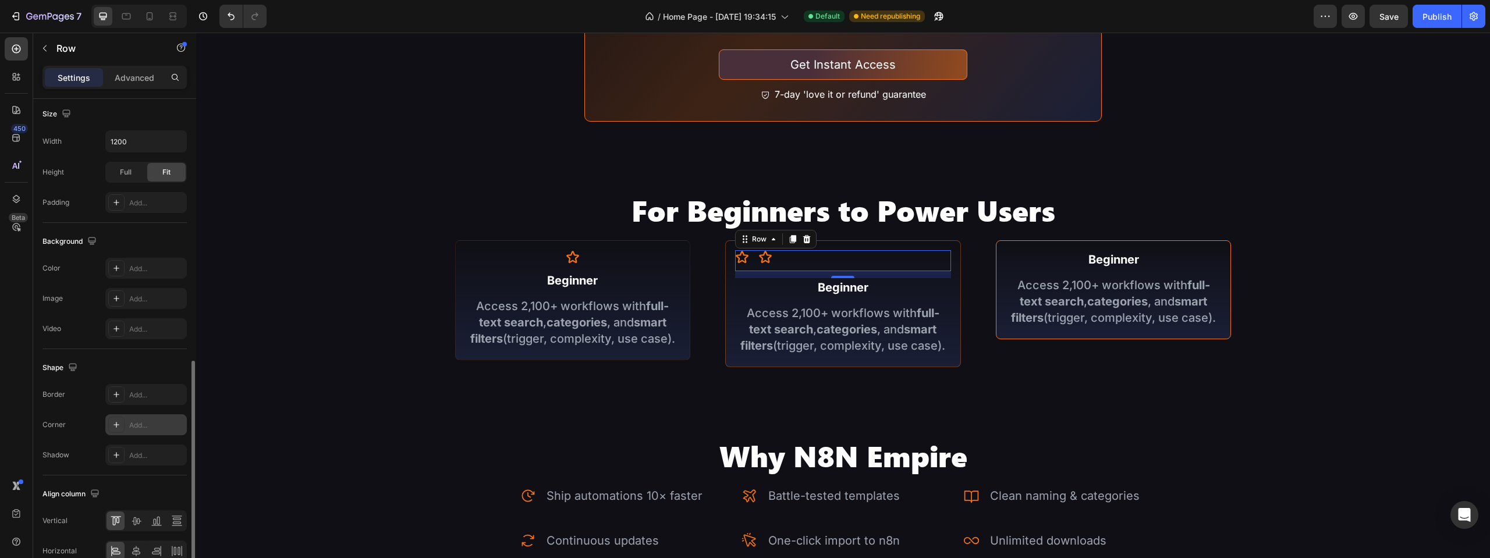
scroll to position [350, 0]
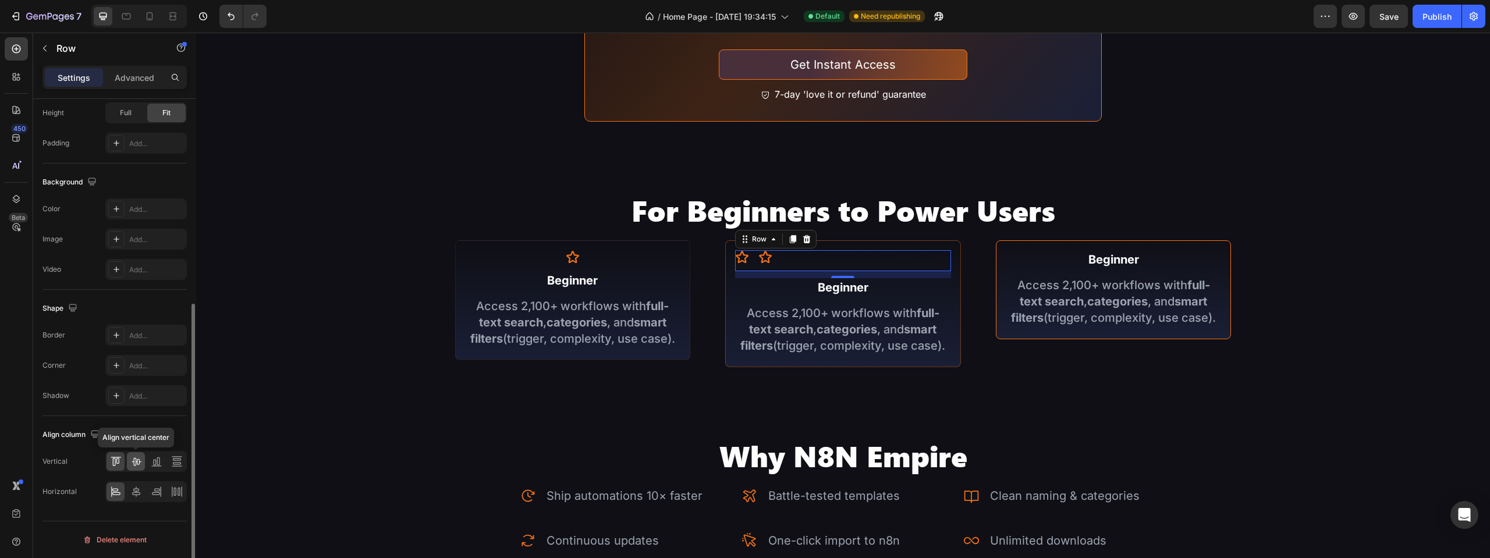
click at [133, 464] on icon at bounding box center [136, 462] width 12 height 12
click at [138, 486] on icon at bounding box center [136, 492] width 12 height 12
click at [890, 251] on div "Icon Icon Row 12" at bounding box center [843, 260] width 216 height 21
click at [794, 239] on icon at bounding box center [792, 239] width 9 height 9
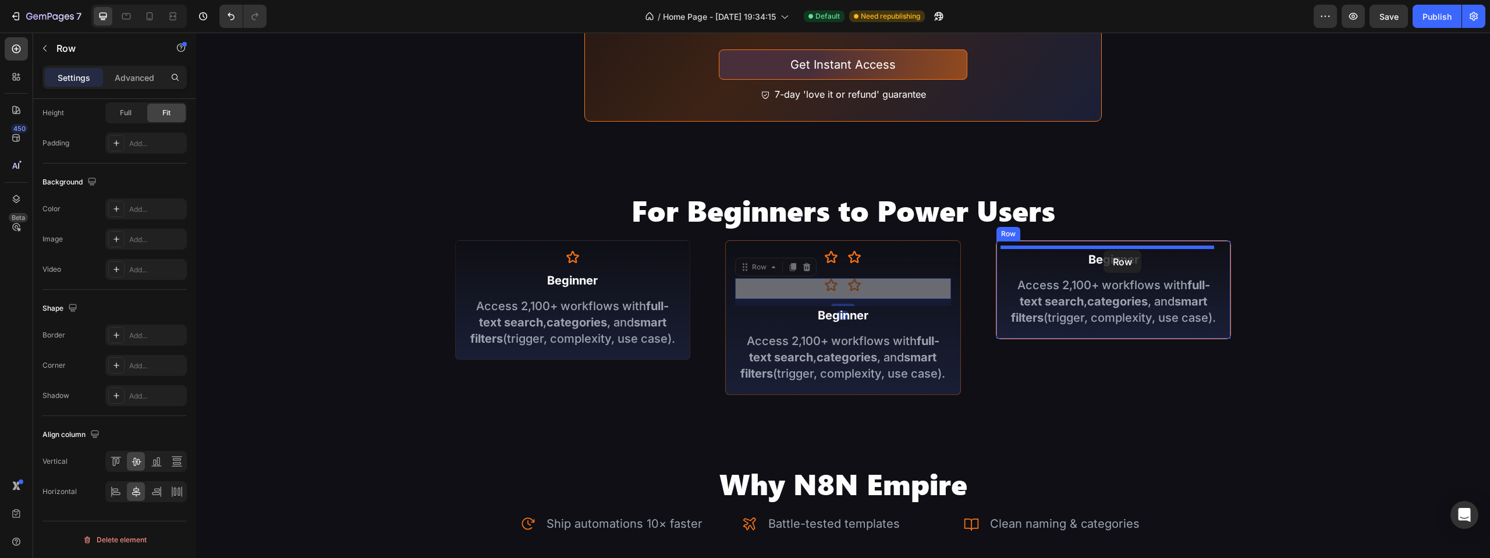
drag, startPoint x: 749, startPoint y: 267, endPoint x: 1104, endPoint y: 250, distance: 355.0
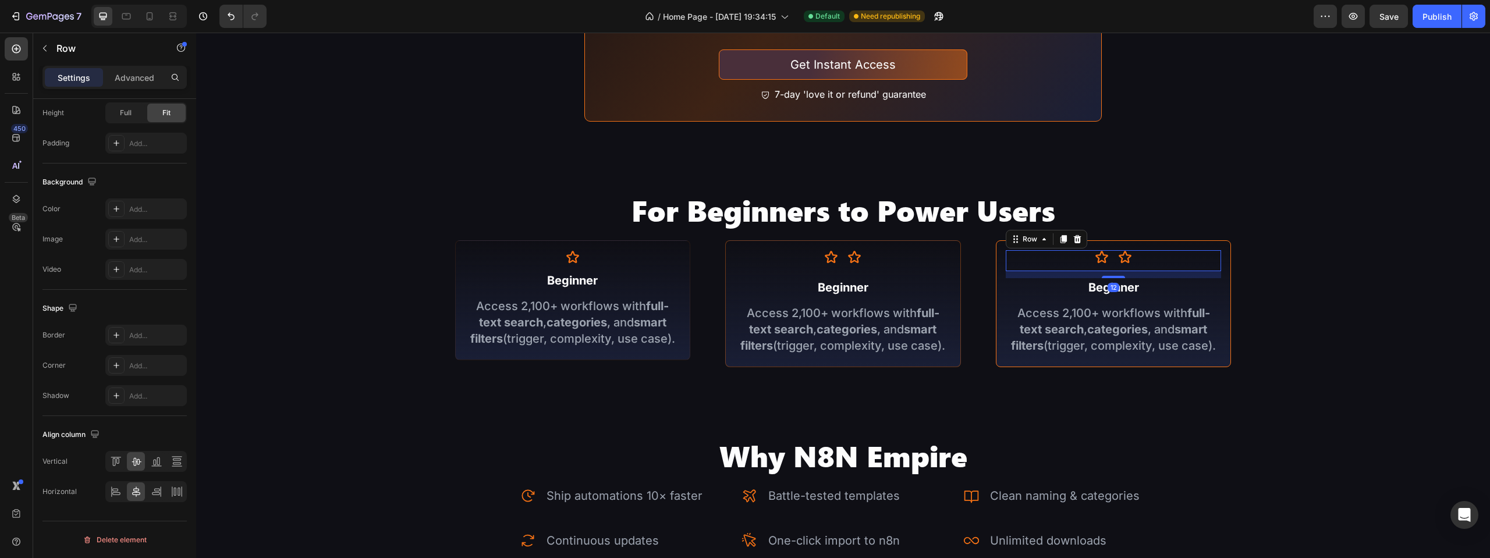
click at [1131, 256] on div "Icon Icon Row 12" at bounding box center [1114, 260] width 216 height 21
click at [1118, 256] on icon at bounding box center [1125, 257] width 14 height 14
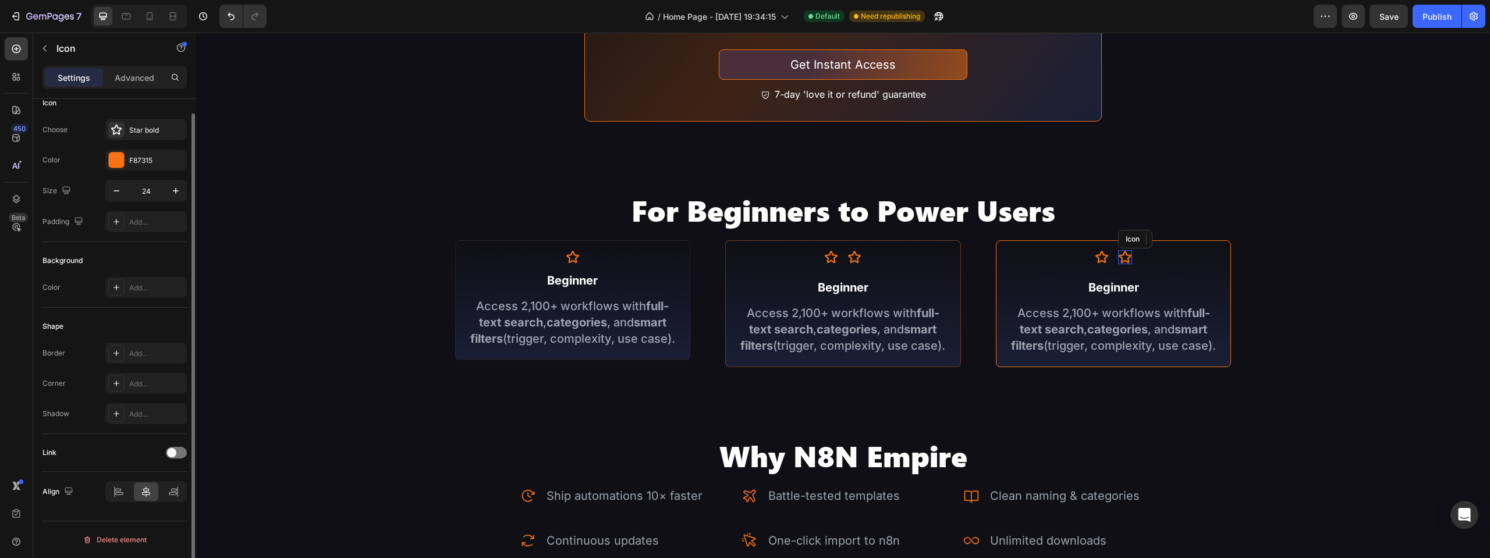
scroll to position [0, 0]
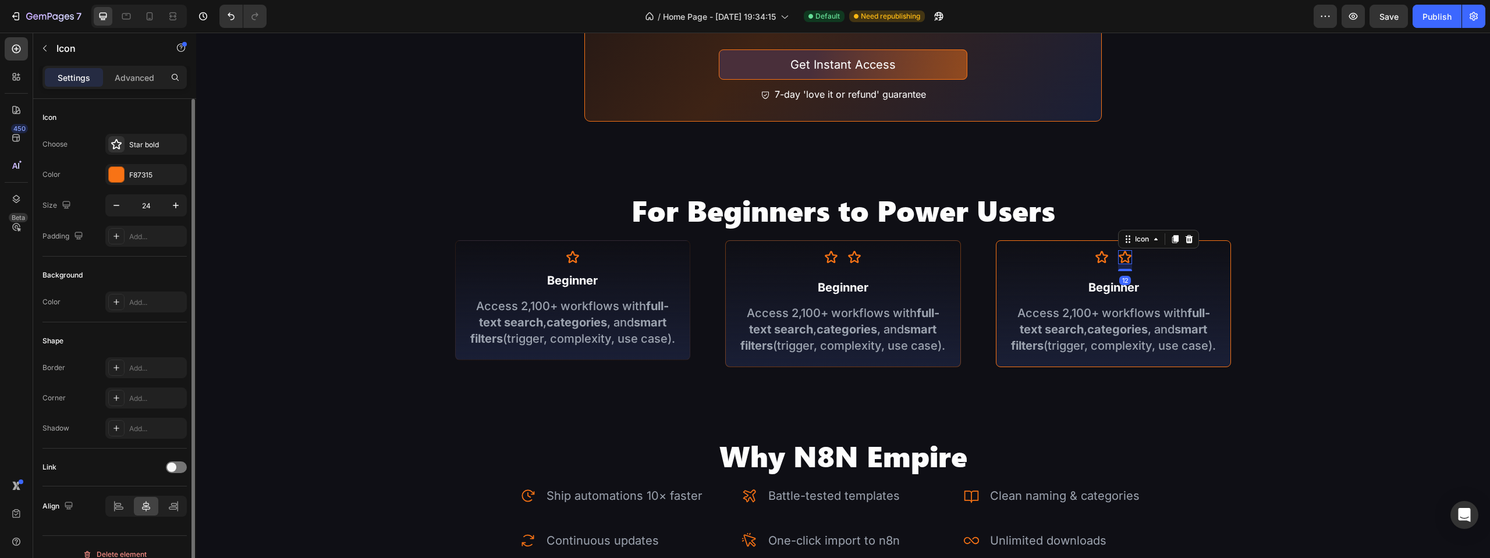
click at [1171, 239] on icon at bounding box center [1175, 239] width 9 height 9
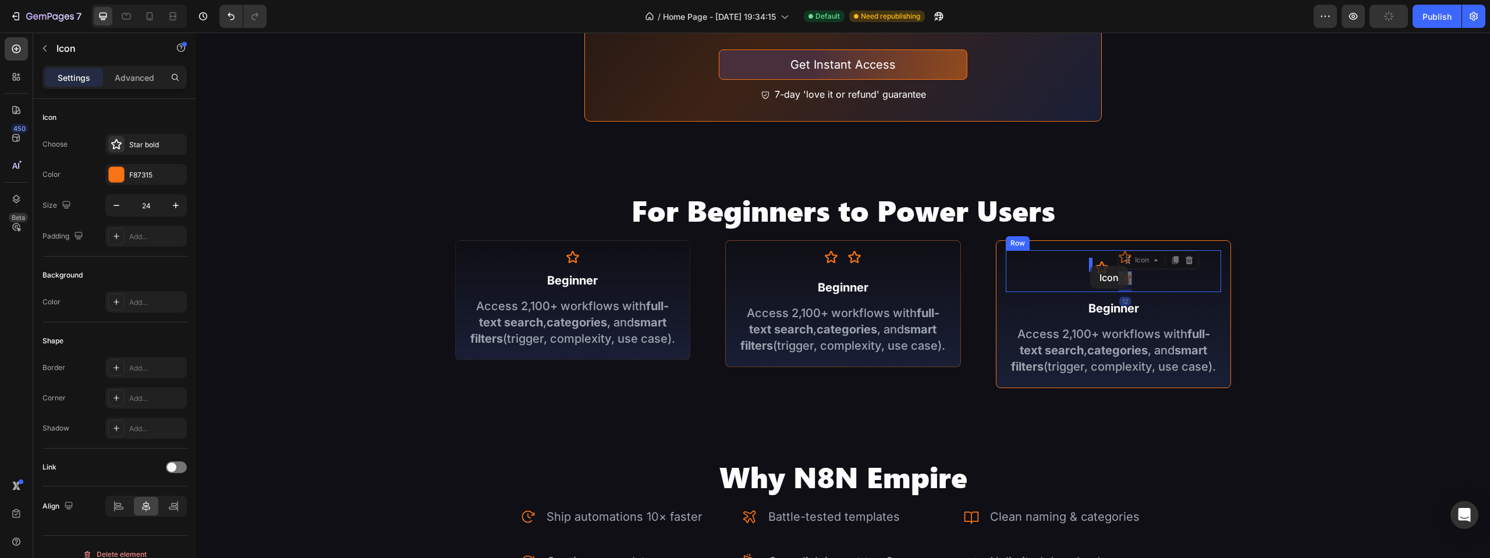
drag, startPoint x: 1127, startPoint y: 263, endPoint x: 1090, endPoint y: 266, distance: 36.8
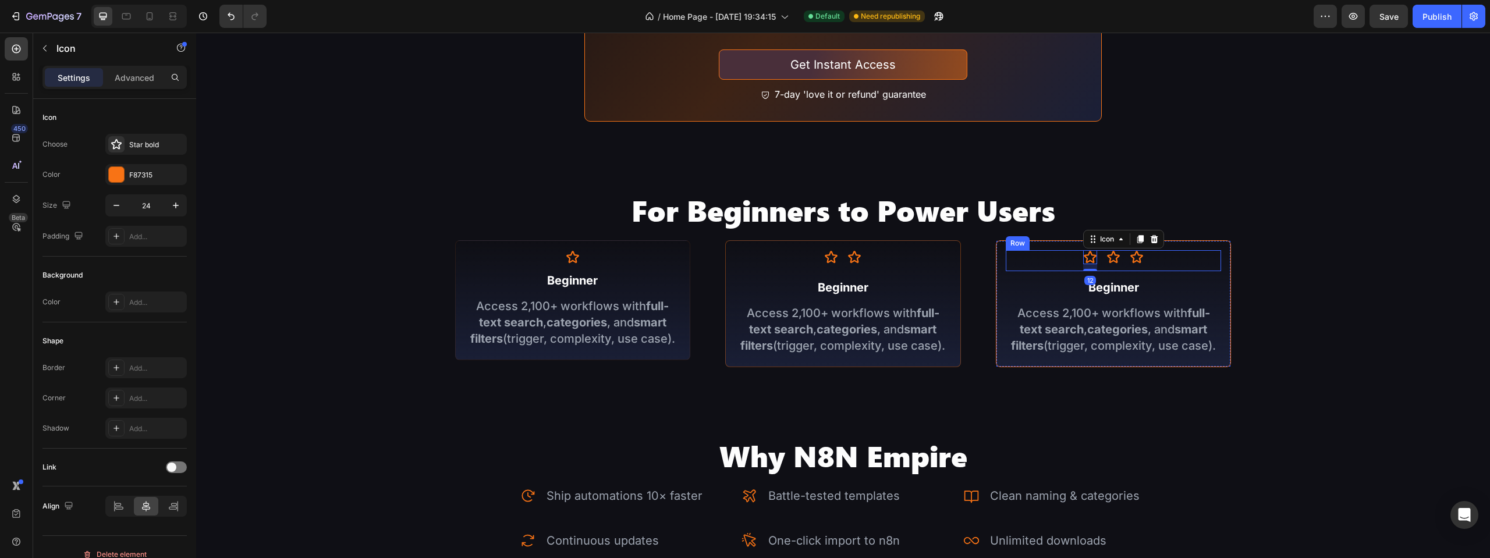
click at [1315, 258] on div "Image 1. Explore the Library Text Block Access 2,100+ workflows with full-text …" at bounding box center [843, 545] width 1294 height 3098
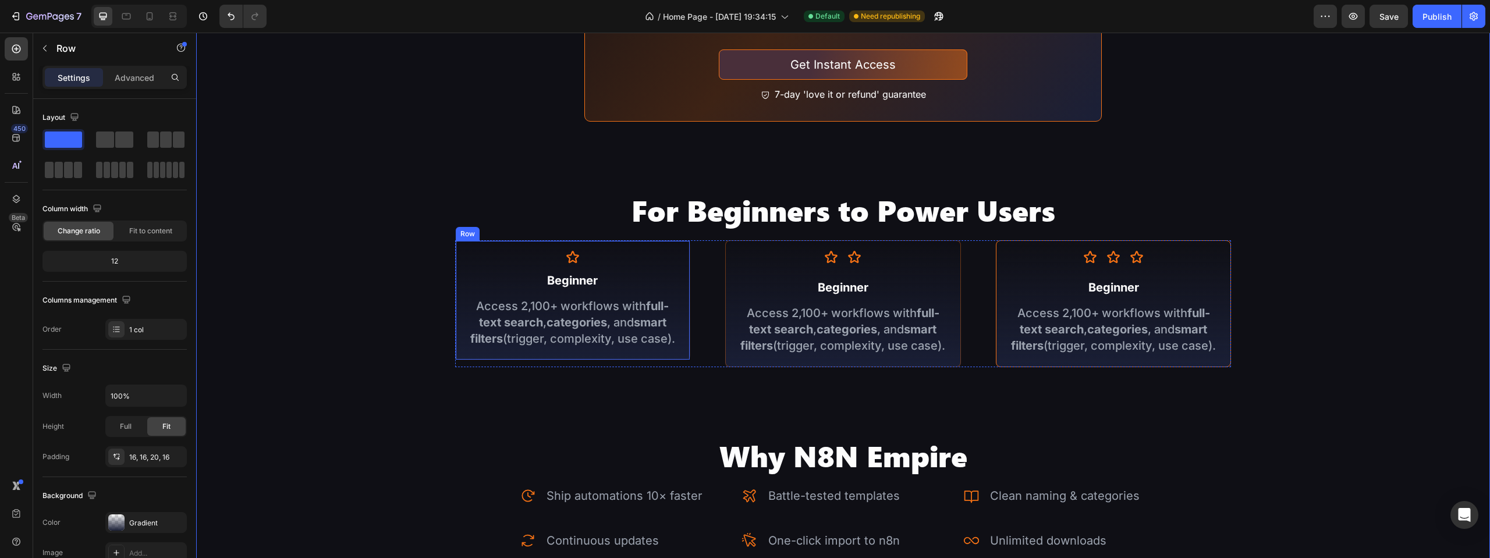
click at [658, 244] on div "Icon Beginner Text Block Access 2,100+ workflows with full-text search , catego…" at bounding box center [573, 300] width 236 height 120
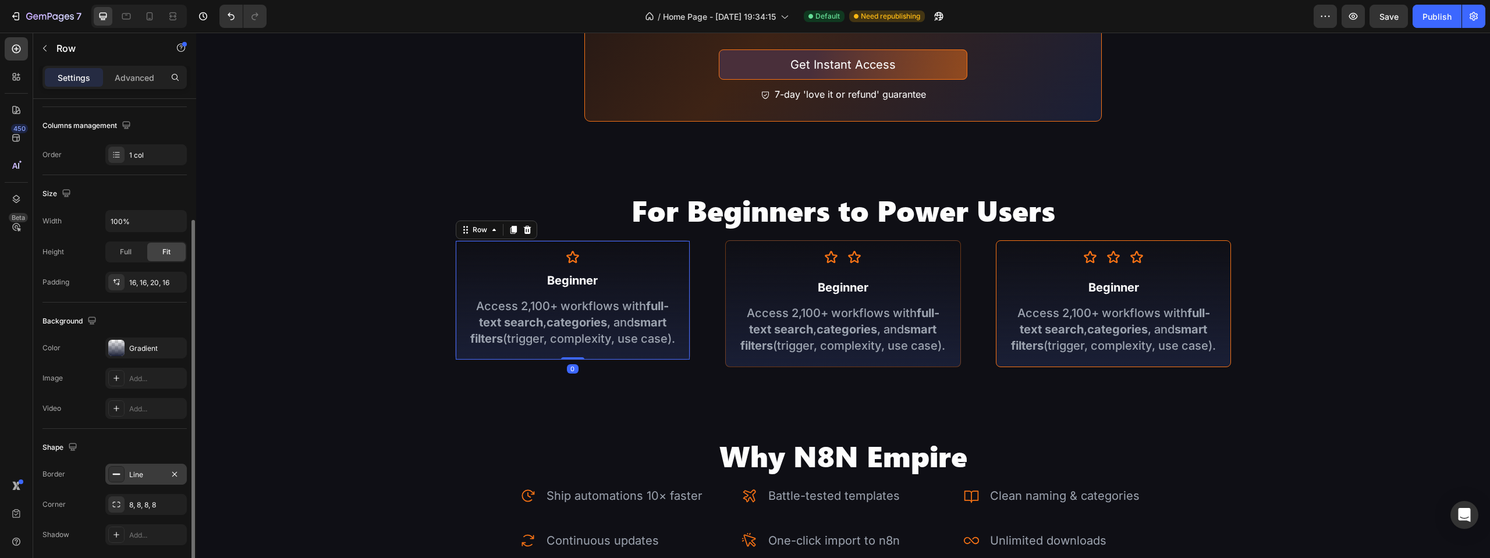
click at [143, 478] on div "Line" at bounding box center [146, 475] width 34 height 10
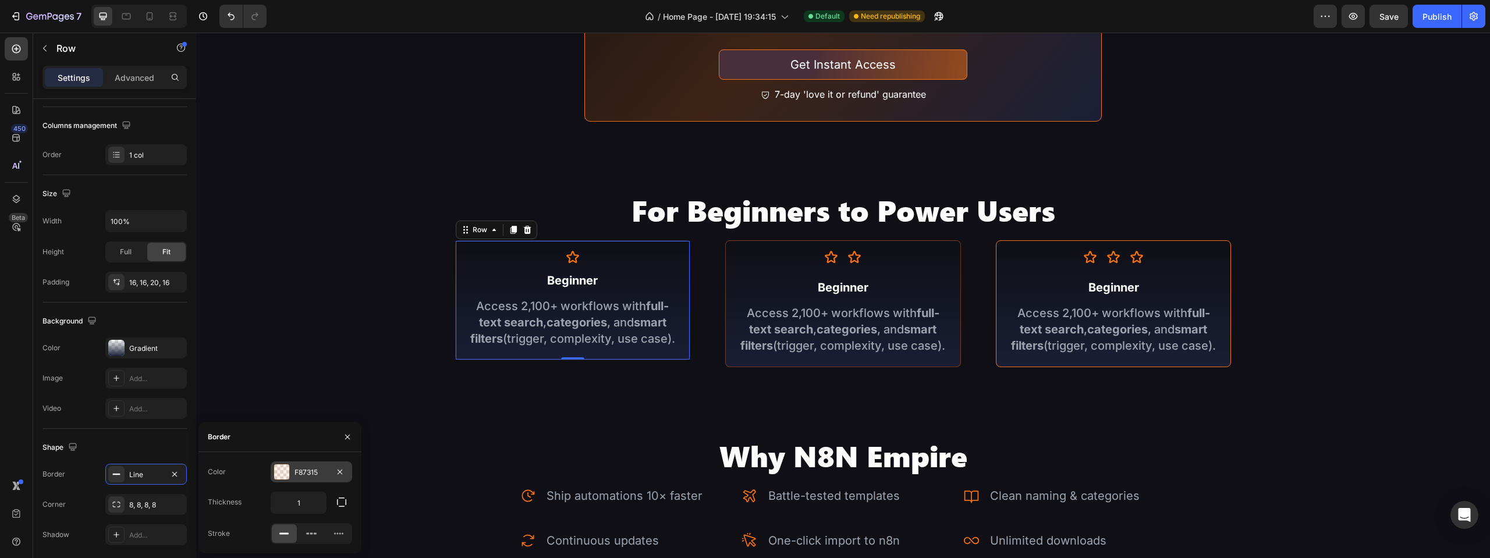
click at [310, 480] on div "F87315" at bounding box center [312, 472] width 82 height 21
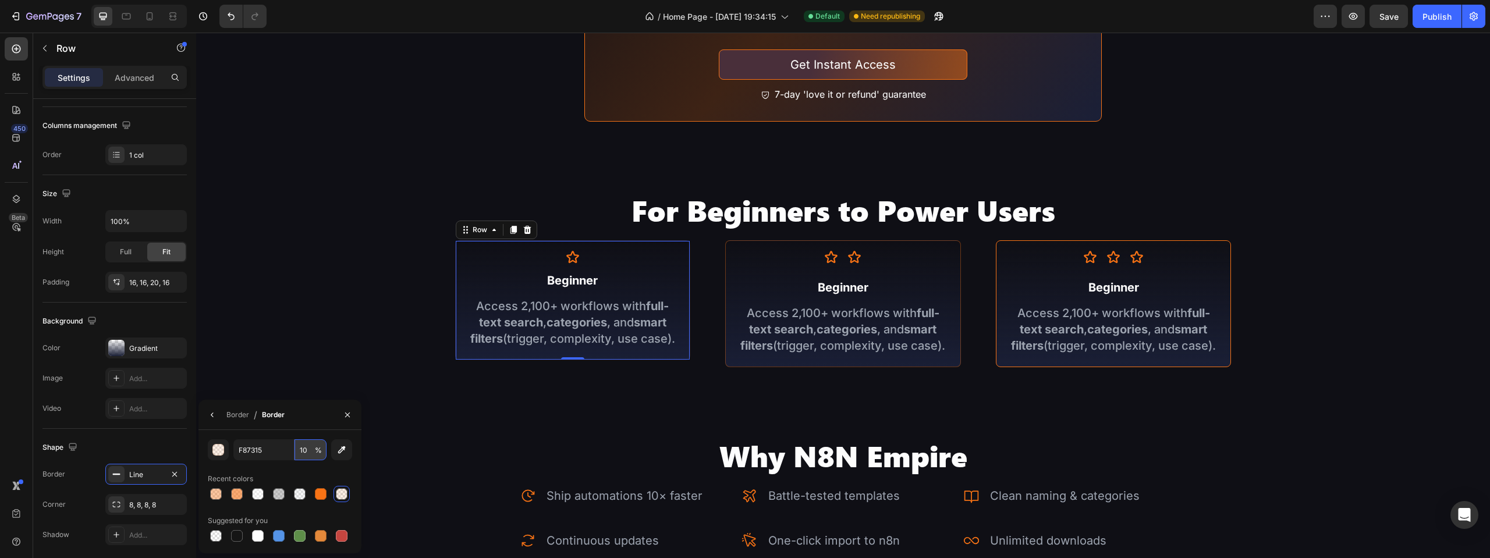
click at [310, 451] on input "10" at bounding box center [311, 450] width 32 height 21
type input "20"
click at [763, 243] on div "Icon Icon Row Beginner Text Block Access 2,100+ workflows with full-text search…" at bounding box center [843, 303] width 236 height 127
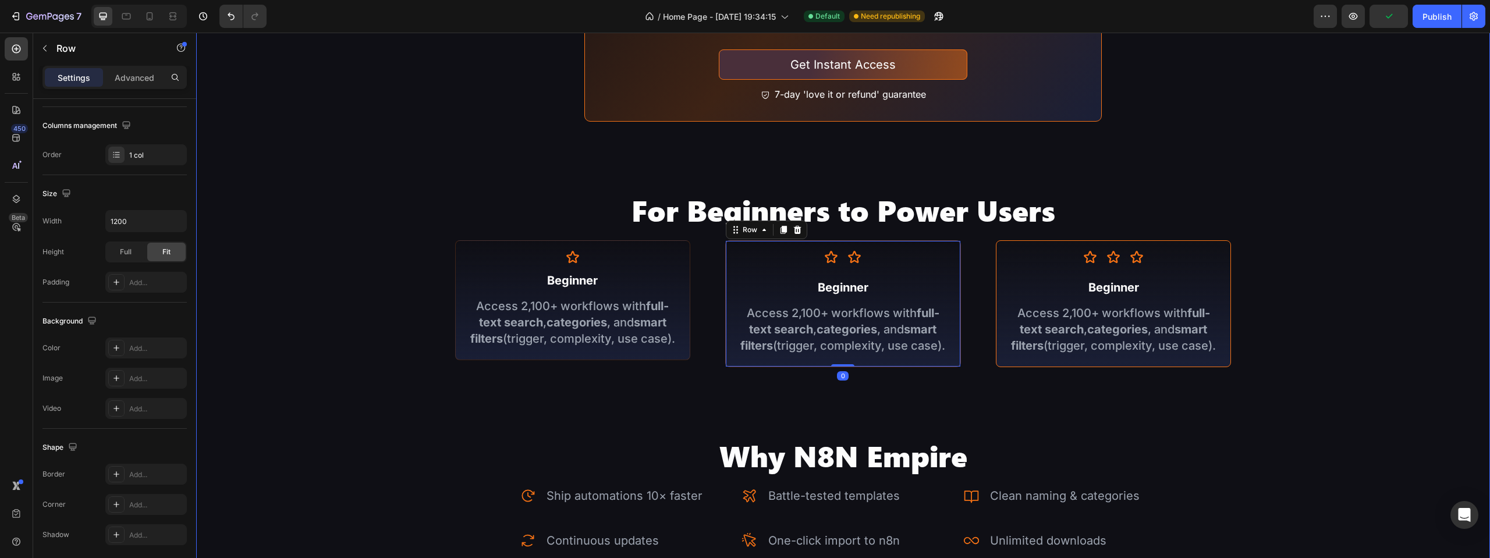
click at [468, 229] on div "Image 1. Explore the Library Text Block Access 2,100+ workflows with full-text …" at bounding box center [843, 545] width 1294 height 3098
click at [1113, 285] on p "Beginner" at bounding box center [1114, 287] width 214 height 16
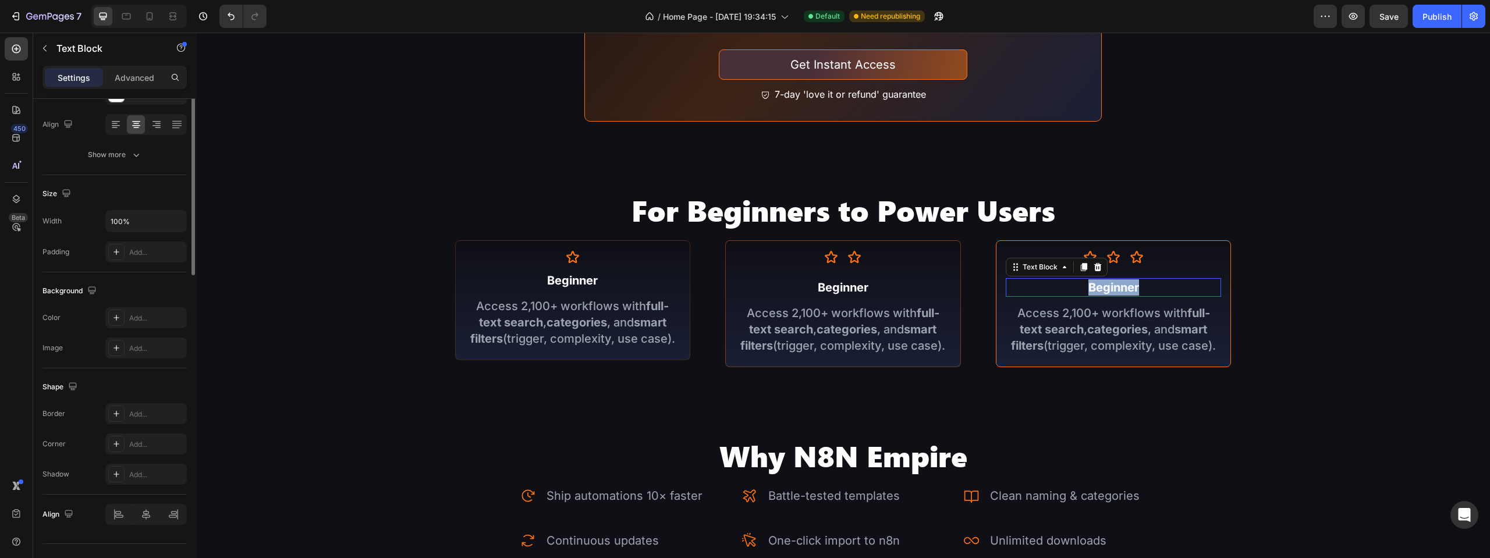
scroll to position [0, 0]
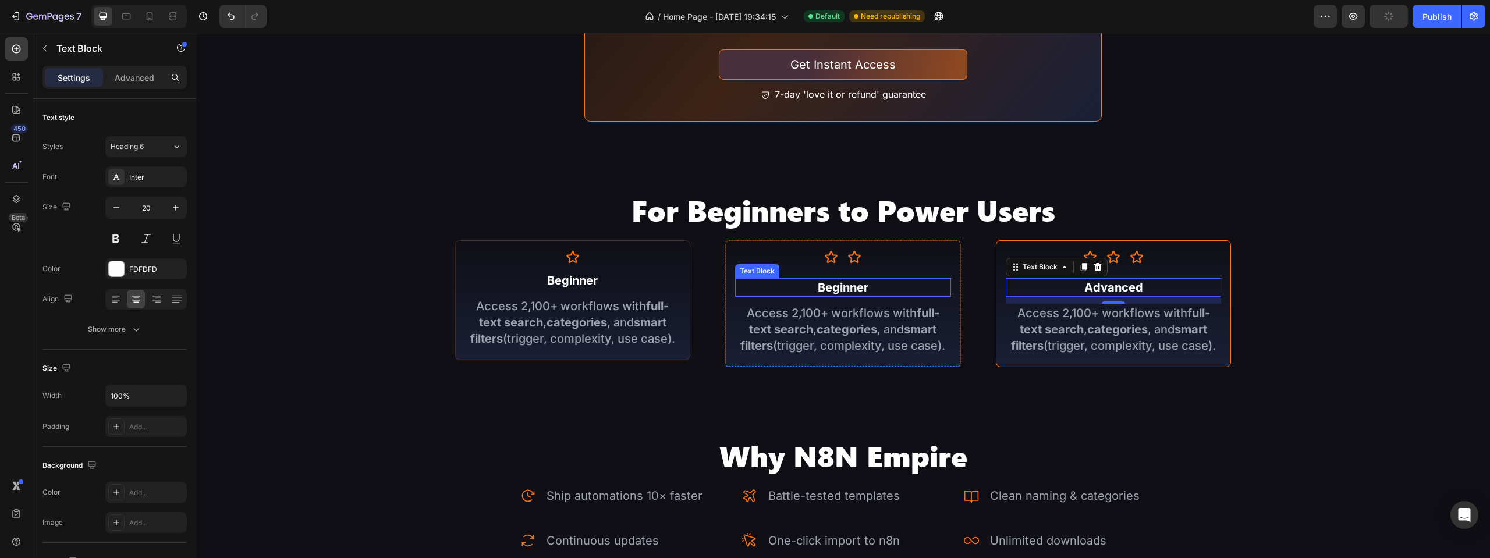
click at [835, 281] on p "Beginner" at bounding box center [843, 287] width 214 height 16
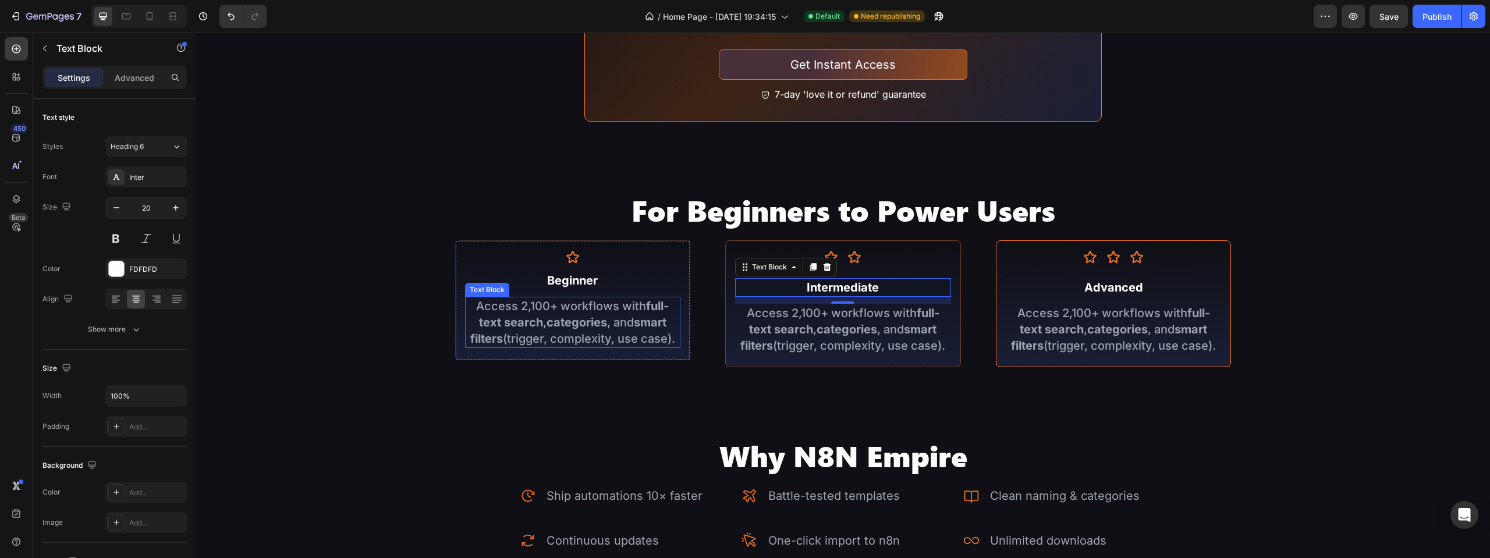
click at [614, 304] on p "Access 2,100+ workflows with full-text search , categories , and smart filters …" at bounding box center [573, 322] width 214 height 49
click at [553, 286] on icon at bounding box center [557, 285] width 9 height 9
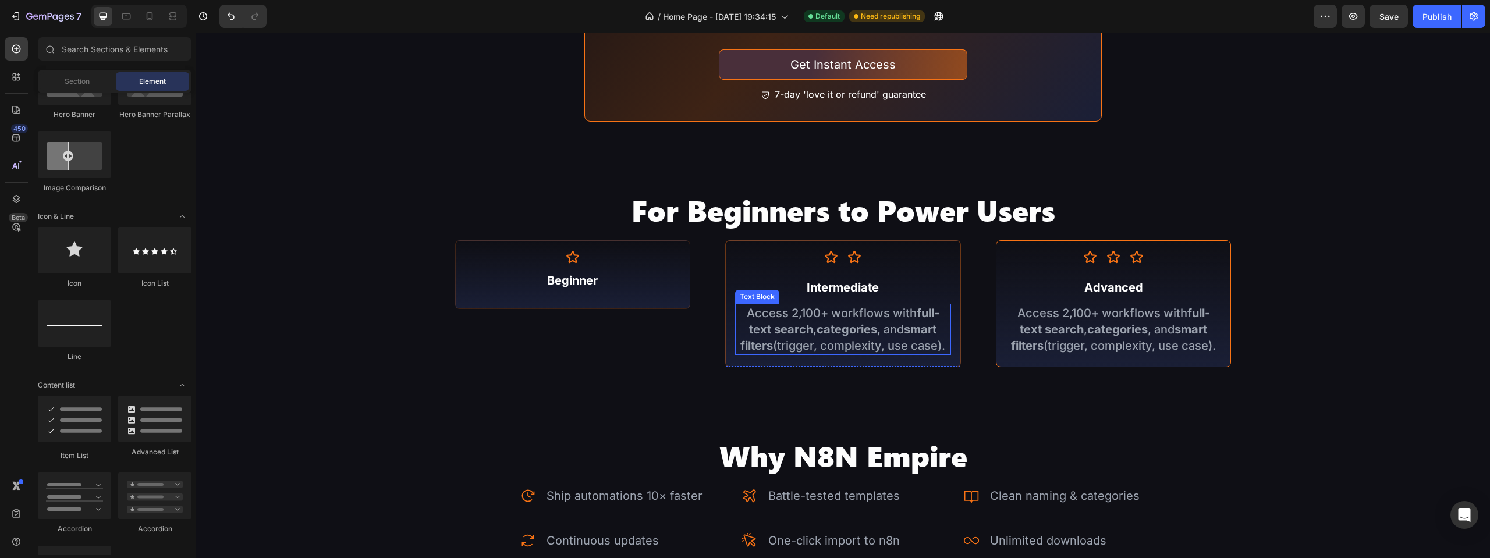
click at [788, 305] on p "Access 2,100+ workflows with full-text search , categories , and smart filters …" at bounding box center [843, 329] width 214 height 49
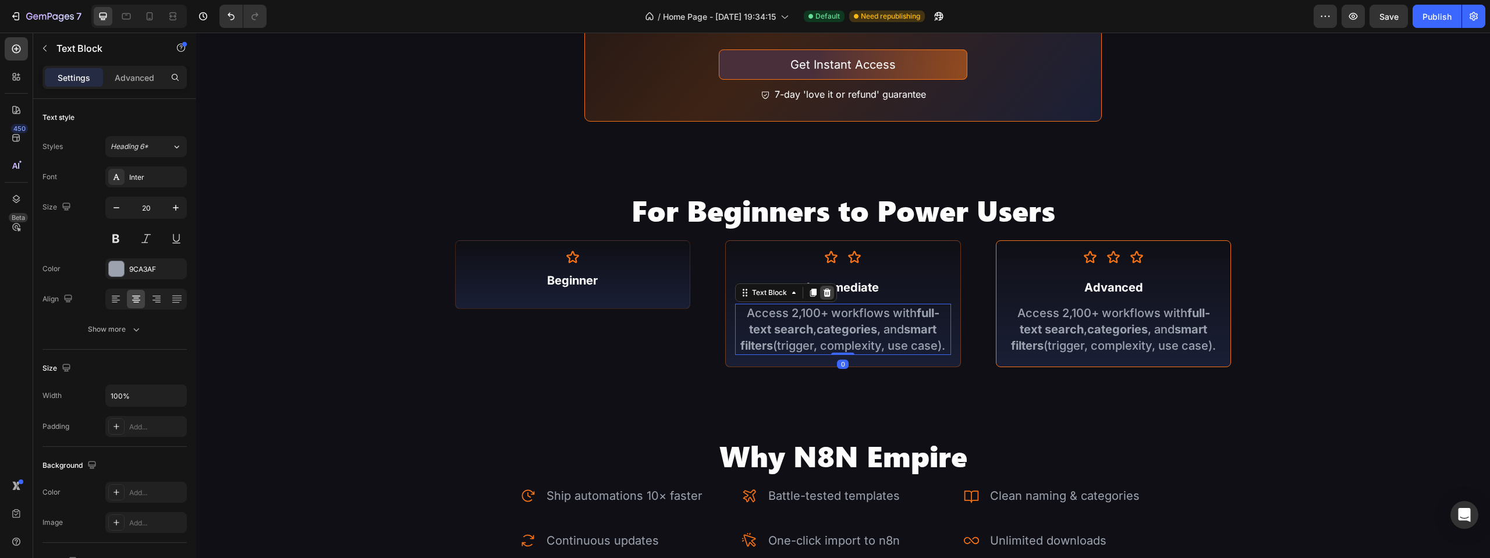
click at [826, 294] on icon at bounding box center [827, 292] width 9 height 9
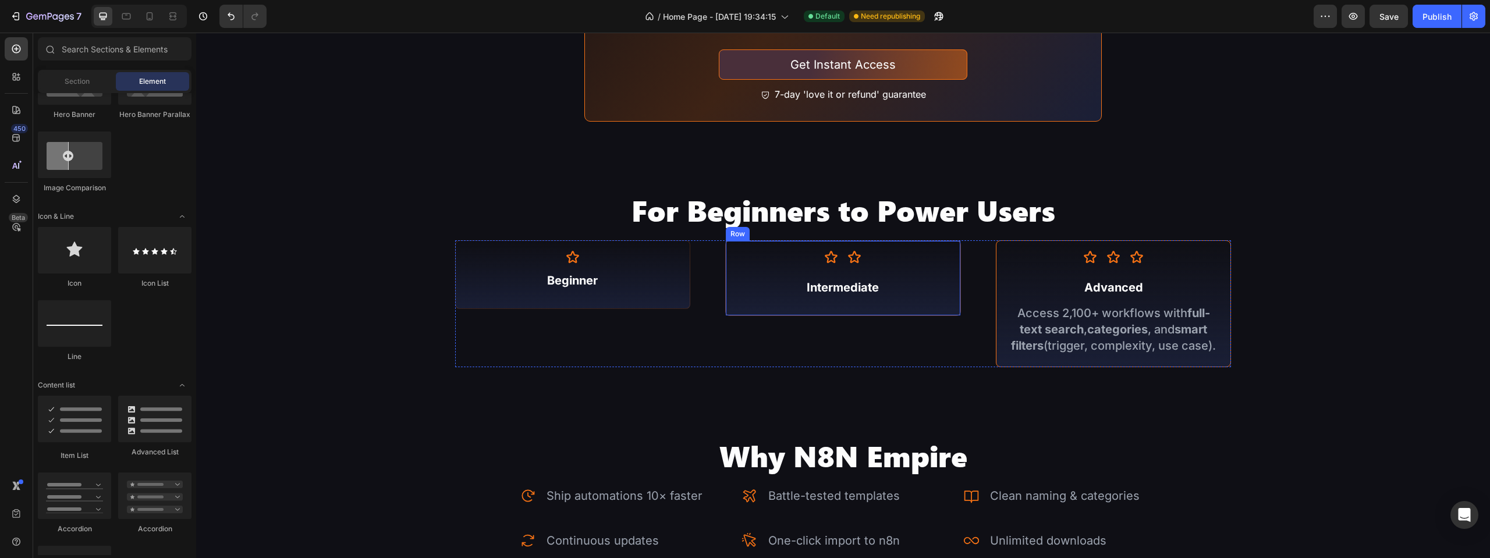
click at [1090, 313] on p "Access 2,100+ workflows with full-text search , categories , and smart filters …" at bounding box center [1114, 329] width 214 height 49
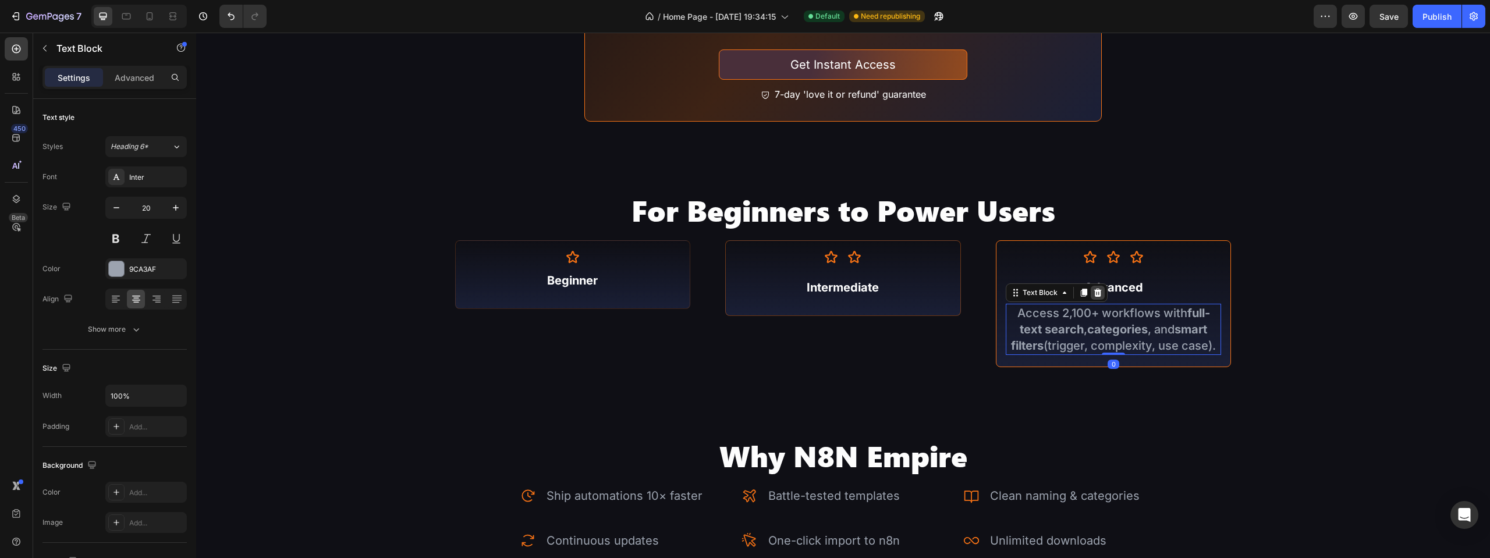
click at [1094, 290] on icon at bounding box center [1098, 293] width 8 height 8
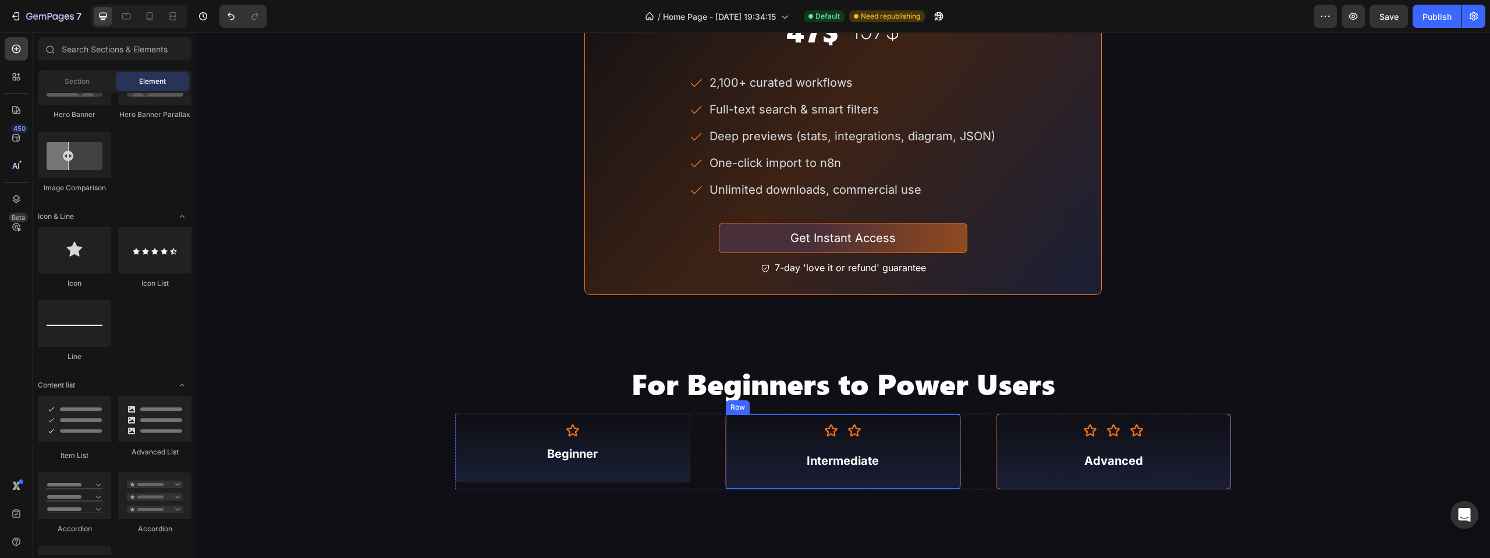
scroll to position [2269, 0]
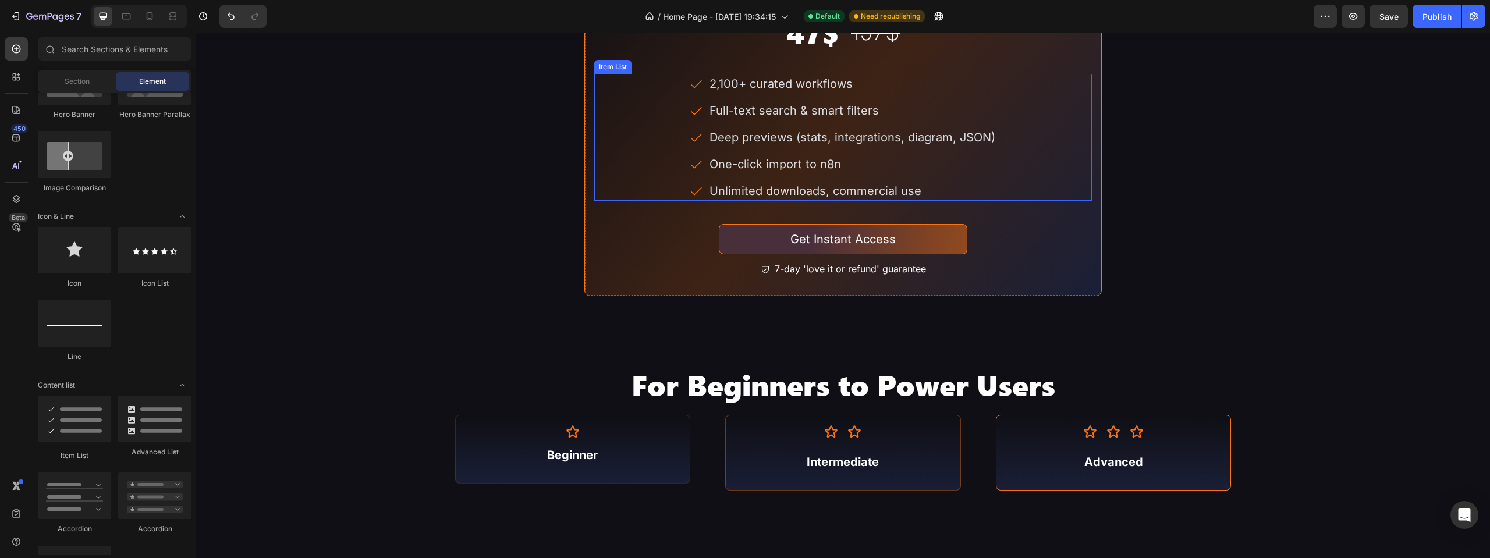
click at [1000, 176] on div "2,100+ curated workflows Full-text search & smart filters Deep previews (stats,…" at bounding box center [843, 137] width 498 height 127
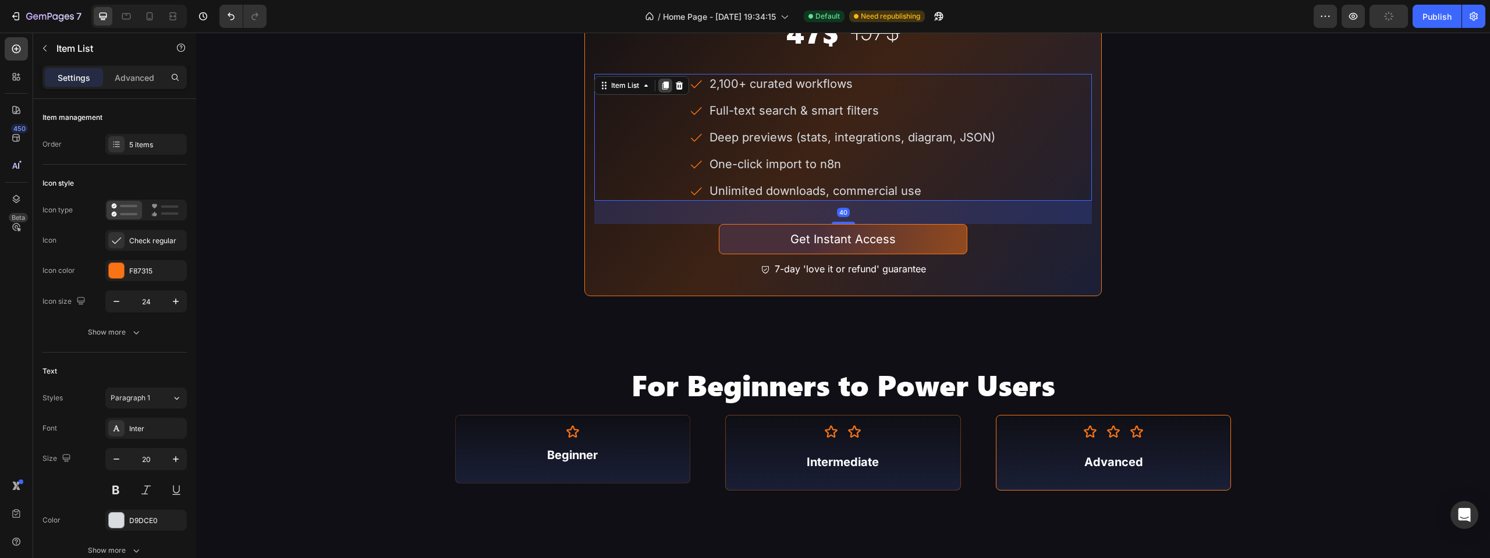
click at [665, 85] on icon at bounding box center [666, 86] width 6 height 8
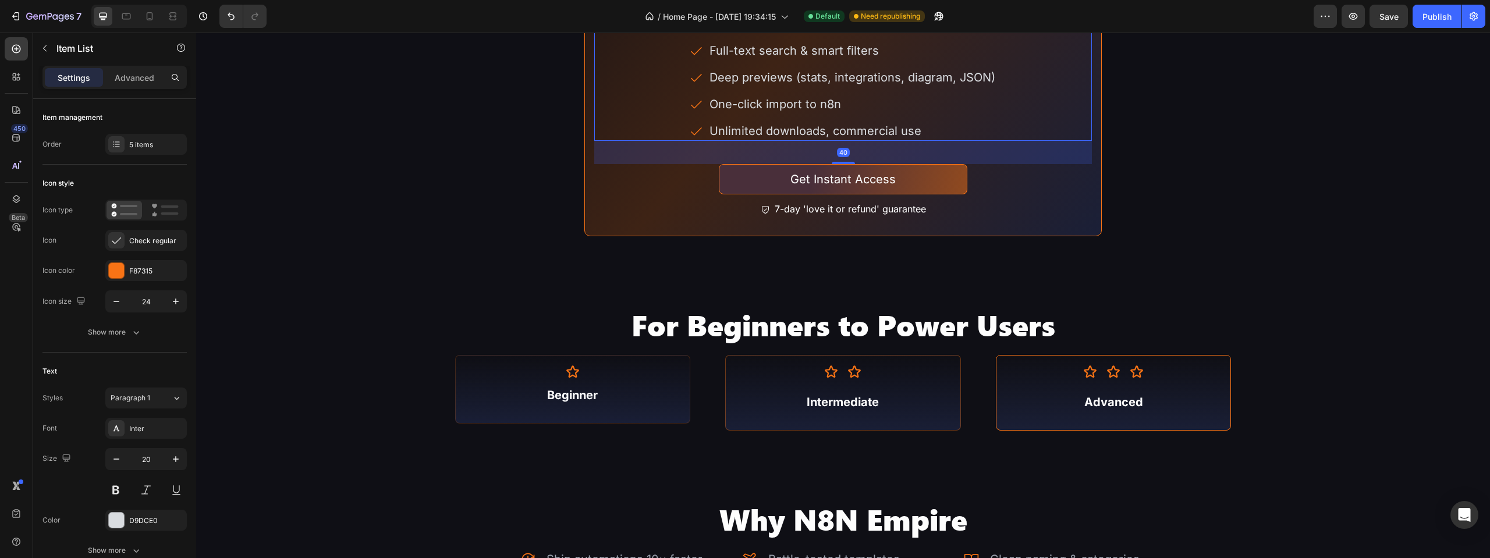
scroll to position [2560, 0]
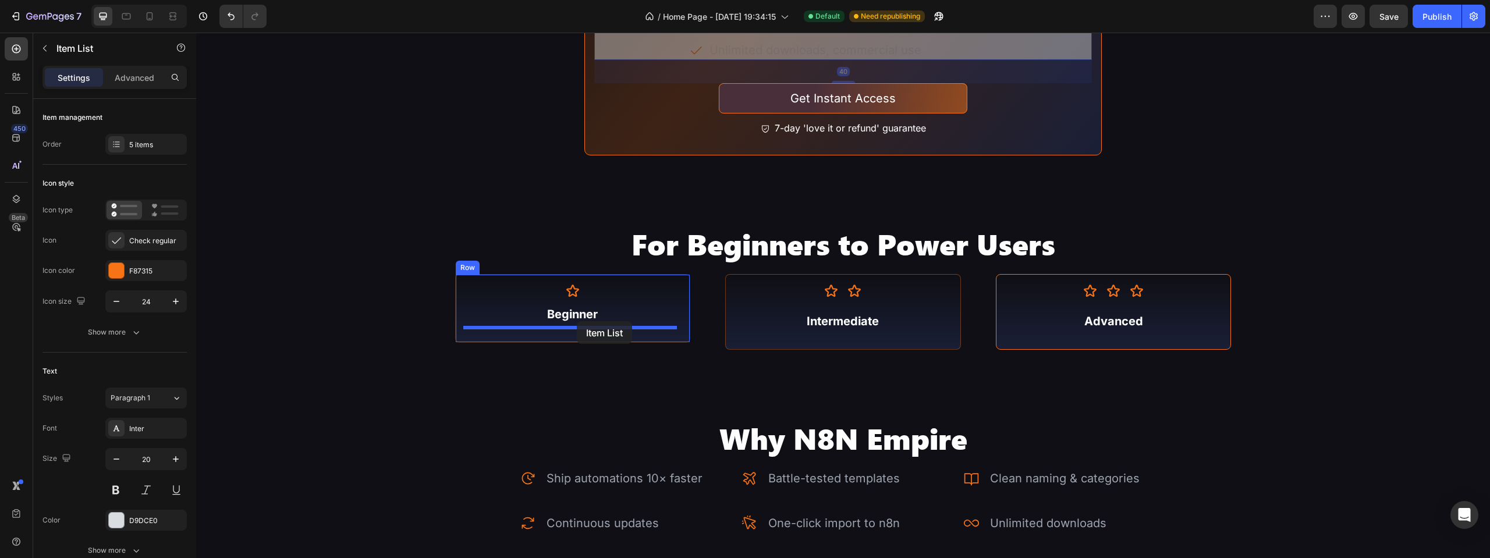
drag, startPoint x: 1066, startPoint y: 50, endPoint x: 577, endPoint y: 321, distance: 559.3
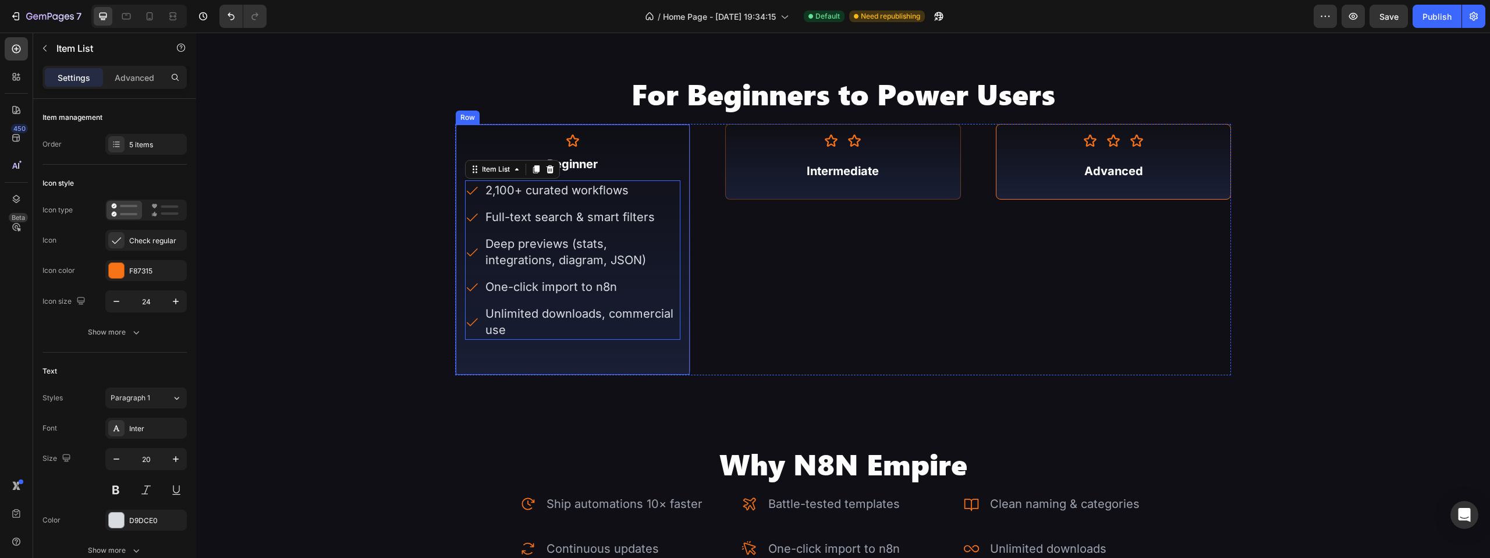
scroll to position [2410, 0]
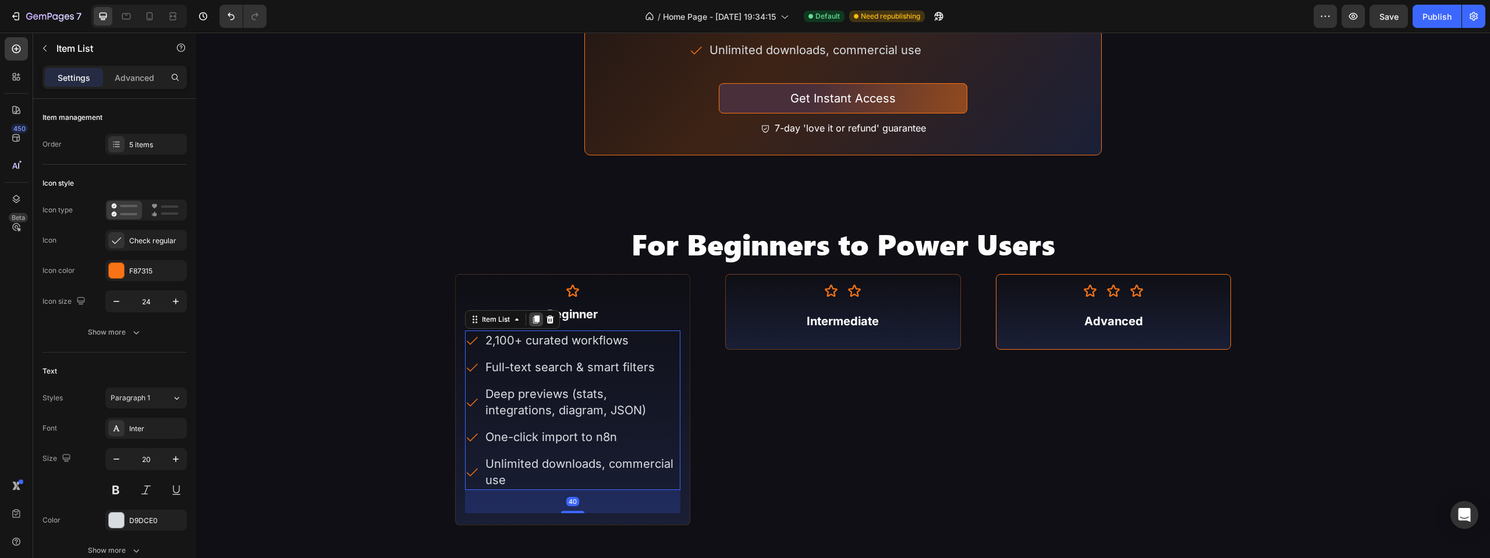
click at [532, 318] on icon at bounding box center [536, 319] width 9 height 9
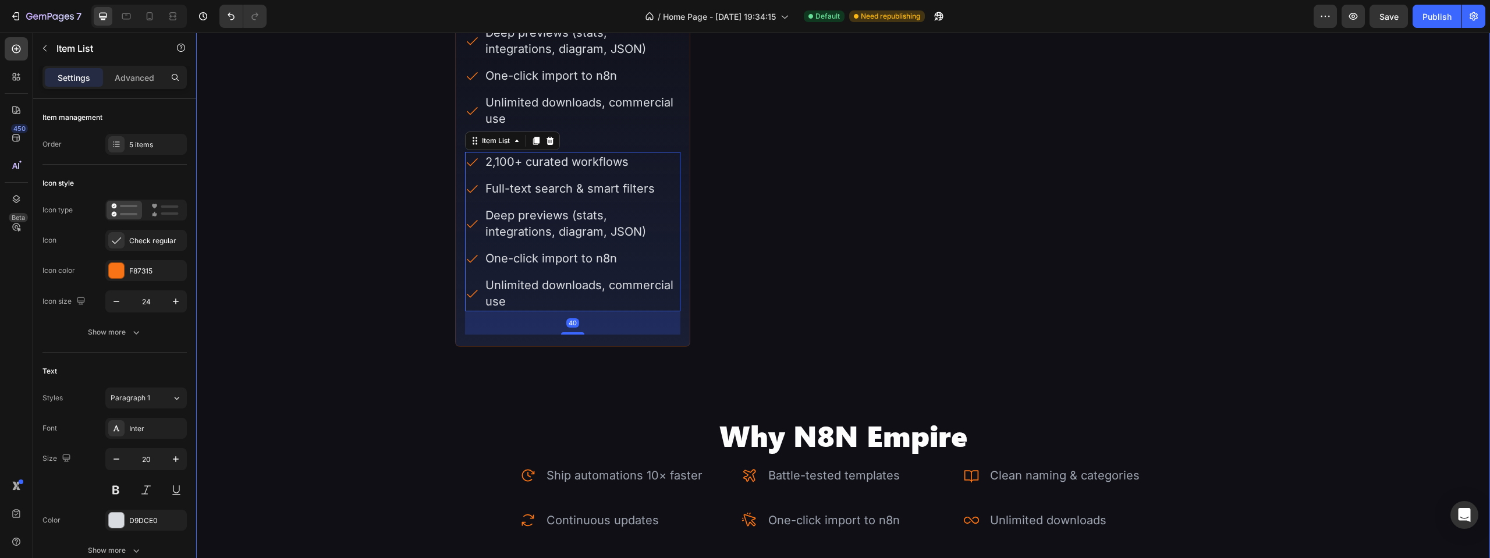
scroll to position [2498, 0]
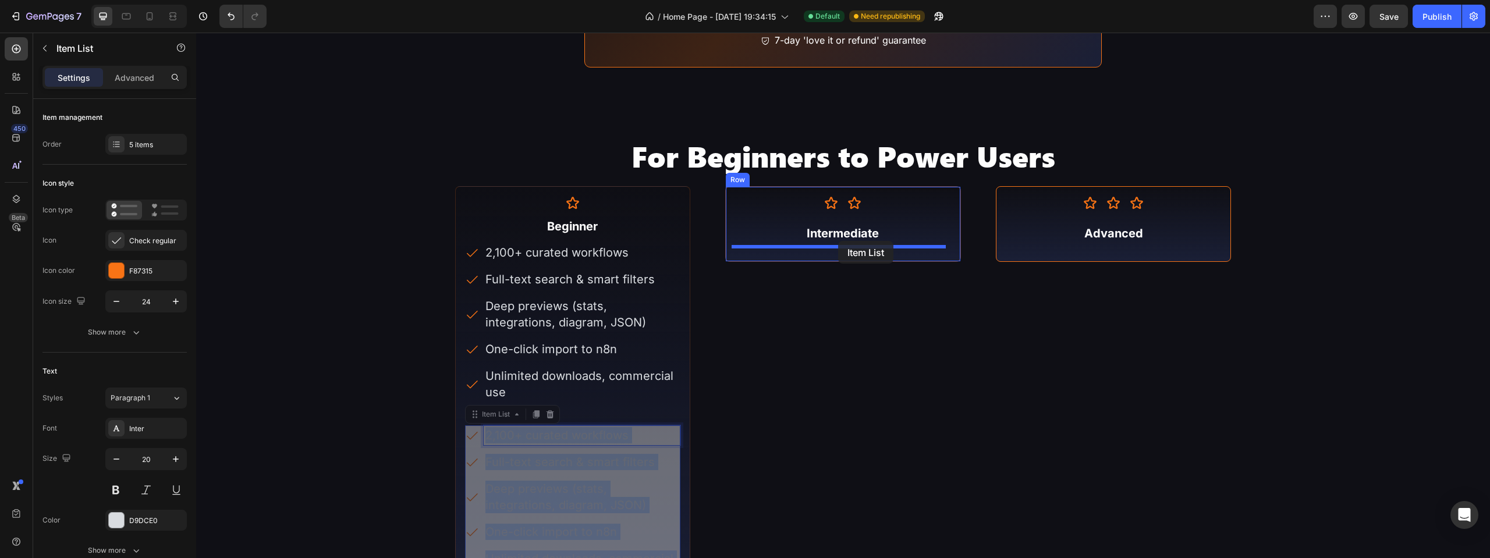
drag, startPoint x: 693, startPoint y: 389, endPoint x: 838, endPoint y: 241, distance: 207.9
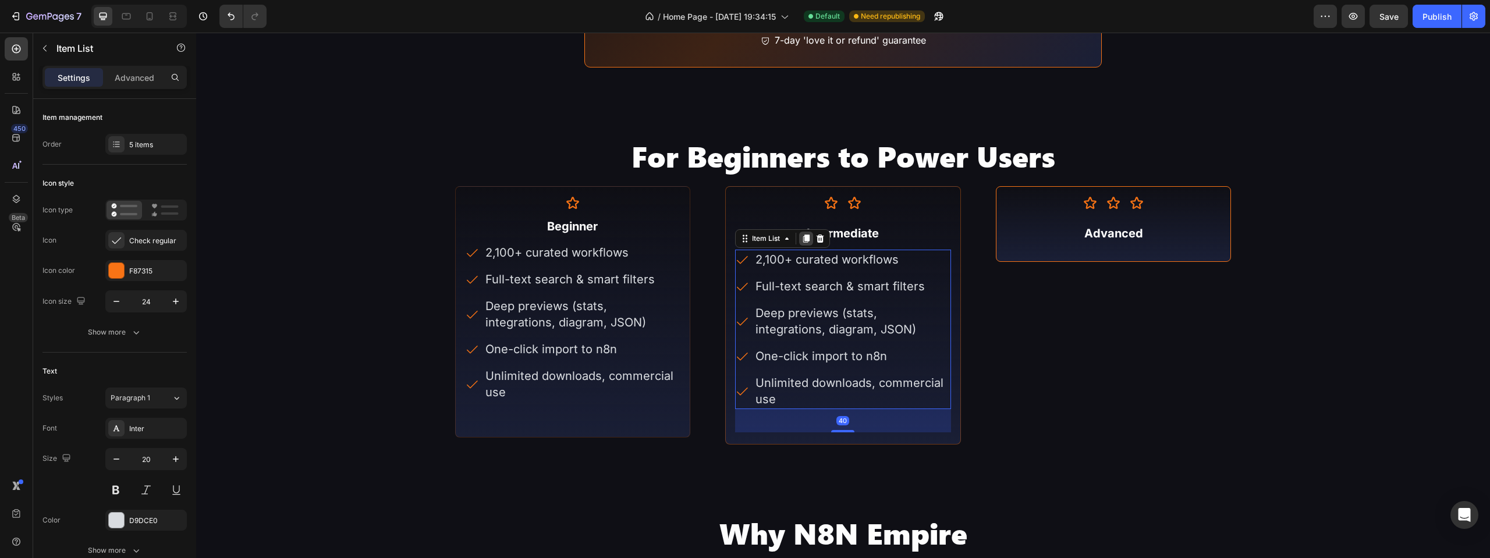
click at [804, 238] on icon at bounding box center [806, 239] width 6 height 8
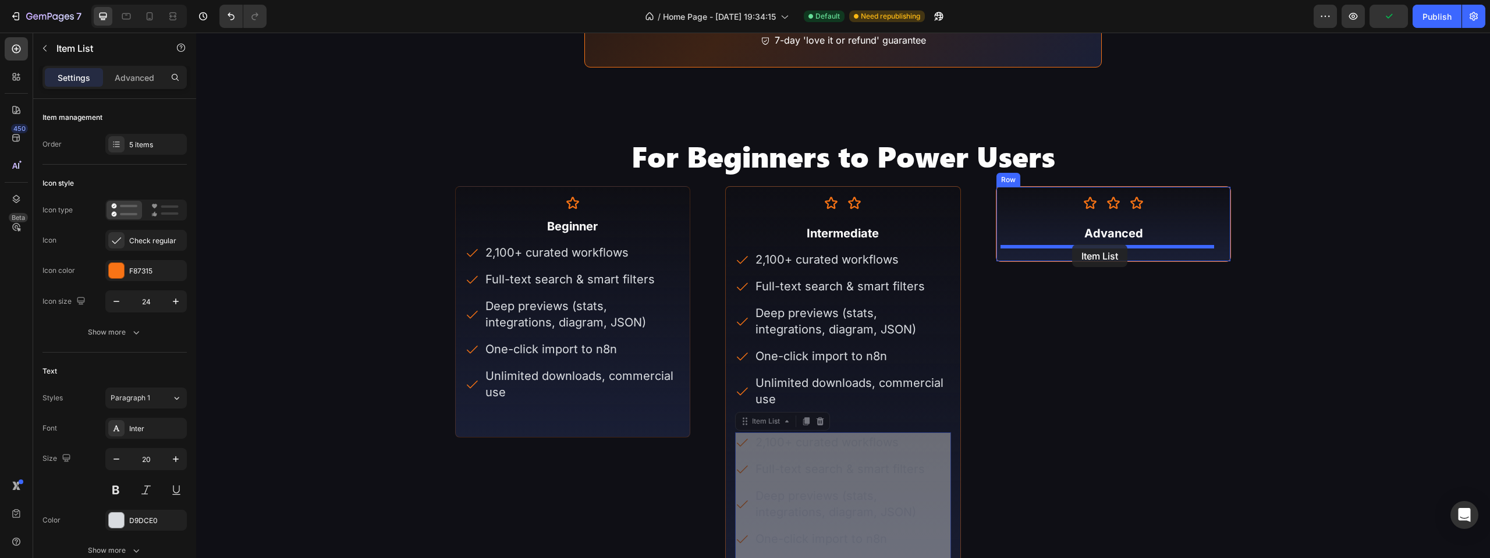
drag, startPoint x: 756, startPoint y: 424, endPoint x: 1072, endPoint y: 245, distance: 363.4
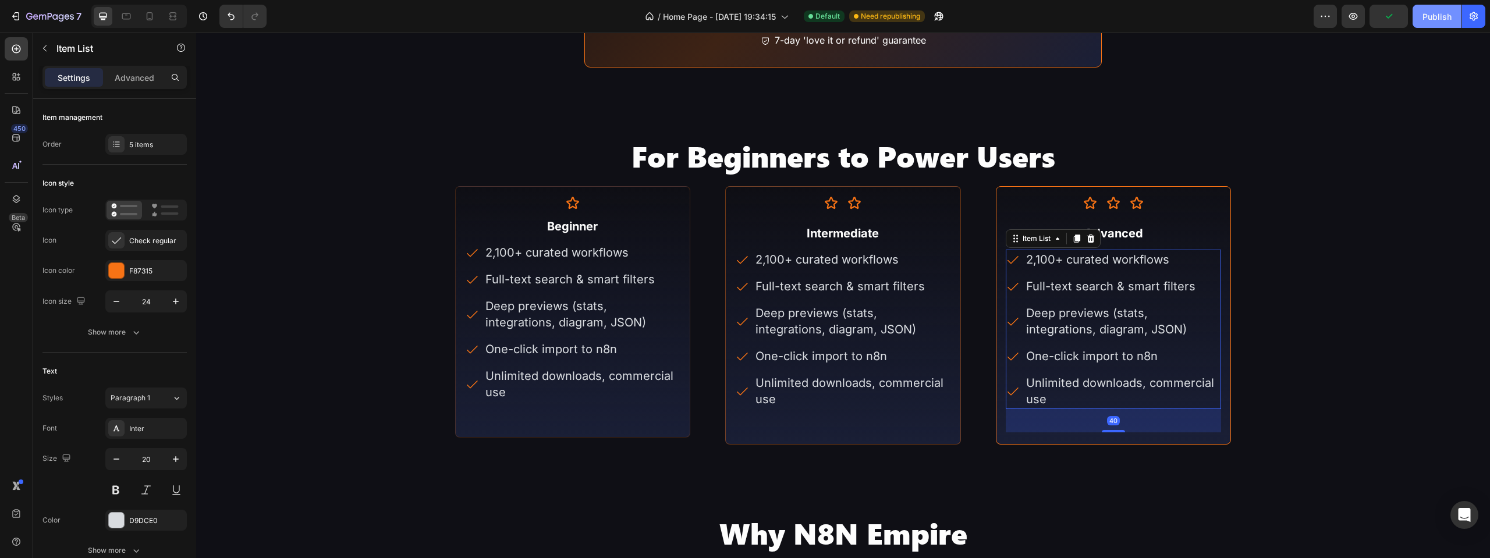
click at [1426, 20] on div "Publish" at bounding box center [1437, 16] width 29 height 12
